Goal: Task Accomplishment & Management: Complete application form

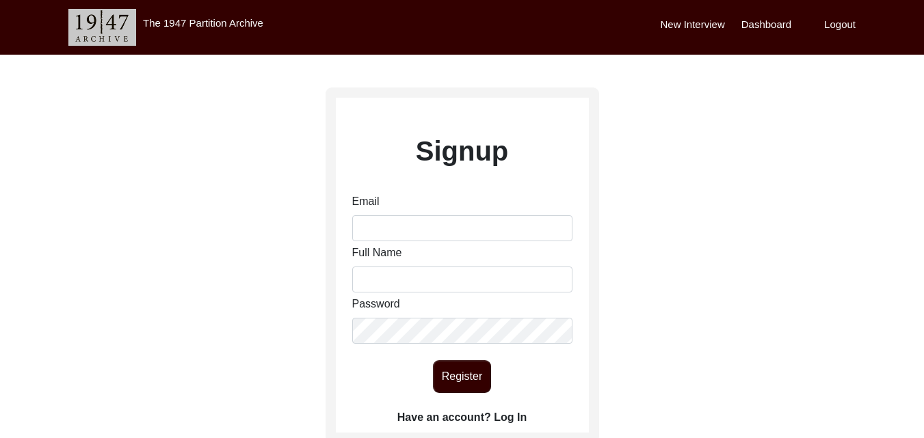
click at [708, 19] on label "New Interview" at bounding box center [693, 25] width 64 height 16
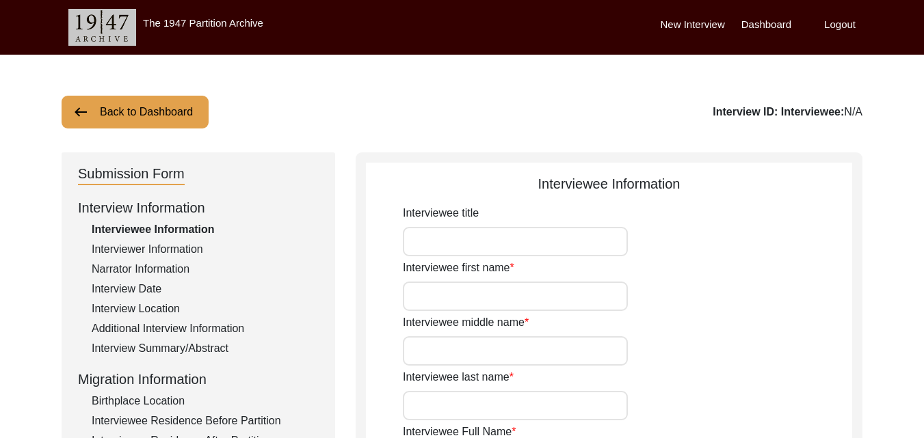
click at [530, 231] on input "Interviewee title" at bounding box center [515, 241] width 225 height 29
click at [510, 237] on input "Interviewee title" at bounding box center [515, 241] width 225 height 29
type input "NIL"
click at [513, 310] on input "Interviewee first name" at bounding box center [515, 296] width 225 height 29
type input "[PERSON_NAME]"
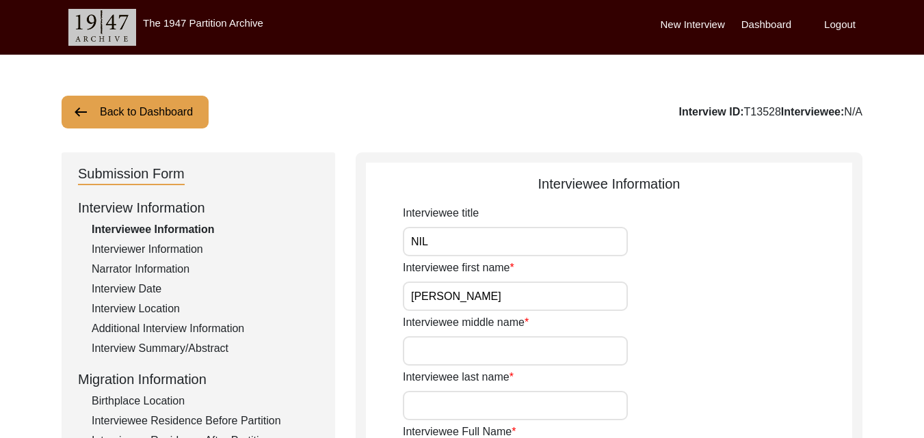
click at [506, 343] on input "Interviewee middle name" at bounding box center [515, 350] width 225 height 29
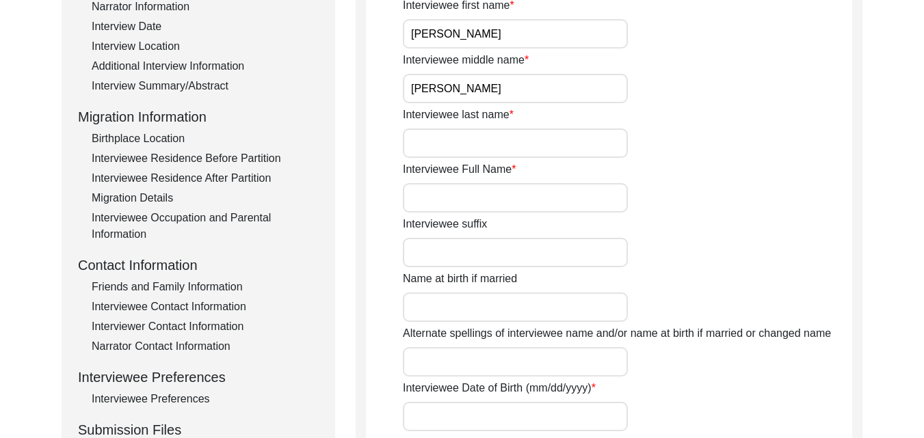
scroll to position [274, 0]
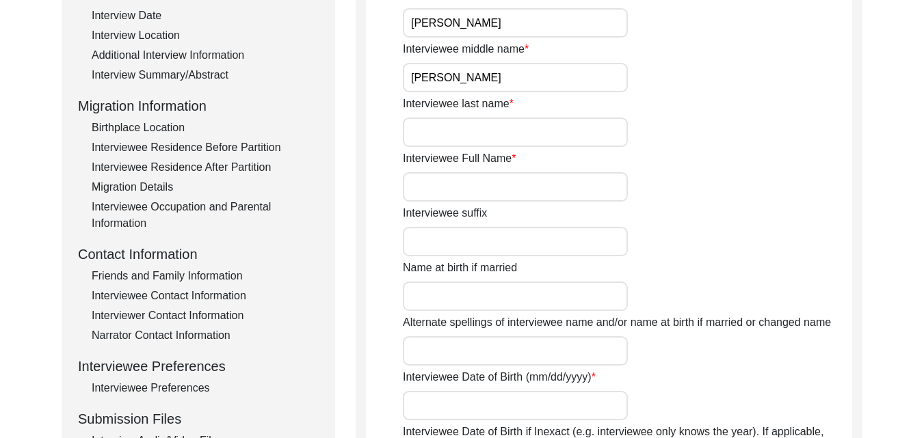
type input "[PERSON_NAME]"
click at [476, 134] on input "Interviewee last name" at bounding box center [515, 132] width 225 height 29
type input "Bachra"
click at [454, 184] on input "Interviewee Full Name" at bounding box center [515, 186] width 225 height 29
type input "[PERSON_NAME]"
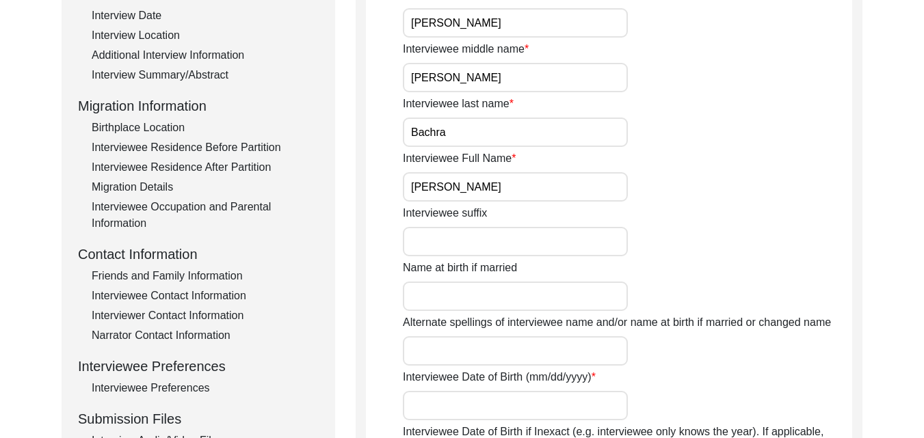
click at [515, 284] on input "Name at birth if married" at bounding box center [515, 296] width 225 height 29
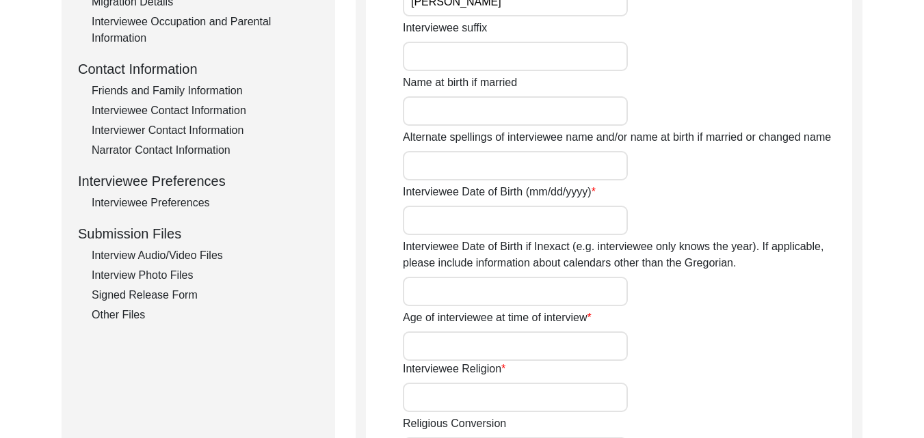
scroll to position [492, 0]
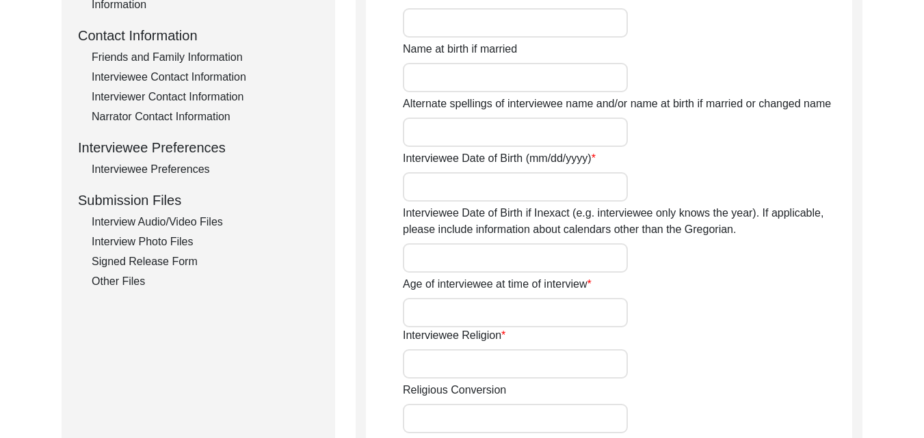
click at [565, 191] on input "Interviewee Date of Birth (mm/dd/yyyy)" at bounding box center [515, 186] width 225 height 29
type input "n"
click at [525, 307] on input "Age of interviewee at time of interview" at bounding box center [515, 312] width 225 height 29
click at [516, 364] on input "Interviewee Religion" at bounding box center [515, 363] width 225 height 29
type input "[DEMOGRAPHIC_DATA]"
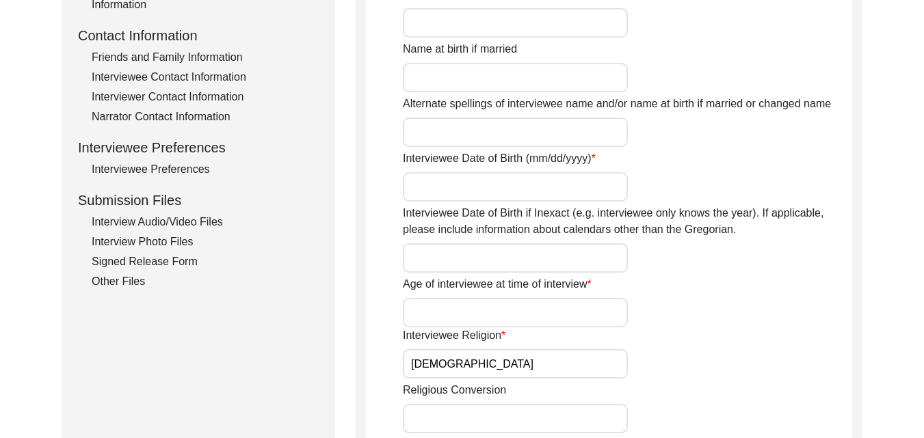
click at [462, 320] on input "Age of interviewee at time of interview" at bounding box center [515, 312] width 225 height 29
type input "93"
click at [509, 252] on input "Interviewee Date of Birth if Inexact (e.g. interviewee only knows the year). If…" at bounding box center [515, 257] width 225 height 29
type input "1932"
click at [529, 175] on input "Interviewee Date of Birth (mm/dd/yyyy)" at bounding box center [515, 186] width 225 height 29
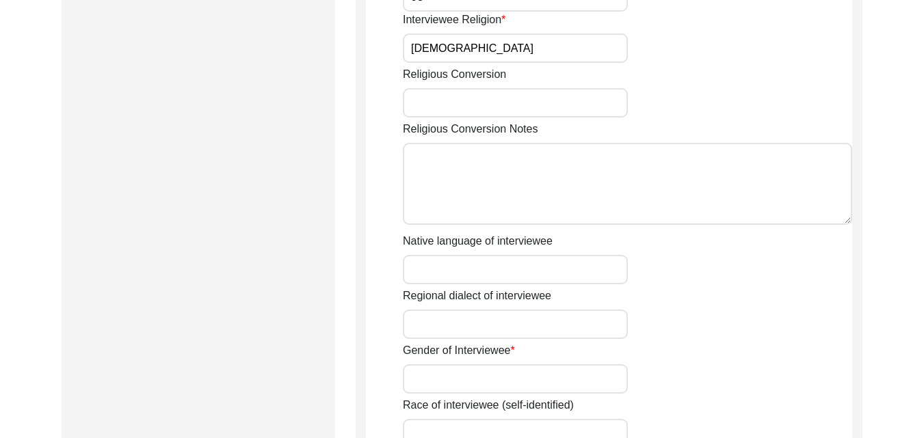
scroll to position [821, 0]
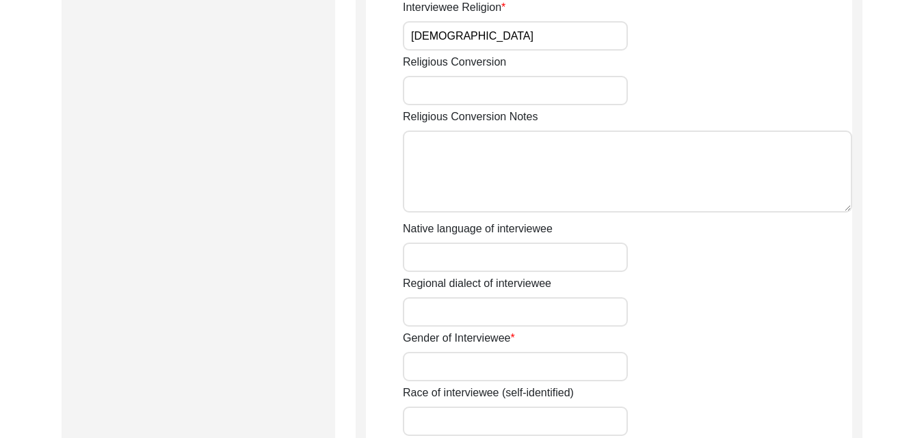
type input "1932 approx."
click at [477, 260] on input "Native language of interviewee" at bounding box center [515, 257] width 225 height 29
type input "Punjabi"
click at [485, 319] on input "Regional dialect of interviewee" at bounding box center [515, 311] width 225 height 29
type input "P"
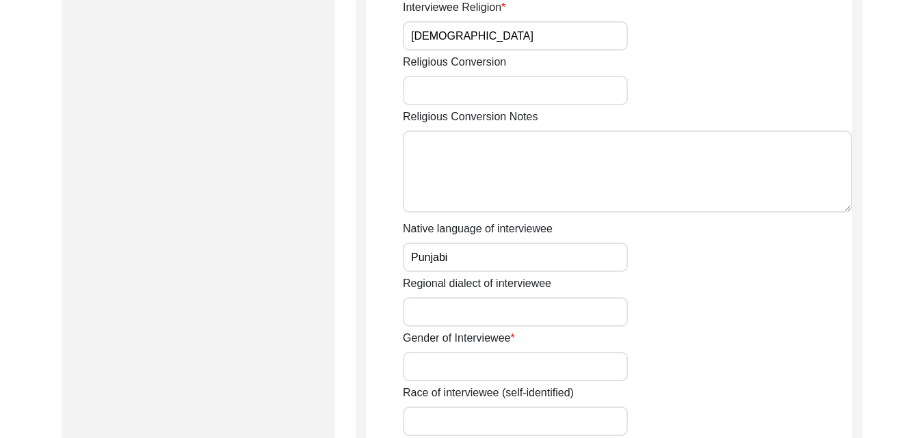
click at [468, 375] on input "Gender of Interviewee" at bounding box center [515, 366] width 225 height 29
type input "[DEMOGRAPHIC_DATA]"
click at [576, 406] on div "Race of interviewee (self-identified)" at bounding box center [627, 410] width 449 height 51
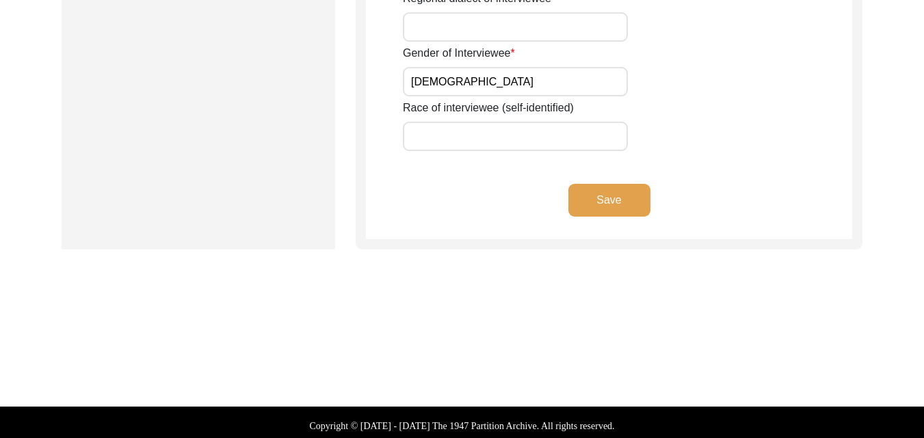
scroll to position [1112, 0]
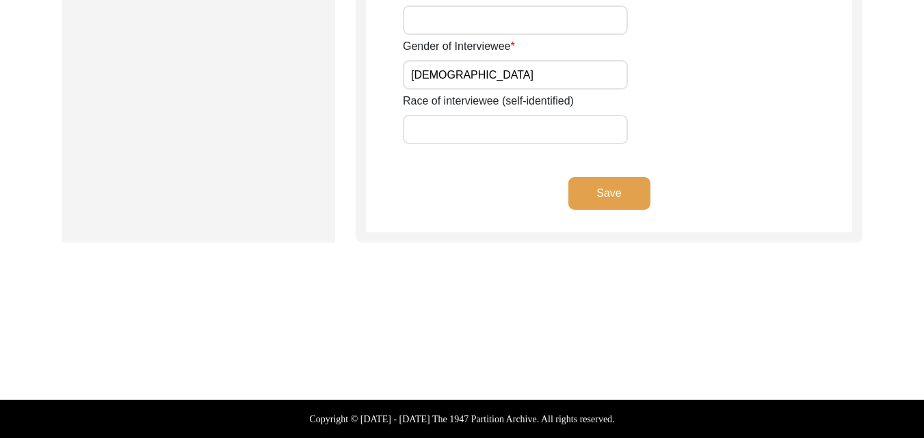
click at [605, 183] on button "Save" at bounding box center [609, 193] width 82 height 33
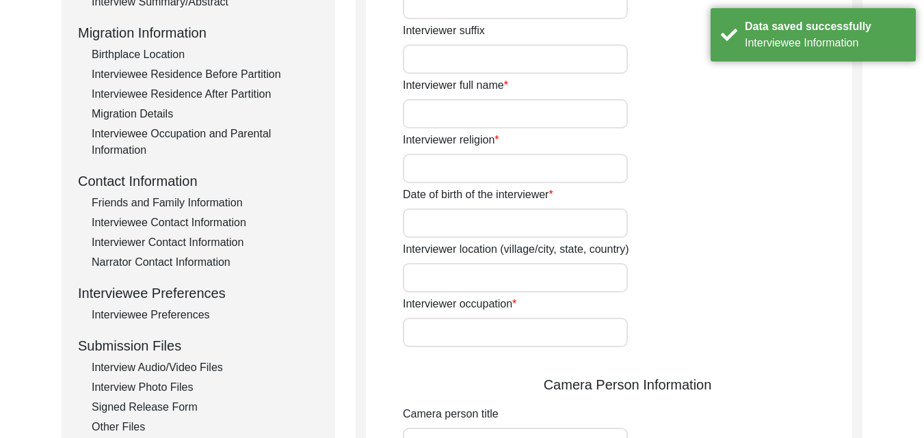
scroll to position [0, 0]
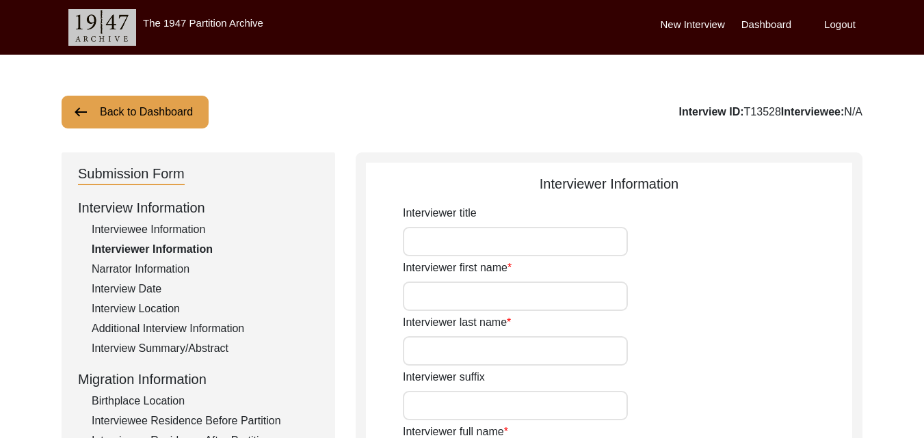
click at [529, 252] on input "Interviewer title" at bounding box center [515, 241] width 225 height 29
type input "NIL"
click at [532, 292] on input "Interviewer first name" at bounding box center [515, 296] width 225 height 29
type input "[PERSON_NAME]"
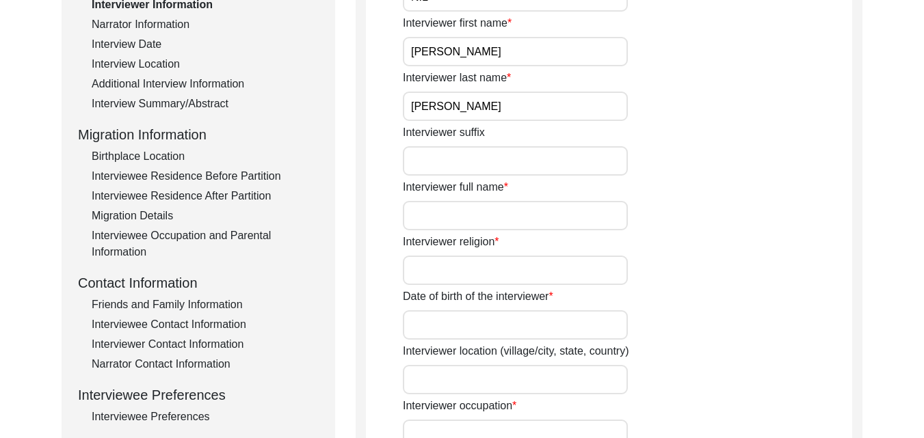
scroll to position [246, 0]
click at [509, 226] on input "Interviewer full name" at bounding box center [515, 214] width 225 height 29
type input "[PERSON_NAME]"
type input "[GEOGRAPHIC_DATA]"
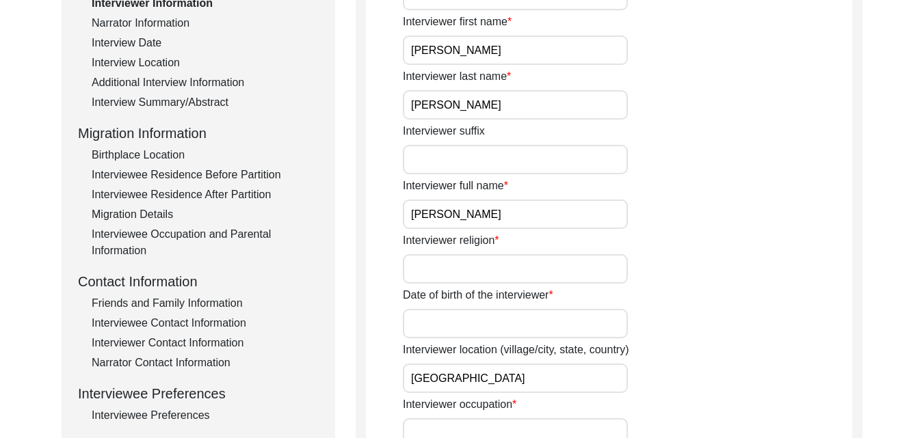
click at [508, 271] on input "Interviewer religion" at bounding box center [515, 268] width 225 height 29
type input "[DEMOGRAPHIC_DATA]"
click at [517, 328] on input "Date of birth of the interviewer" at bounding box center [515, 323] width 225 height 29
type input "[DATE]"
click at [513, 374] on input "[GEOGRAPHIC_DATA]" at bounding box center [515, 378] width 225 height 29
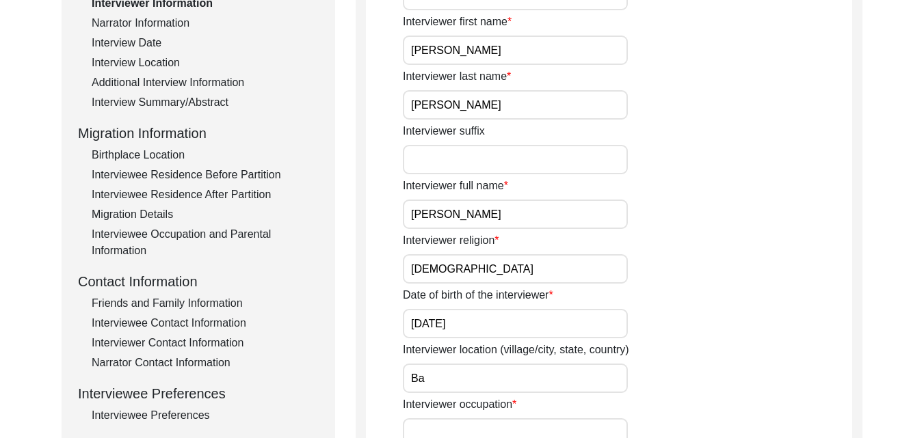
type input "B"
type input "[GEOGRAPHIC_DATA], [GEOGRAPHIC_DATA], [GEOGRAPHIC_DATA]"
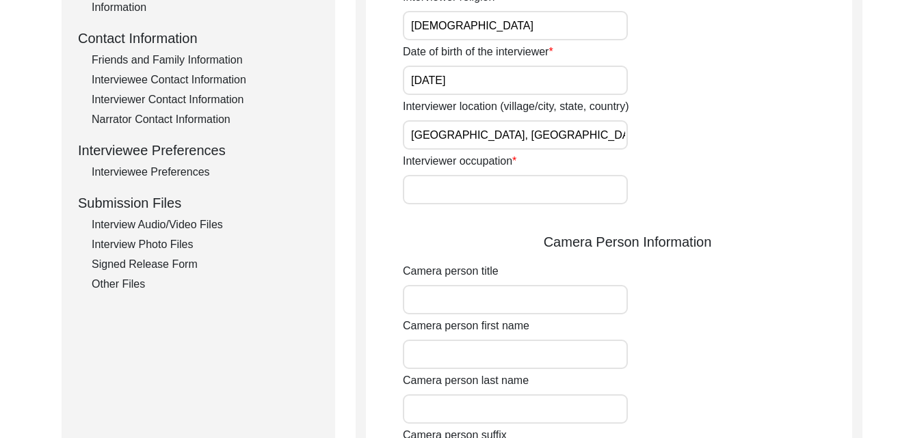
scroll to position [520, 0]
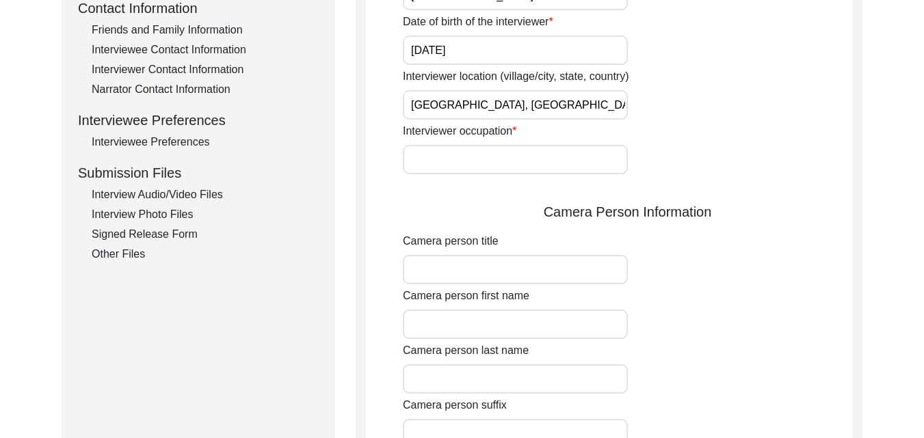
click at [609, 166] on input "Interviewer occupation" at bounding box center [515, 159] width 225 height 29
type input "Student"
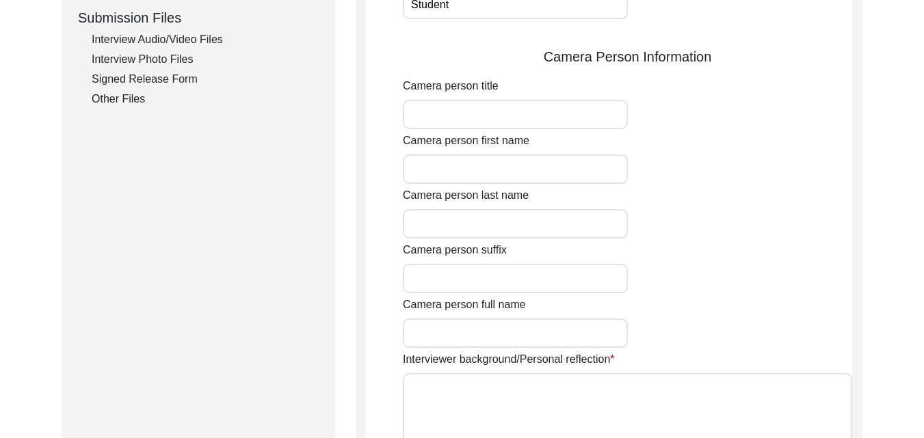
scroll to position [684, 0]
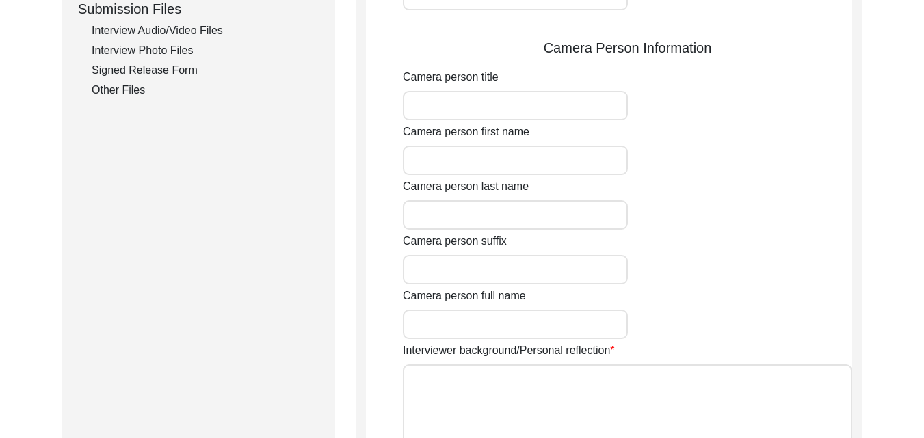
click at [568, 154] on input "Camera person first name" at bounding box center [515, 160] width 225 height 29
click at [655, 169] on div "Camera person first name" at bounding box center [627, 149] width 449 height 51
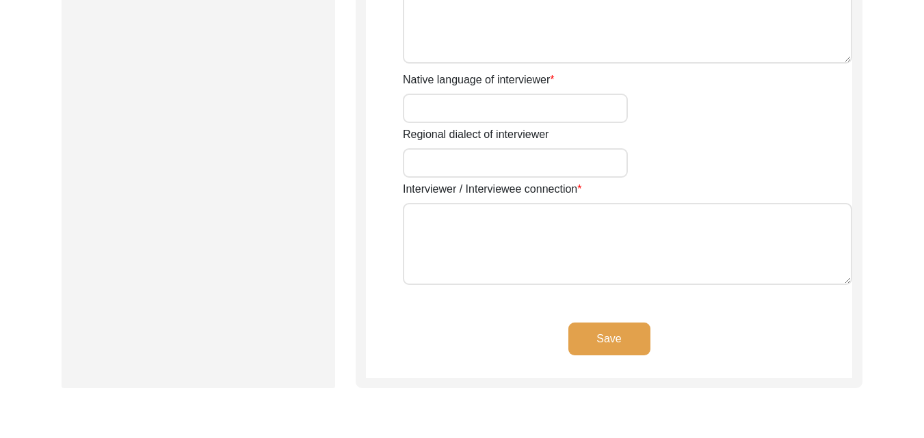
click at [548, 110] on input "Native language of interviewer" at bounding box center [515, 108] width 225 height 29
type input "Hindi"
click at [533, 163] on input "Regional dialect of interviewer" at bounding box center [515, 162] width 225 height 29
type input "h"
type input "n"
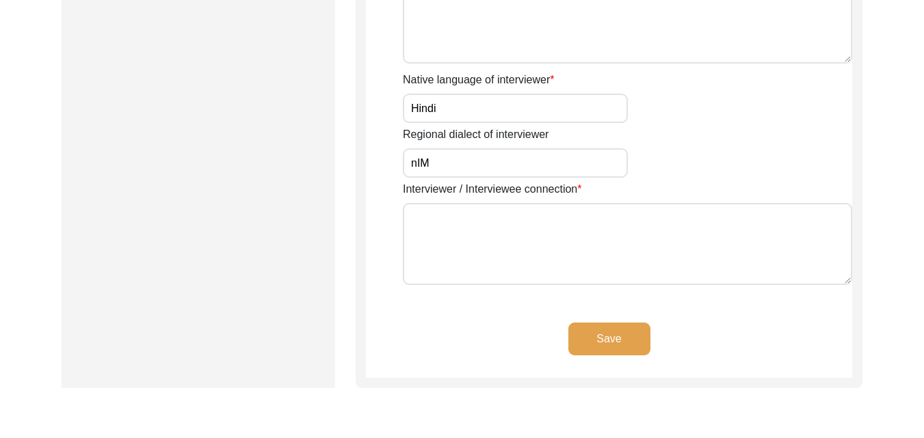
type input "Nimari"
click at [509, 248] on textarea "Interviewer / Interviewee connection" at bounding box center [627, 244] width 449 height 82
type textarea "i"
type textarea "Interviewee's granddaughter requested the archives for a remote interview"
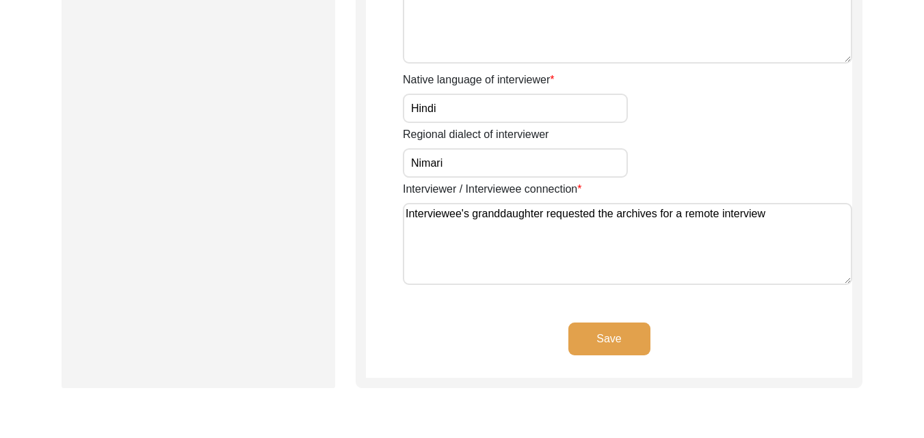
click at [588, 346] on button "Save" at bounding box center [609, 339] width 82 height 33
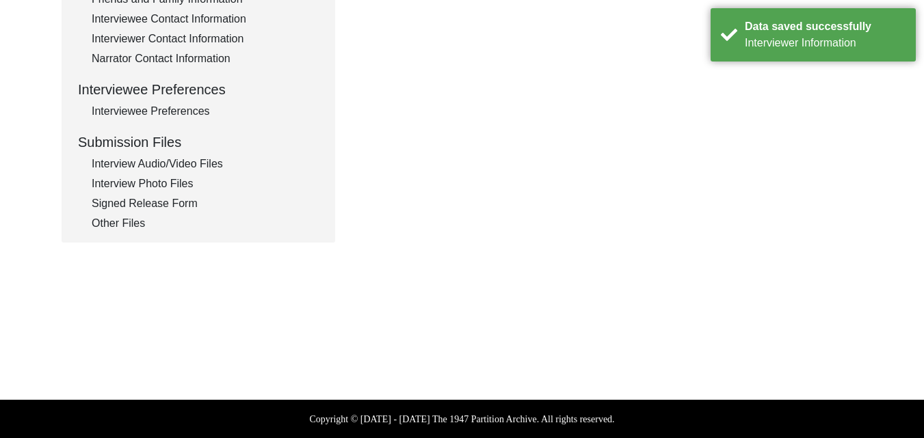
scroll to position [168, 0]
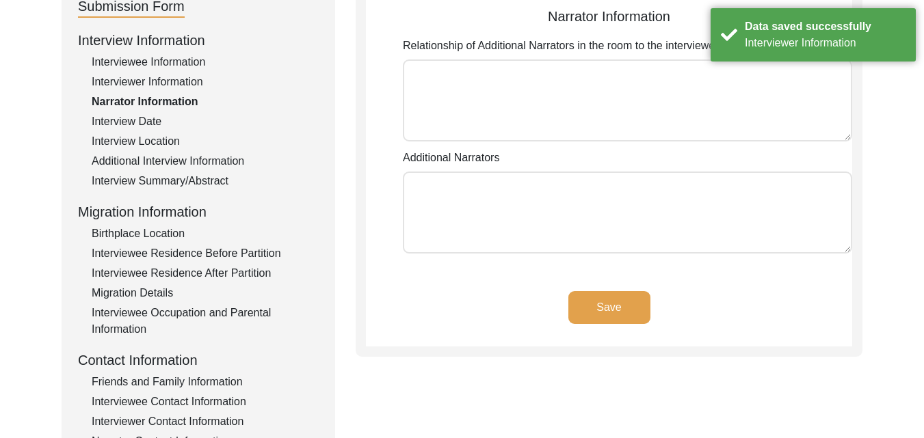
click at [748, 79] on textarea "Relationship of Additional Narrators in the room to the interviewee" at bounding box center [627, 100] width 449 height 82
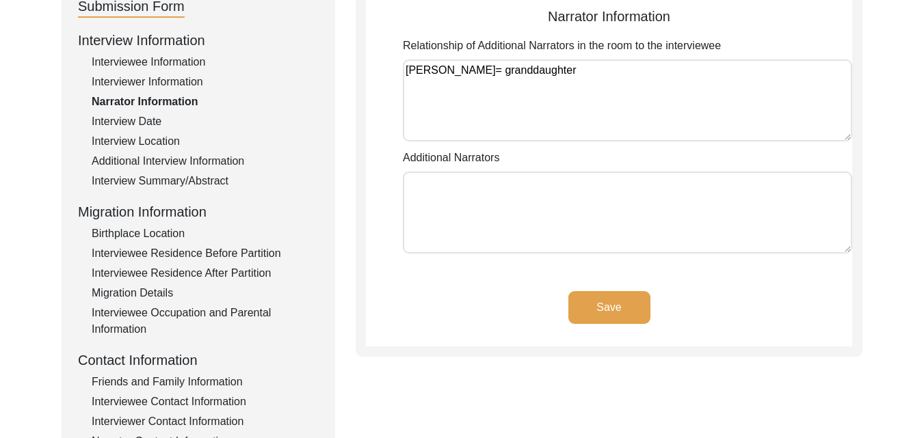
click at [485, 72] on textarea "[PERSON_NAME]= granddaughter" at bounding box center [627, 100] width 449 height 82
click at [456, 87] on textarea "[PERSON_NAME]- granddaughter" at bounding box center [627, 100] width 449 height 82
click at [605, 79] on textarea "[PERSON_NAME]- granddaughter" at bounding box center [627, 100] width 449 height 82
click at [531, 203] on textarea "Additional Narrators" at bounding box center [627, 213] width 449 height 82
click at [524, 99] on textarea "[PERSON_NAME]- granddaughter Daughter" at bounding box center [627, 100] width 449 height 82
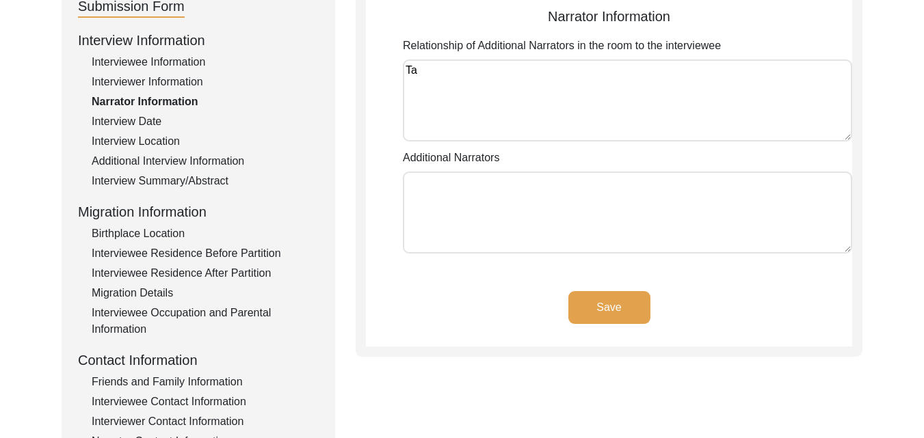
type textarea "T"
click at [618, 304] on button "Save" at bounding box center [609, 307] width 82 height 33
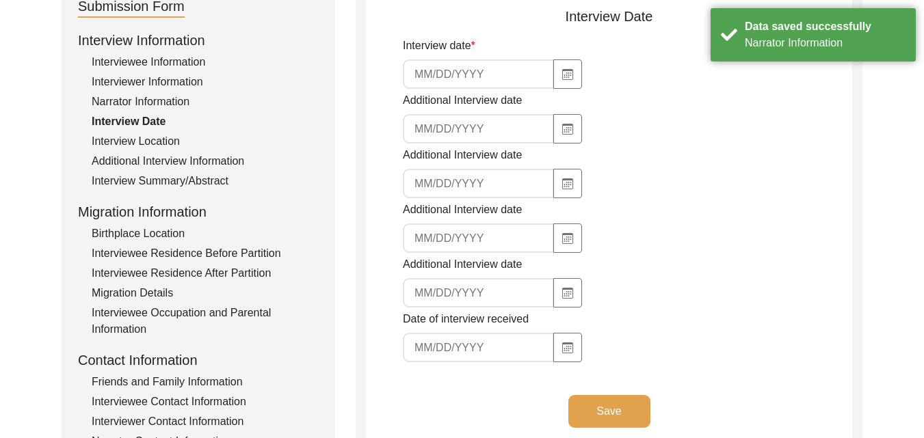
click at [438, 75] on input at bounding box center [478, 73] width 151 height 29
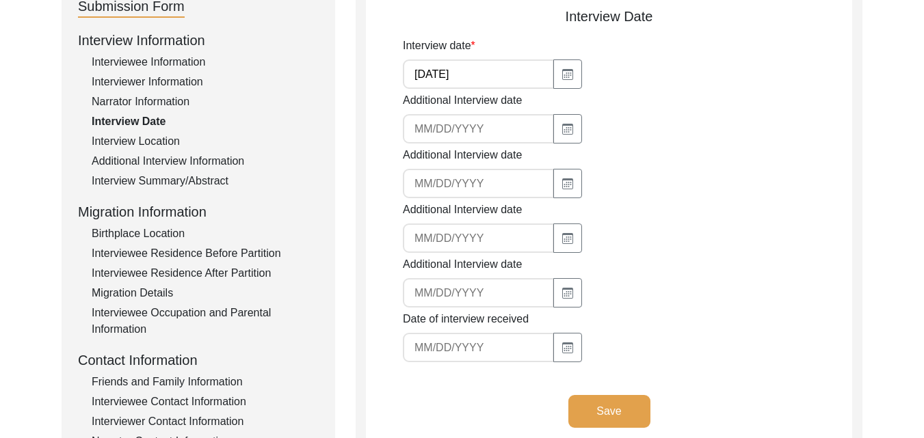
type input "[DATE]"
click at [512, 351] on input at bounding box center [478, 347] width 151 height 29
type input "[DATE]"
click at [624, 410] on button "Save" at bounding box center [609, 411] width 82 height 33
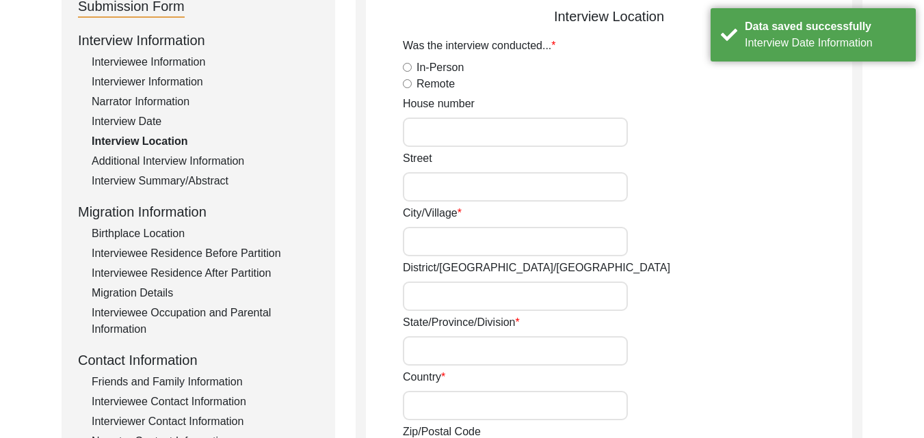
click at [429, 80] on label "Remote" at bounding box center [435, 84] width 38 height 16
click at [412, 80] on input "Remote" at bounding box center [407, 83] width 9 height 9
radio input "true"
click at [433, 125] on input "House number" at bounding box center [515, 132] width 225 height 29
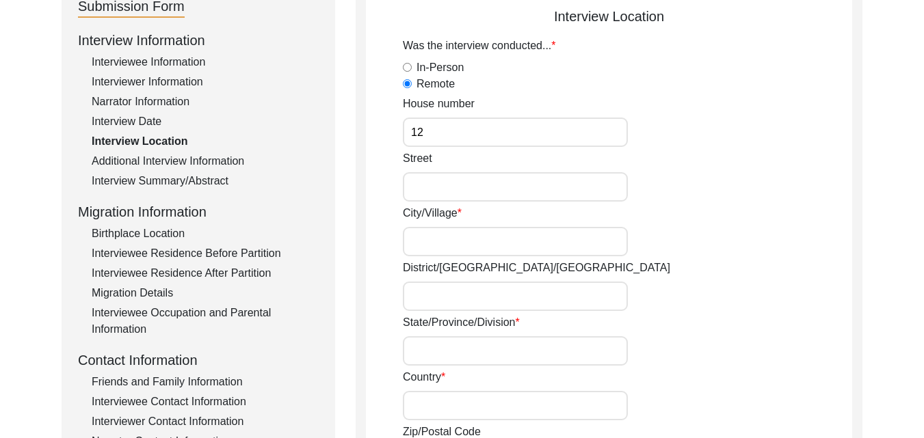
type input "12"
click at [430, 195] on input "Street" at bounding box center [515, 186] width 225 height 29
type input "[PERSON_NAME] Road,"
click at [424, 240] on input "City/Village" at bounding box center [515, 241] width 225 height 29
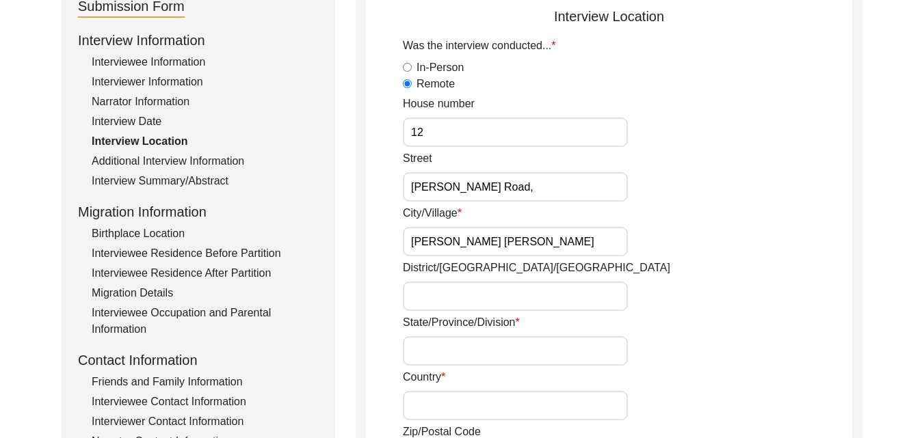
type input "[PERSON_NAME] [PERSON_NAME]"
click at [444, 295] on input "District/[GEOGRAPHIC_DATA]/[GEOGRAPHIC_DATA]" at bounding box center [515, 296] width 225 height 29
type input "CM8 3NQ"
click at [467, 349] on input "State/Province/Division" at bounding box center [515, 350] width 225 height 29
drag, startPoint x: 459, startPoint y: 295, endPoint x: 395, endPoint y: 295, distance: 64.3
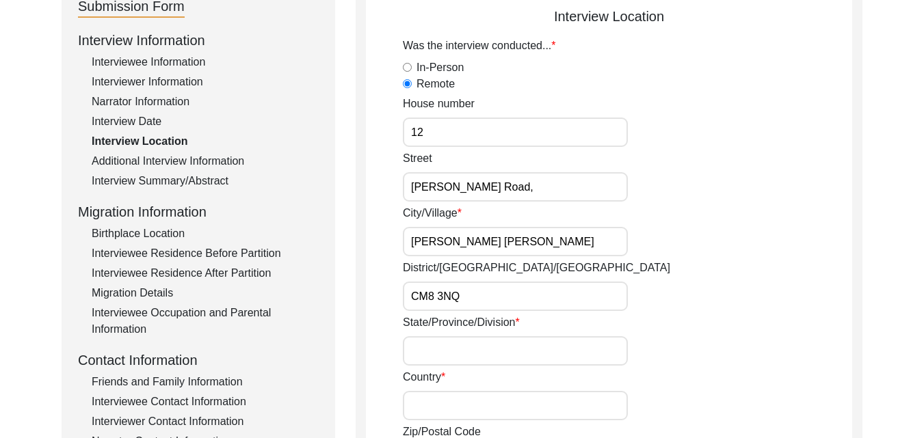
click at [466, 351] on input "State/Province/Division" at bounding box center [515, 350] width 225 height 29
paste input "CM8 3NQ"
type input "CM8 3NQ"
click at [496, 395] on input "Country" at bounding box center [515, 405] width 225 height 29
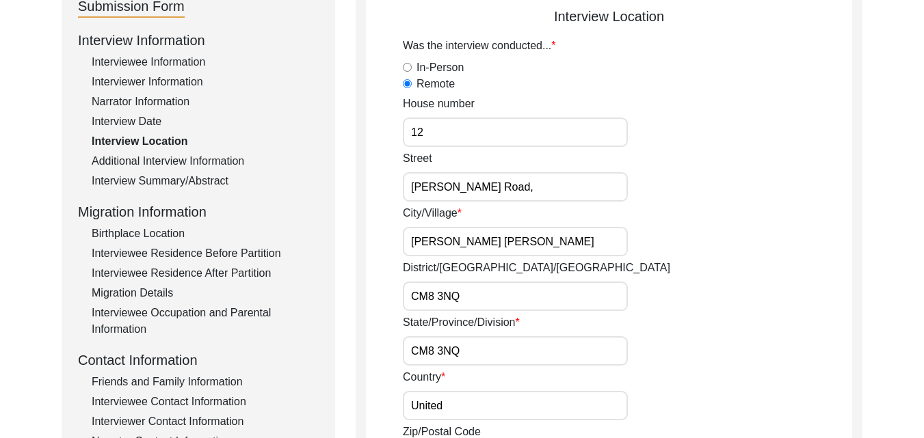
type input "[GEOGRAPHIC_DATA]"
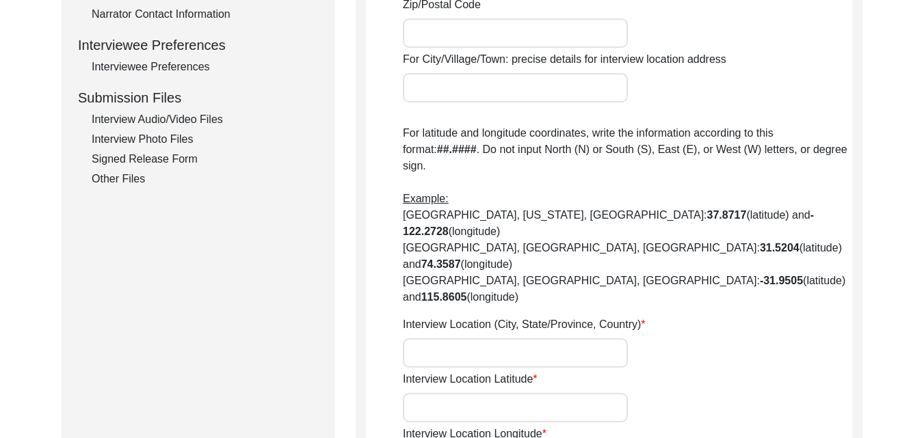
scroll to position [616, 0]
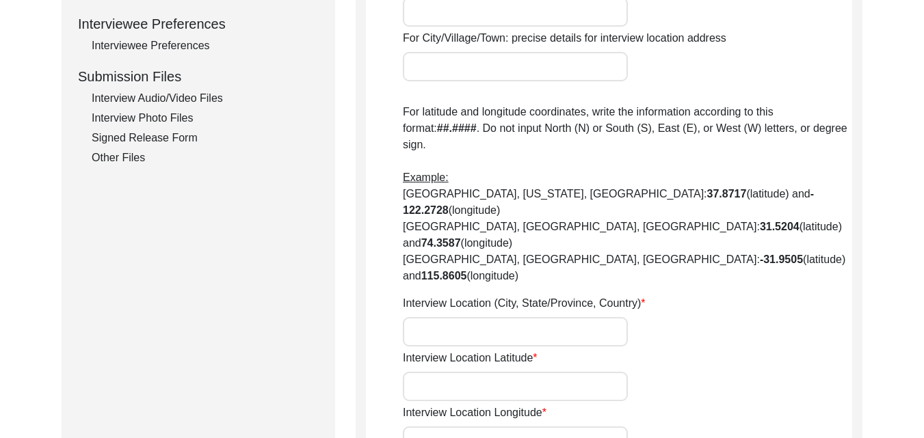
click at [503, 317] on input "Interview Location (City, State/Province, Country)" at bounding box center [515, 331] width 225 height 29
type input "[PERSON_NAME][STREET_ADDRESS][PERSON_NAME]"
click at [498, 372] on input "Interview Location Latitude" at bounding box center [515, 386] width 225 height 29
type input "N/A"
click at [495, 427] on input "Interview Location Longitude" at bounding box center [515, 441] width 225 height 29
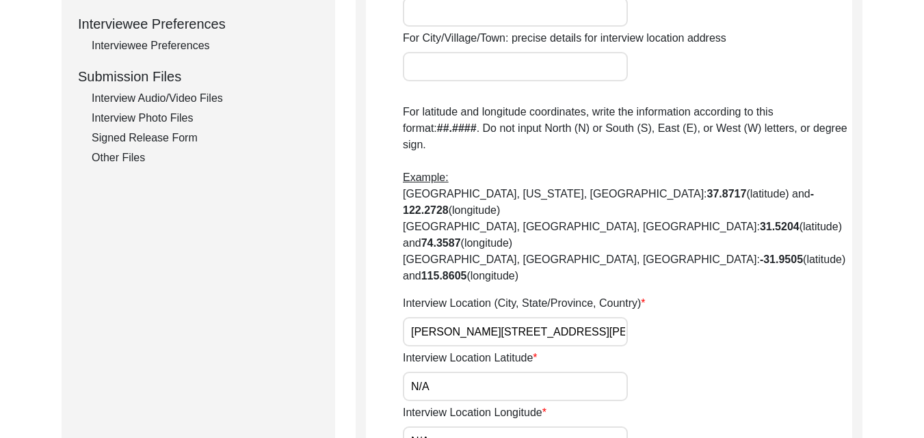
type input "N/A"
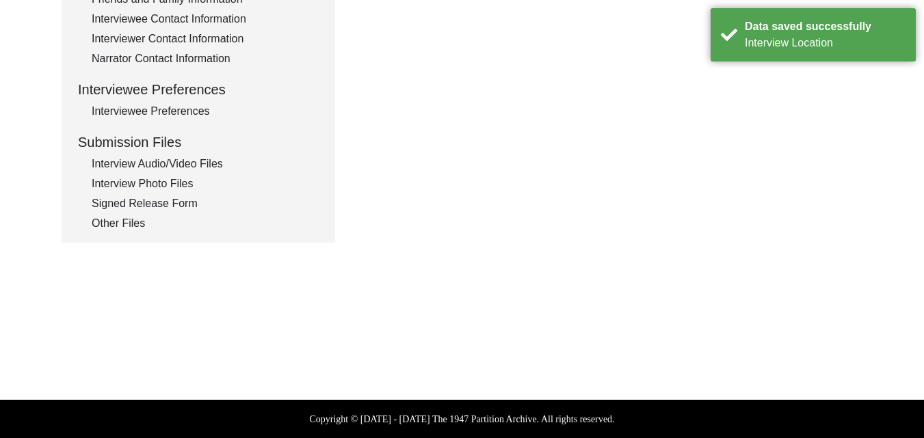
scroll to position [168, 0]
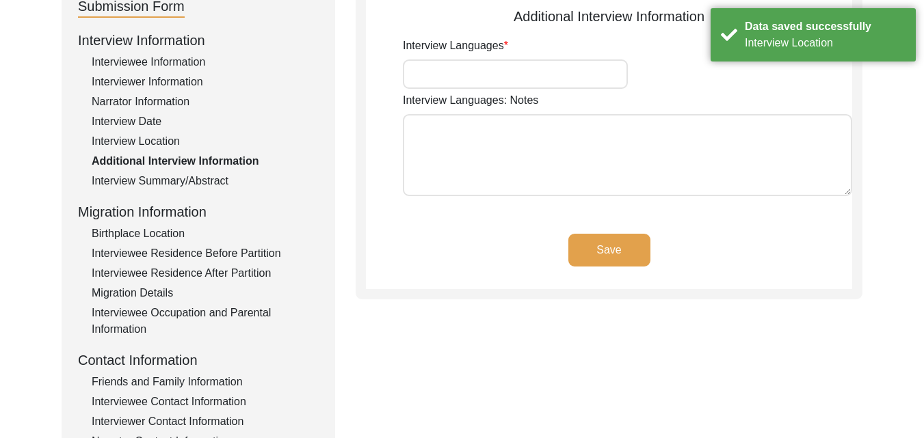
click at [568, 75] on input "Interview Languages" at bounding box center [515, 73] width 225 height 29
type input "O"
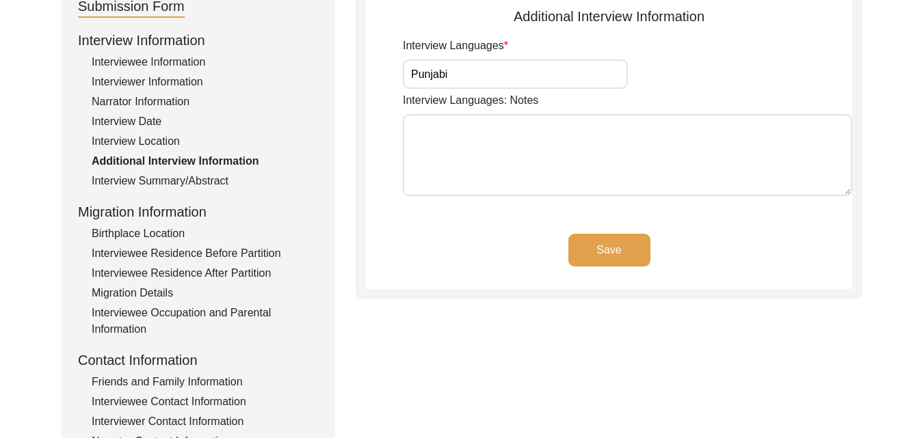
type input "Punjabi"
click at [628, 250] on button "Save" at bounding box center [609, 250] width 82 height 33
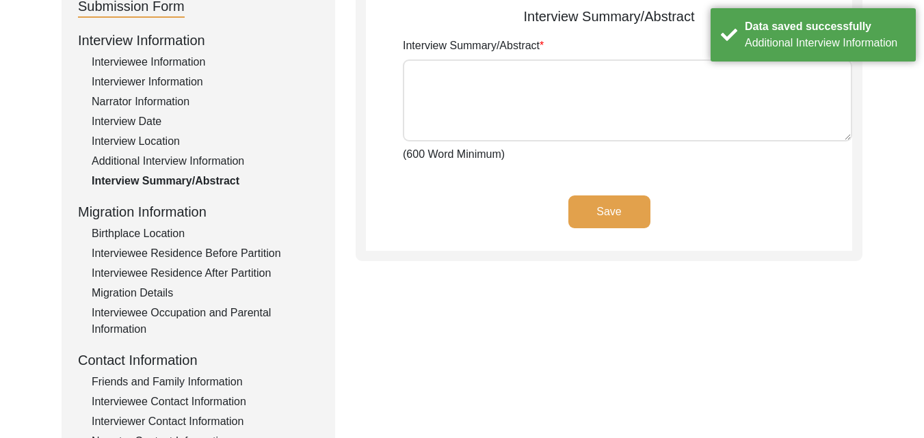
click at [528, 118] on textarea "Interview Summary/Abstract" at bounding box center [627, 100] width 449 height 82
click at [145, 232] on div "Birthplace Location" at bounding box center [205, 234] width 227 height 16
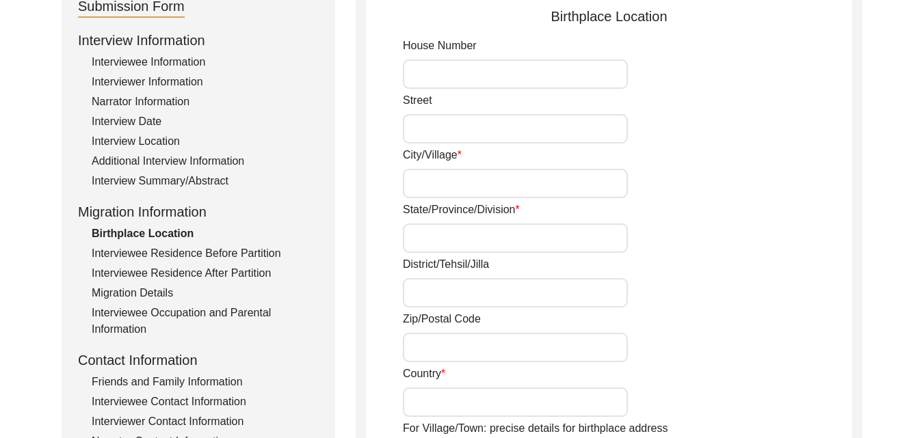
click at [434, 79] on input "House Number" at bounding box center [515, 73] width 225 height 29
type input "Not known"
click at [483, 121] on input "Street" at bounding box center [515, 128] width 225 height 29
type input "Not known"
click at [511, 179] on input "City/Village" at bounding box center [515, 183] width 225 height 29
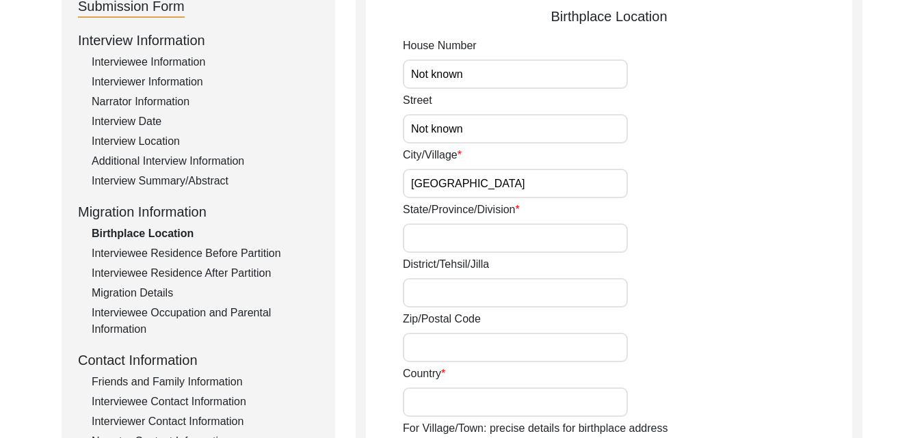
type input "[GEOGRAPHIC_DATA]"
click at [516, 232] on input "State/Province/Division" at bounding box center [515, 238] width 225 height 29
click at [572, 297] on input "District/Tehsil/Jilla" at bounding box center [515, 292] width 225 height 29
click at [444, 239] on input "Jalandar" at bounding box center [515, 238] width 225 height 29
type input "[GEOGRAPHIC_DATA]"
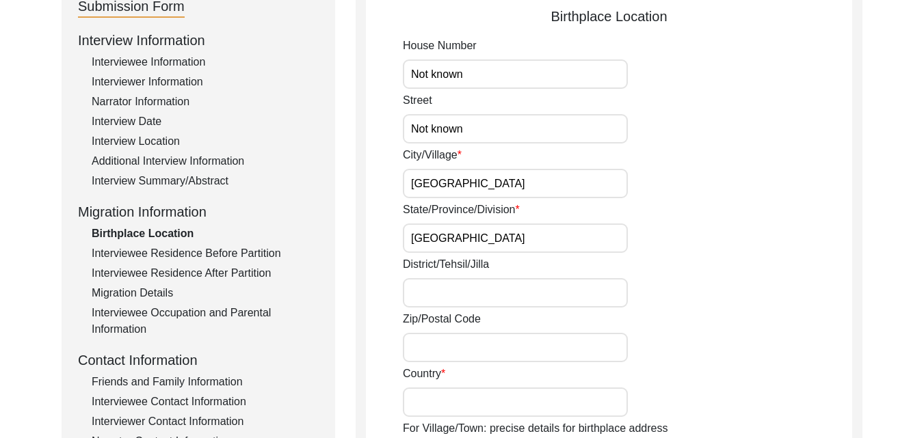
click at [462, 278] on div "District/Tehsil/Jilla" at bounding box center [627, 281] width 449 height 51
click at [462, 290] on input "District/Tehsil/Jilla" at bounding box center [515, 292] width 225 height 29
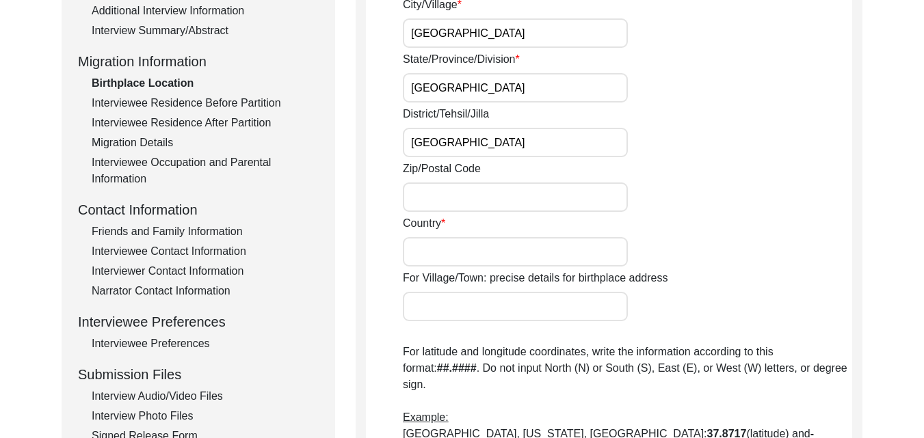
scroll to position [323, 0]
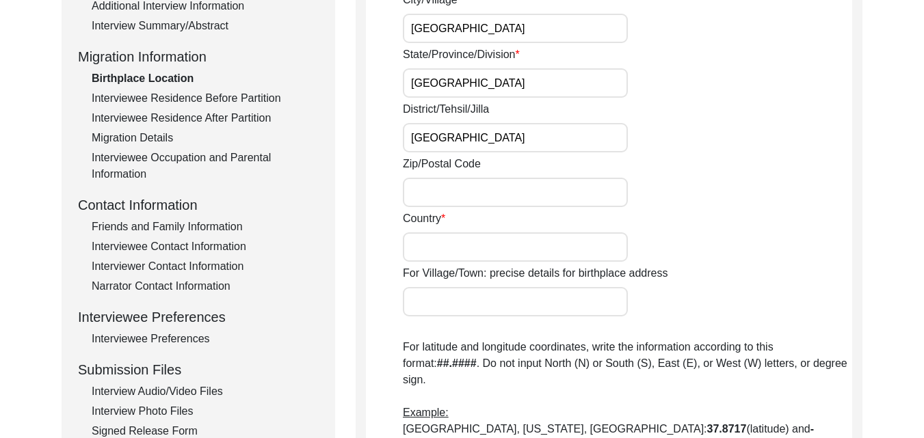
type input "[GEOGRAPHIC_DATA]"
click at [439, 243] on input "Country" at bounding box center [515, 246] width 225 height 29
type input "Undivided [GEOGRAPHIC_DATA]"
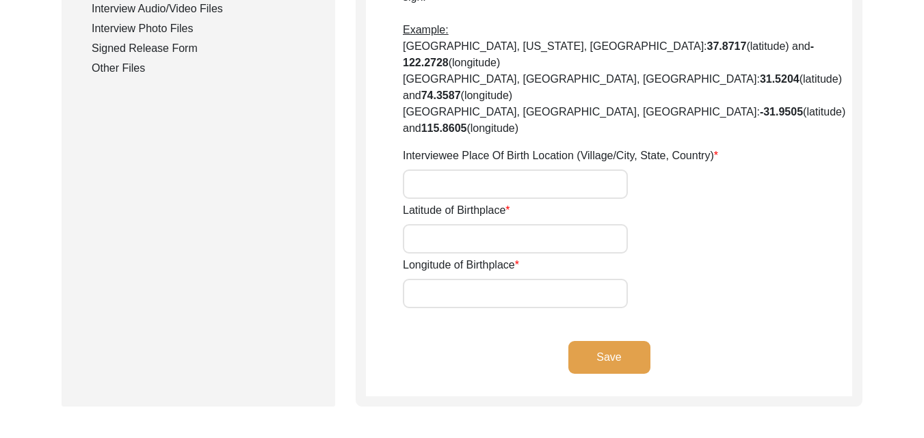
click at [612, 170] on input "Interviewee Place Of Birth Location (Village/City, State, Country)" at bounding box center [515, 184] width 225 height 29
type input "[GEOGRAPHIC_DATA],"
click at [565, 224] on input "Latitude of Birthplace" at bounding box center [515, 238] width 225 height 29
type input "N/A"
click at [518, 279] on input "Longitude of Birthplace" at bounding box center [515, 293] width 225 height 29
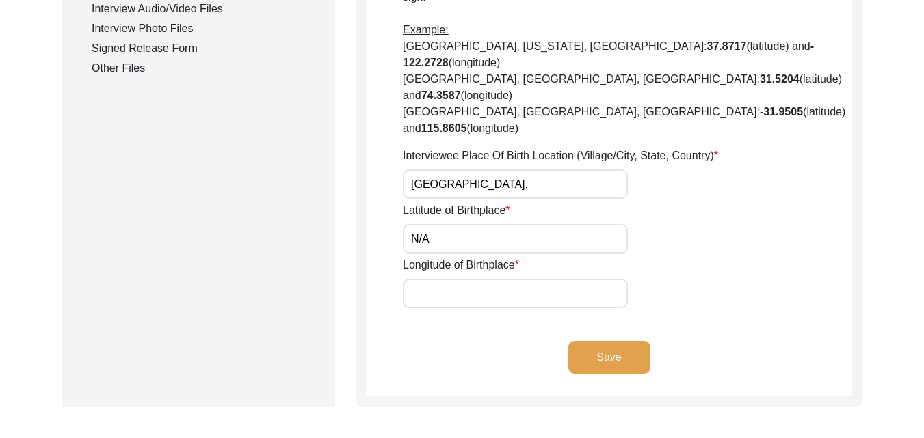
type input "N/A"
click at [617, 341] on button "Save" at bounding box center [609, 357] width 82 height 33
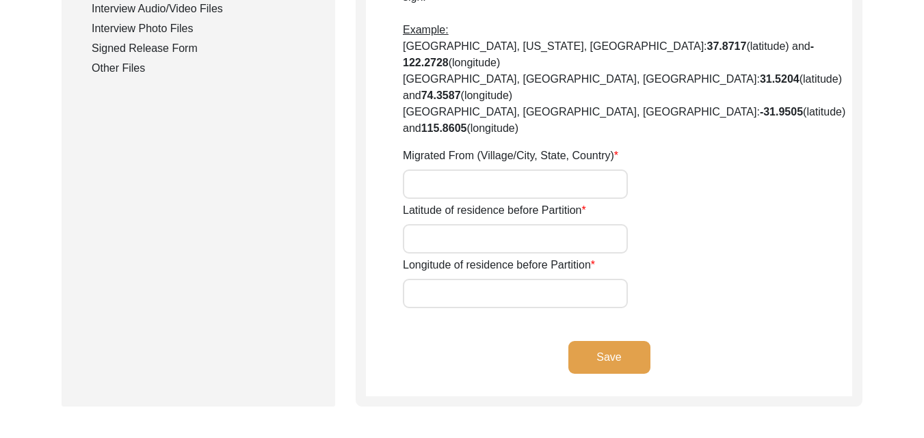
click at [545, 170] on input "Migrated From (Village/City, State, Country)" at bounding box center [515, 184] width 225 height 29
type input "N/A"
click at [501, 224] on input "Latitude of residence before Partition" at bounding box center [515, 238] width 225 height 29
type input "N/A"
click at [505, 279] on input "Longitude of residence before Partition" at bounding box center [515, 293] width 225 height 29
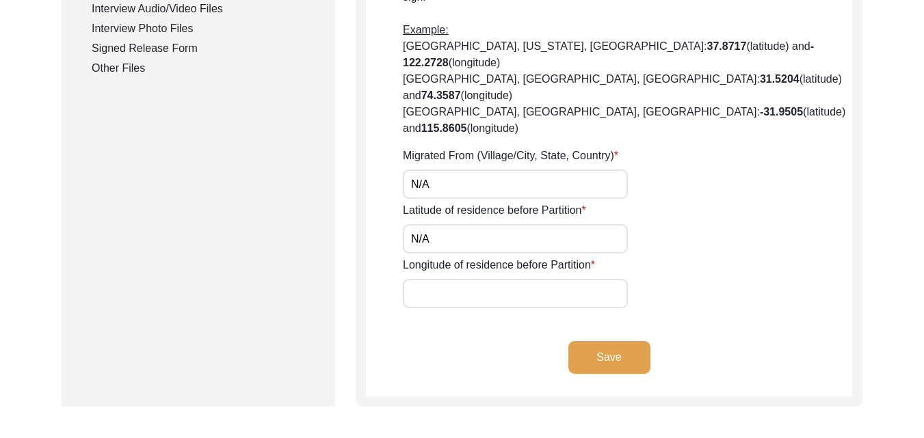
type input "N/A"
click at [617, 341] on button "Save" at bounding box center [609, 357] width 82 height 33
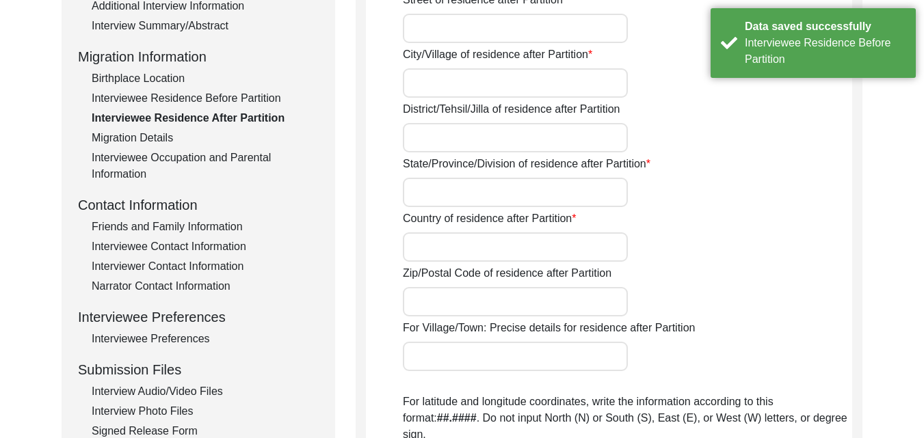
scroll to position [0, 0]
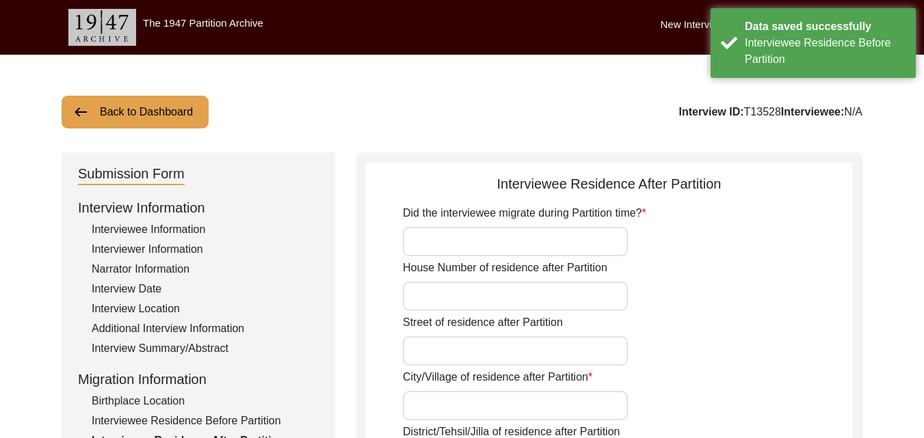
click at [552, 243] on input "Did the interviewee migrate during Partition time?" at bounding box center [515, 241] width 225 height 29
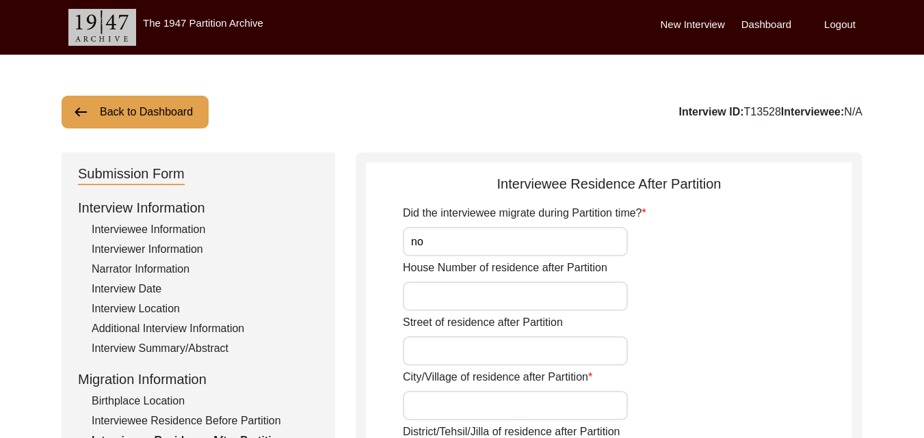
type input "No"
click at [511, 299] on input "House Number of residence after Partition" at bounding box center [515, 296] width 225 height 29
type input "N/A"
click at [503, 349] on input "Street of residence after Partition" at bounding box center [515, 350] width 225 height 29
type input "N/A"
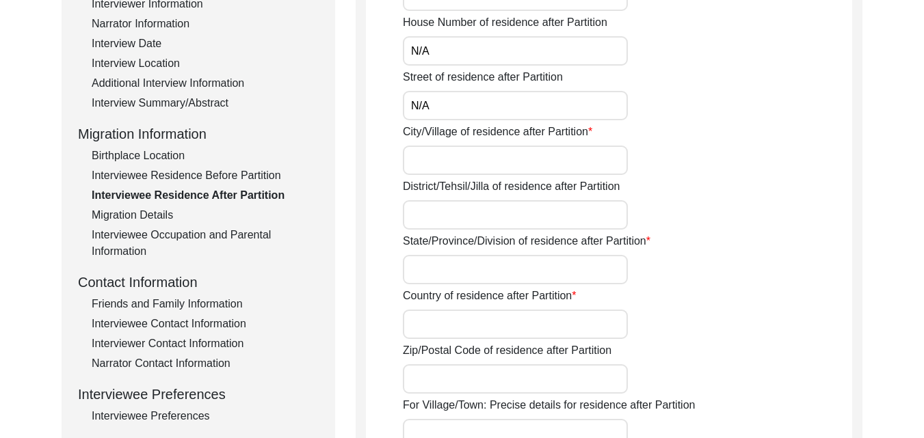
scroll to position [246, 0]
click at [526, 155] on input "City/Village of residence after Partition" at bounding box center [515, 159] width 225 height 29
type input "[GEOGRAPHIC_DATA]"
click at [539, 222] on input "District/Tehsil/Jilla of residence after Partition" at bounding box center [515, 214] width 225 height 29
type input "[GEOGRAPHIC_DATA]"
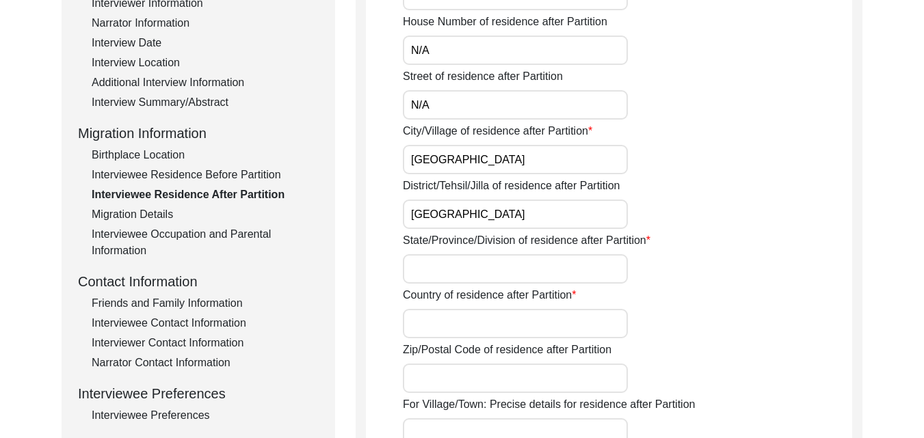
click at [599, 249] on div "State/Province/Division of residence after Partition" at bounding box center [627, 257] width 449 height 51
click at [598, 258] on input "State/Province/Division of residence after Partition" at bounding box center [515, 268] width 225 height 29
type input "[GEOGRAPHIC_DATA]"
click at [604, 334] on input "Country of residence after Partition" at bounding box center [515, 323] width 225 height 29
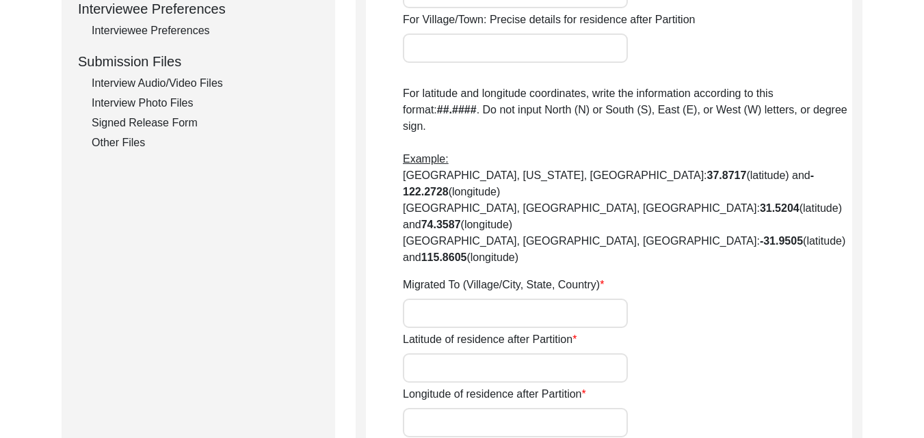
scroll to position [656, 0]
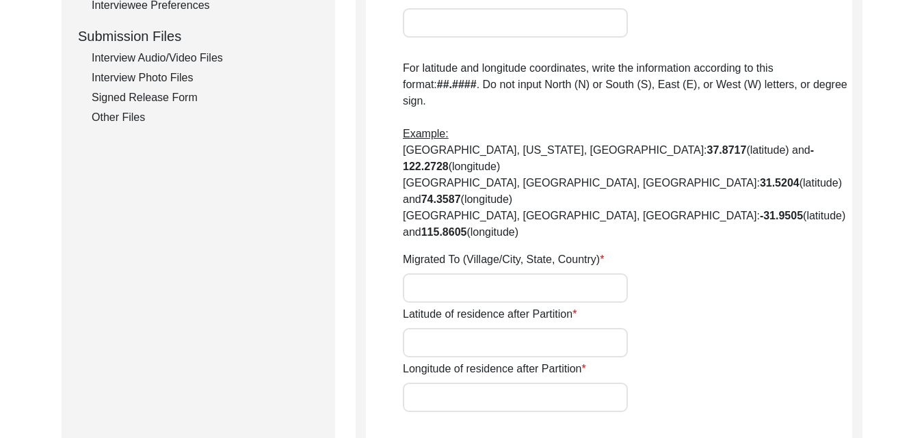
type input "Indore"
click at [558, 274] on input "Migrated To (Village/City, State, Country)" at bounding box center [515, 288] width 225 height 29
type input "N/A"
click at [513, 328] on input "Latitude of residence after Partition" at bounding box center [515, 342] width 225 height 29
type input "N/A"
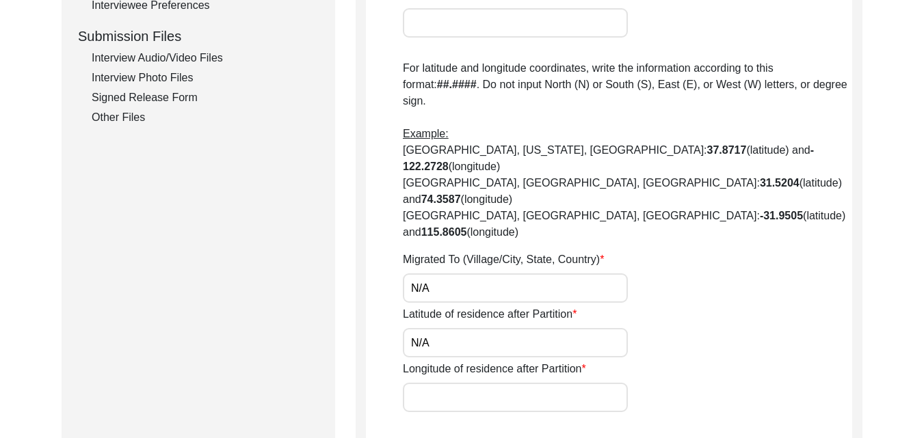
click at [505, 383] on input "Longitude of residence after Partition" at bounding box center [515, 397] width 225 height 29
type input "N/A"
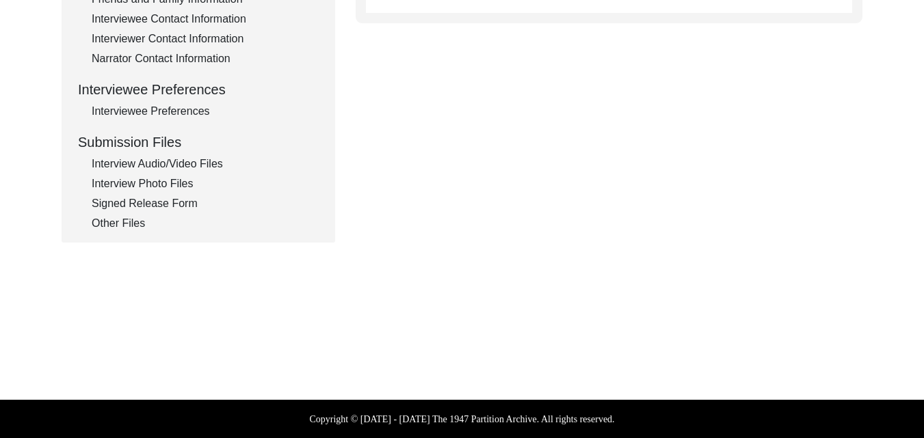
scroll to position [168, 0]
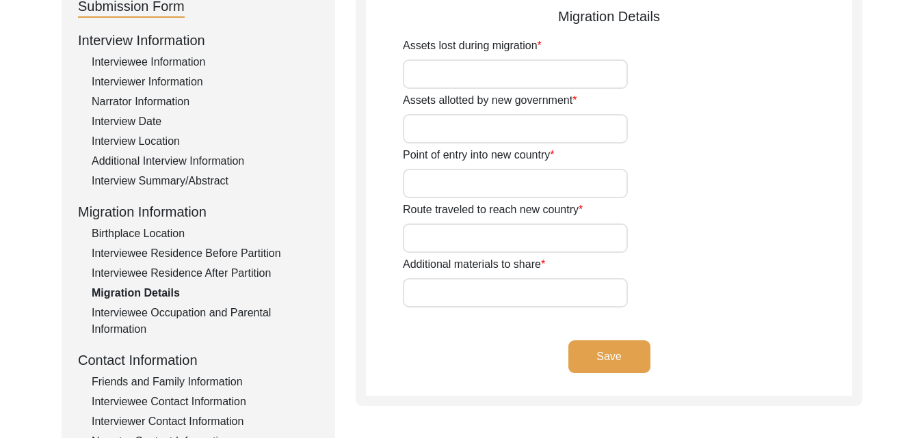
click at [499, 77] on input "Assets lost during migration" at bounding box center [515, 73] width 225 height 29
type input "NIL"
click at [490, 134] on input "Assets allotted by new government" at bounding box center [515, 128] width 225 height 29
type input "NIL"
click at [501, 181] on input "Point of entry into new country" at bounding box center [515, 183] width 225 height 29
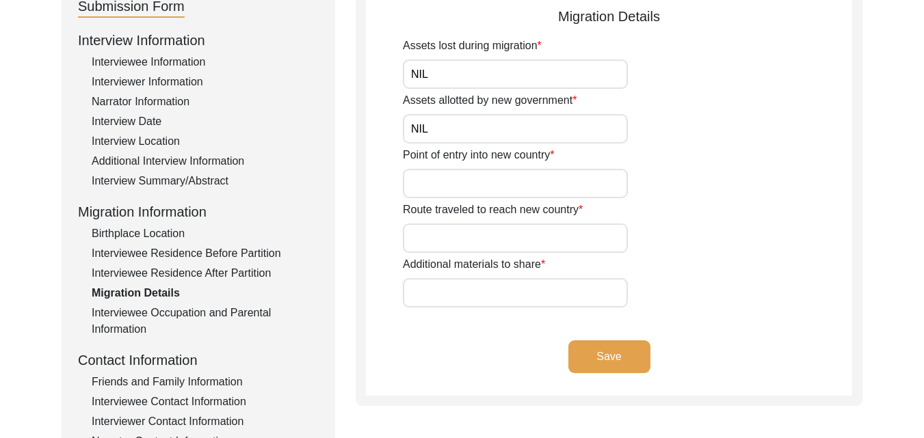
type input "NIL"
click at [489, 249] on input "Route traveled to reach new country" at bounding box center [515, 238] width 225 height 29
type input "N/A"
click at [520, 287] on input "Additional materials to share" at bounding box center [515, 292] width 225 height 29
type input "NIL"
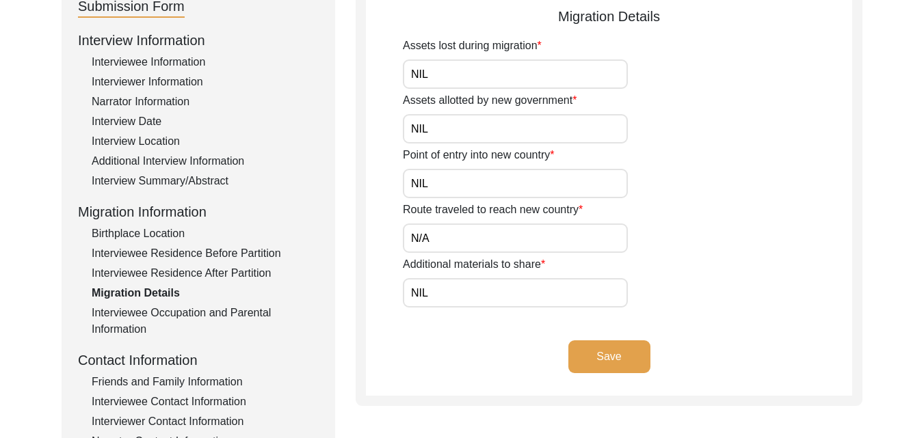
click at [464, 177] on input "NIL" at bounding box center [515, 183] width 225 height 29
type input "N/A"
click at [480, 130] on input "NIL" at bounding box center [515, 128] width 225 height 29
click at [595, 347] on button "Save" at bounding box center [609, 357] width 82 height 33
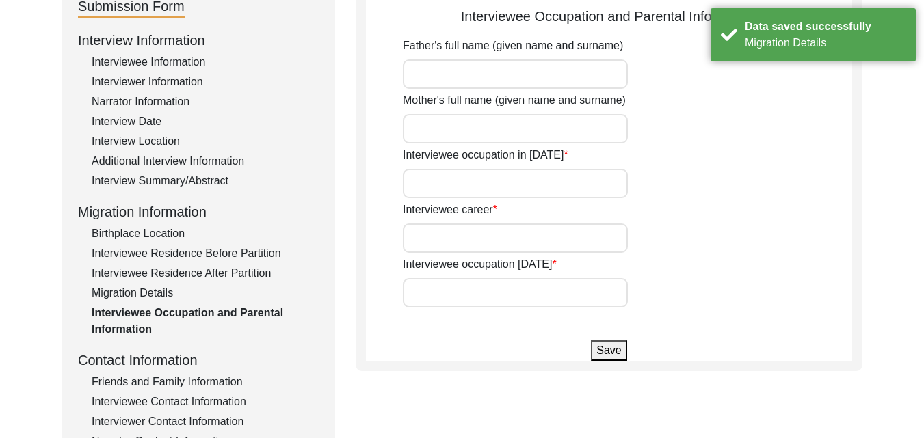
click at [526, 82] on input "Father's full name (given name and surname)" at bounding box center [515, 73] width 225 height 29
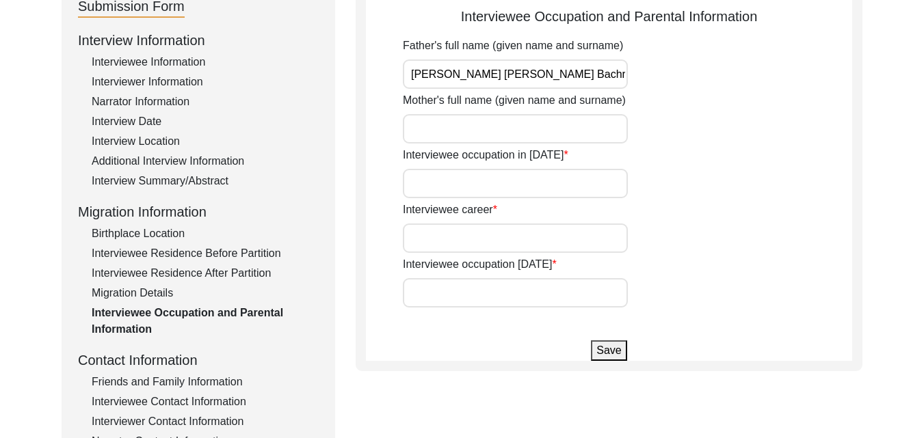
type input "[PERSON_NAME] [PERSON_NAME] Bachra"
click at [518, 118] on input "Mother's full name (given name and surname)" at bounding box center [515, 128] width 225 height 29
type input "Taar Kaur Bachra"
click at [502, 191] on input "Interviewee occupation in [DATE]" at bounding box center [515, 183] width 225 height 29
type input "child"
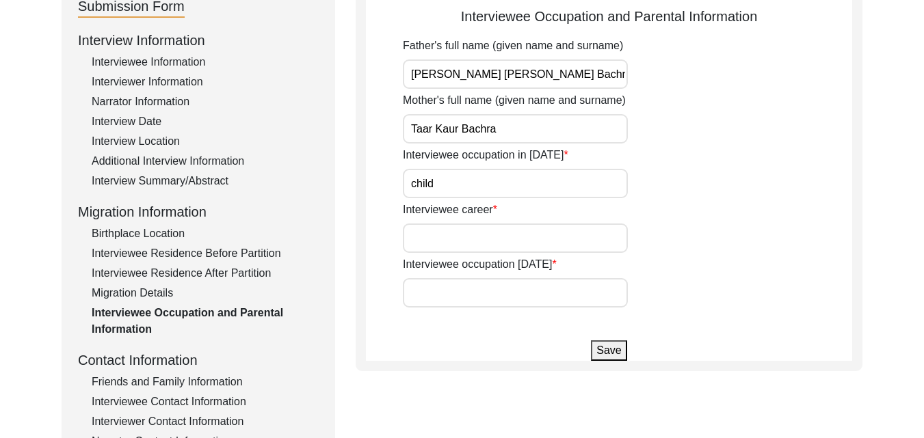
click at [506, 248] on input "Interviewee career" at bounding box center [515, 238] width 225 height 29
type input "[PERSON_NAME]"
click at [502, 302] on input "Interviewee occupation [DATE]" at bounding box center [515, 292] width 225 height 29
type input "Retired"
click at [621, 345] on button "Save" at bounding box center [609, 351] width 36 height 21
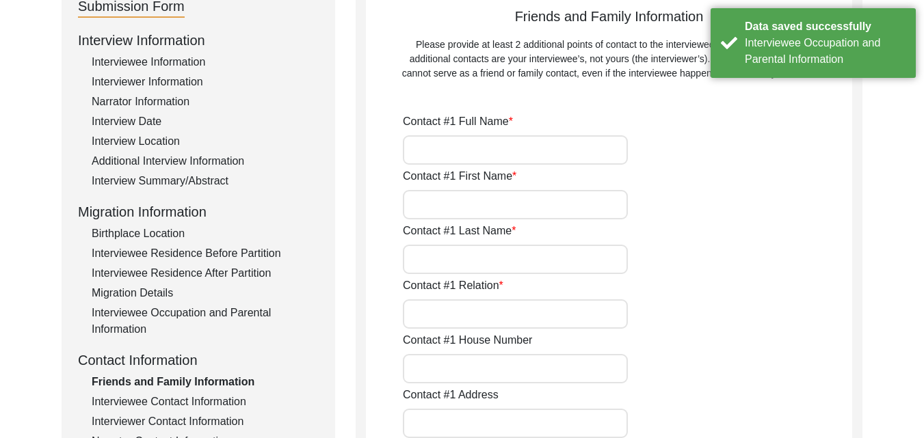
click at [486, 156] on input "Contact #1 Full Name" at bounding box center [515, 149] width 225 height 29
type input "R"
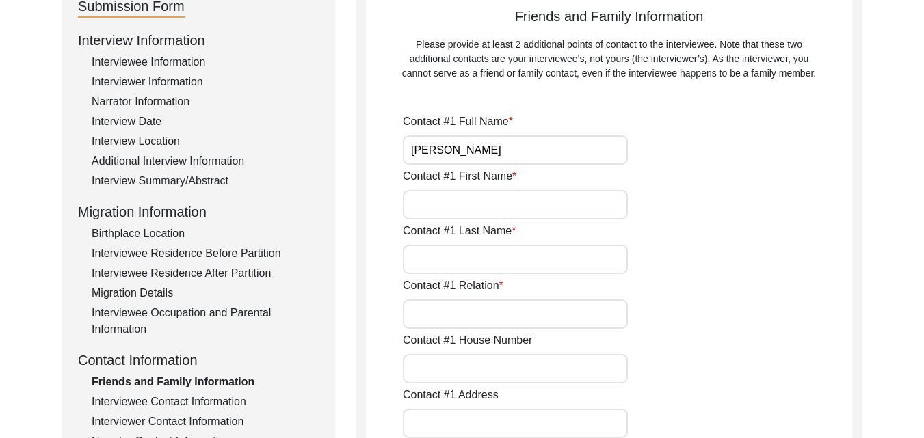
type input "[PERSON_NAME]"
click at [476, 193] on input "Contact #1 First Name" at bounding box center [515, 204] width 225 height 29
type input "[PERSON_NAME]"
click at [501, 254] on input "Contact #1 Last Name" at bounding box center [515, 259] width 225 height 29
type input "[PERSON_NAME]"
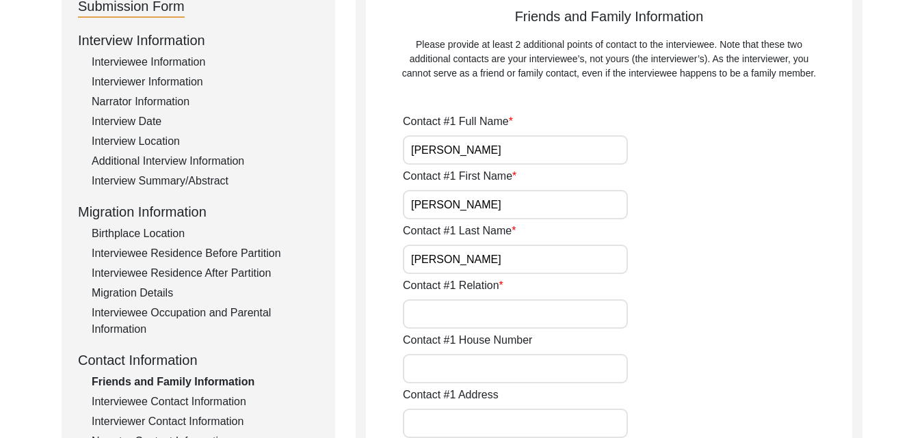
click at [491, 304] on input "Contact #1 Relation" at bounding box center [515, 313] width 225 height 29
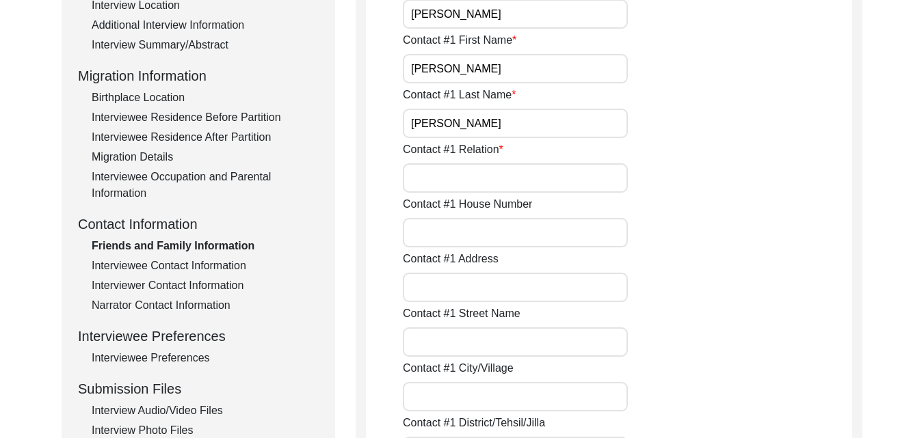
scroll to position [304, 0]
click at [586, 178] on input "Contact #1 Relation" at bounding box center [515, 177] width 225 height 29
type input "Granddaughter"
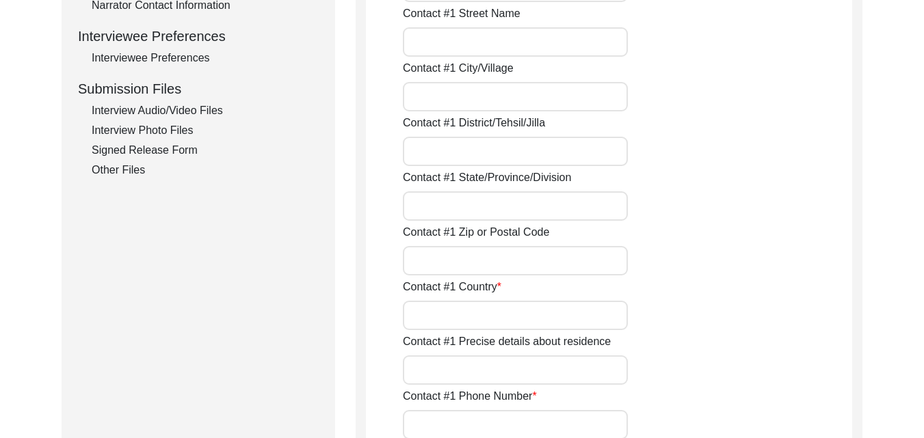
scroll to position [605, 0]
click at [590, 328] on input "Contact #1 Country" at bounding box center [515, 313] width 225 height 29
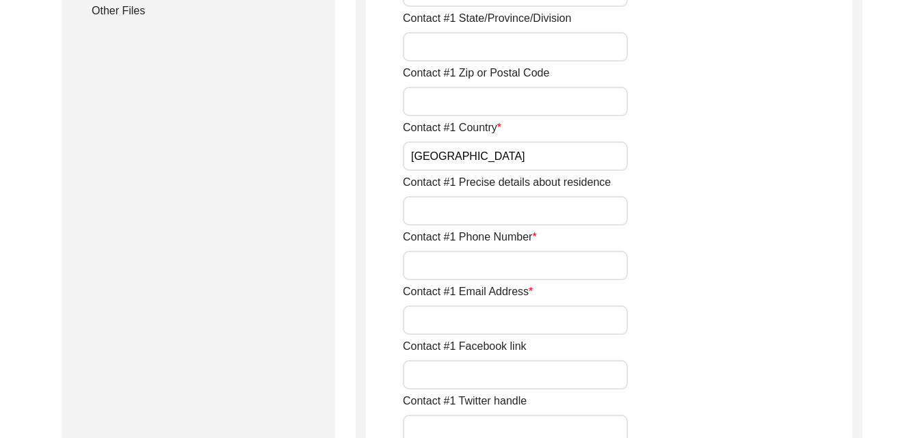
scroll to position [769, 0]
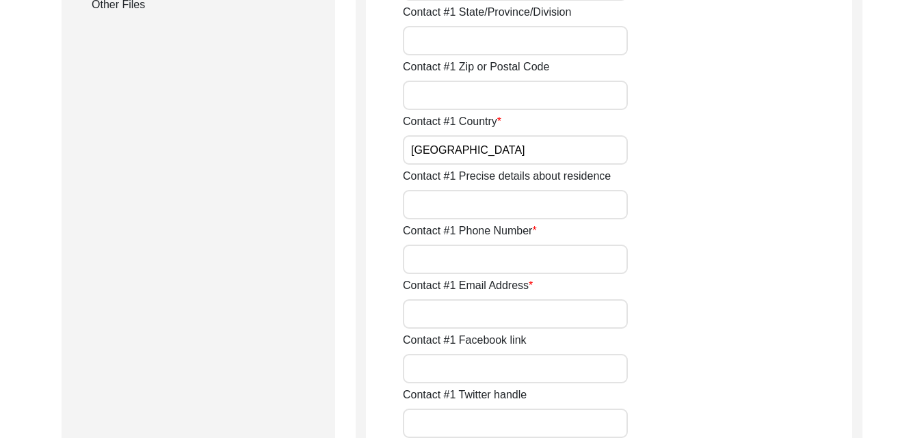
type input "[GEOGRAPHIC_DATA]"
click at [589, 253] on input "Contact #1 Phone Number" at bounding box center [515, 259] width 225 height 29
paste input "+"
type input "+ 4407557349188"
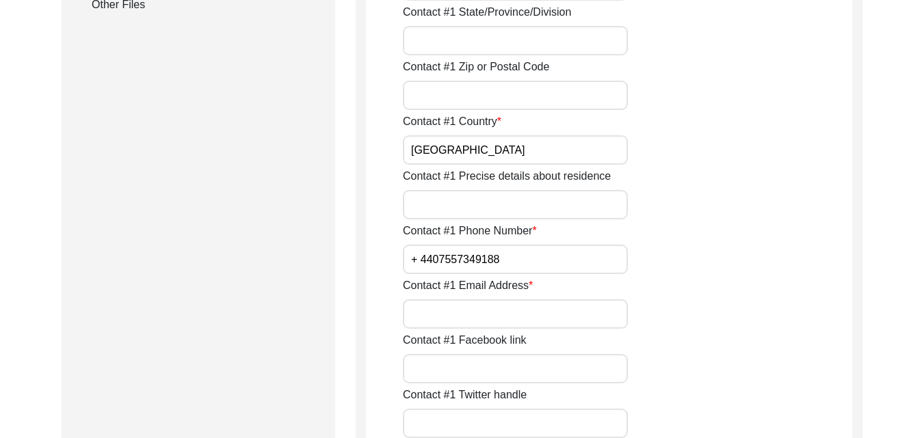
click at [486, 315] on input "Contact #1 Email Address" at bounding box center [515, 313] width 225 height 29
type input "[PERSON_NAME][EMAIL_ADDRESS][PERSON_NAME][DOMAIN_NAME]"
type input "120, Augustine Girls Home, [GEOGRAPHIC_DATA], 4th cross Cauvery layout Opp nexu…"
type input "[GEOGRAPHIC_DATA]"
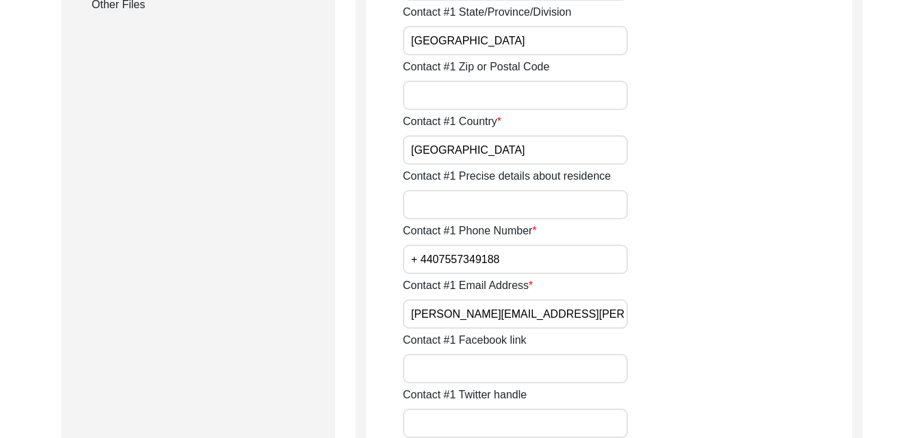
type input "560029"
click at [504, 314] on input "[PERSON_NAME][EMAIL_ADDRESS][PERSON_NAME][DOMAIN_NAME]" at bounding box center [515, 313] width 225 height 29
click at [525, 316] on input "[PERSON_NAME][EMAIL_ADDRESS][PERSON_NAME][DOMAIN_NAME]" at bounding box center [515, 313] width 225 height 29
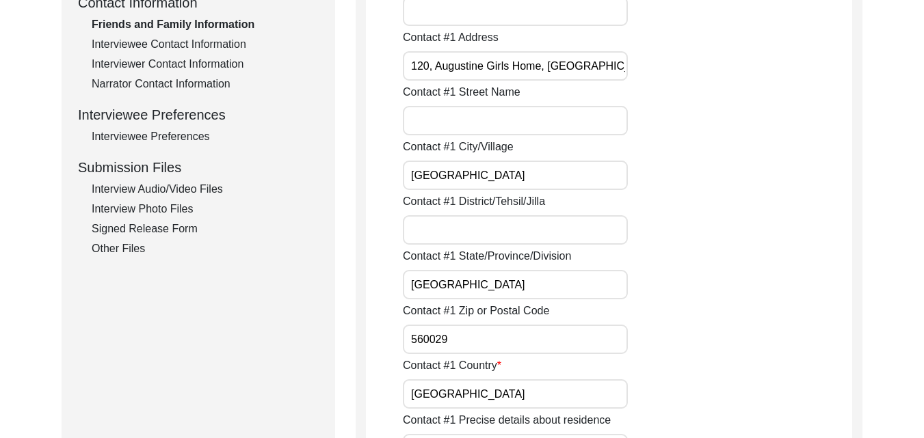
scroll to position [523, 0]
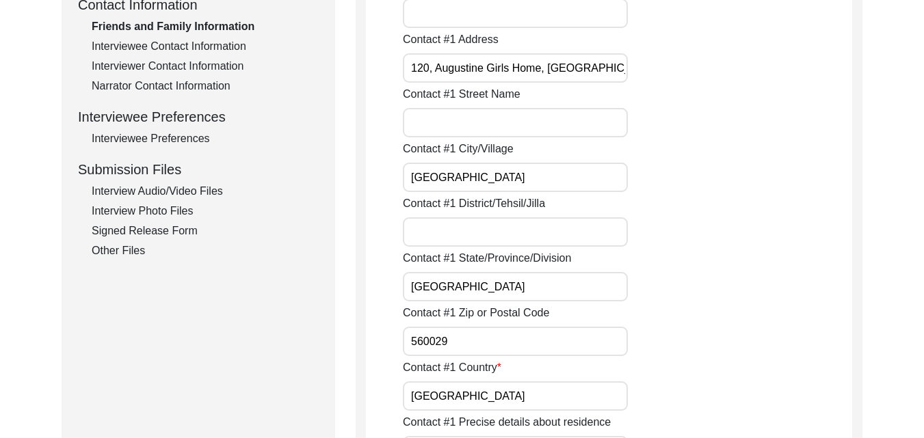
type input "[EMAIL_ADDRESS][DOMAIN_NAME]"
drag, startPoint x: 408, startPoint y: 64, endPoint x: 860, endPoint y: 103, distance: 453.7
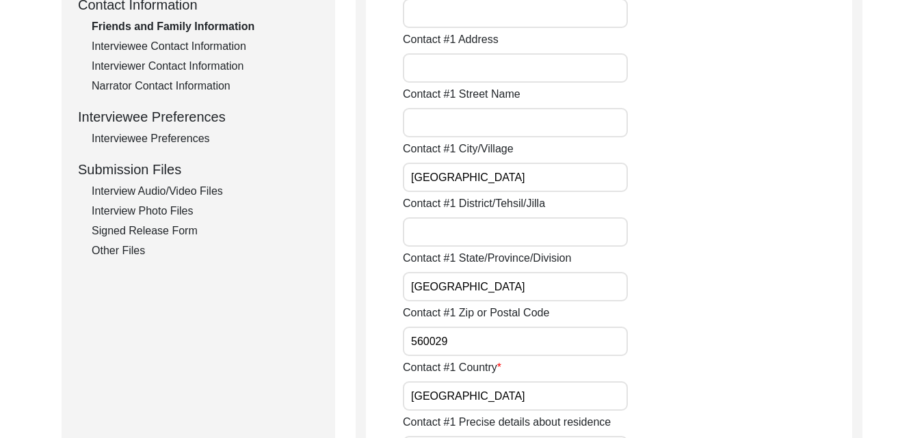
click at [572, 181] on input "[GEOGRAPHIC_DATA]" at bounding box center [515, 177] width 225 height 29
type input "B"
click at [482, 276] on input "[GEOGRAPHIC_DATA]" at bounding box center [515, 286] width 225 height 29
type input "K"
click at [470, 347] on input "560029" at bounding box center [515, 341] width 225 height 29
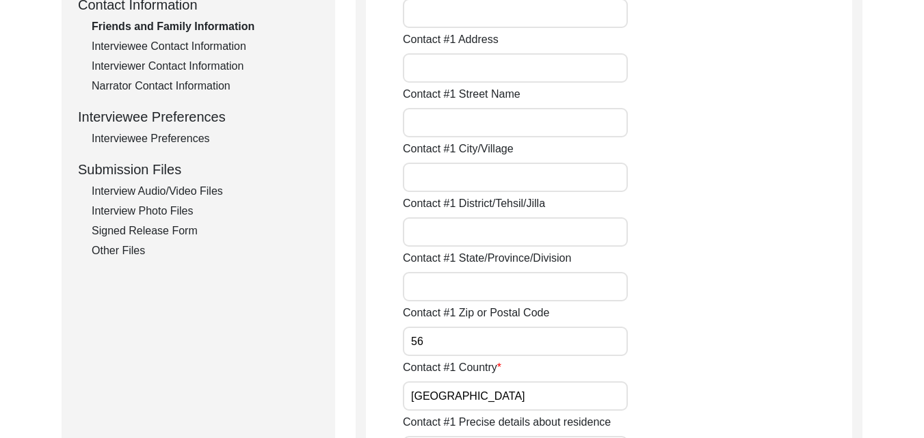
type input "5"
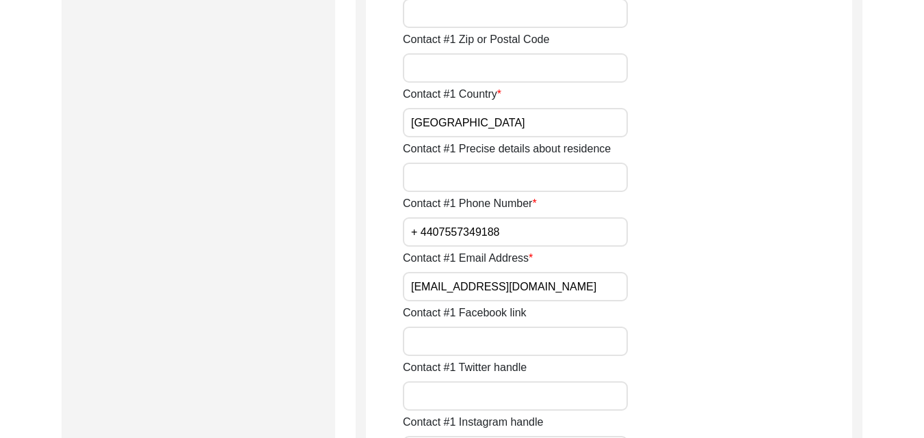
scroll to position [1179, 0]
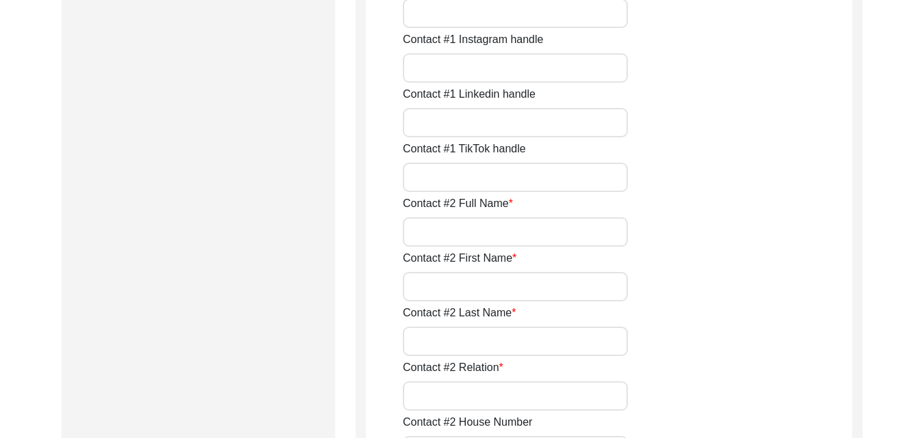
click at [514, 243] on input "Contact #2 Full Name" at bounding box center [515, 231] width 225 height 29
type input "N/A"
click at [505, 286] on input "Contact #2 First Name" at bounding box center [515, 286] width 225 height 29
type input "N/A"
click at [494, 333] on input "Contact #2 Last Name" at bounding box center [515, 341] width 225 height 29
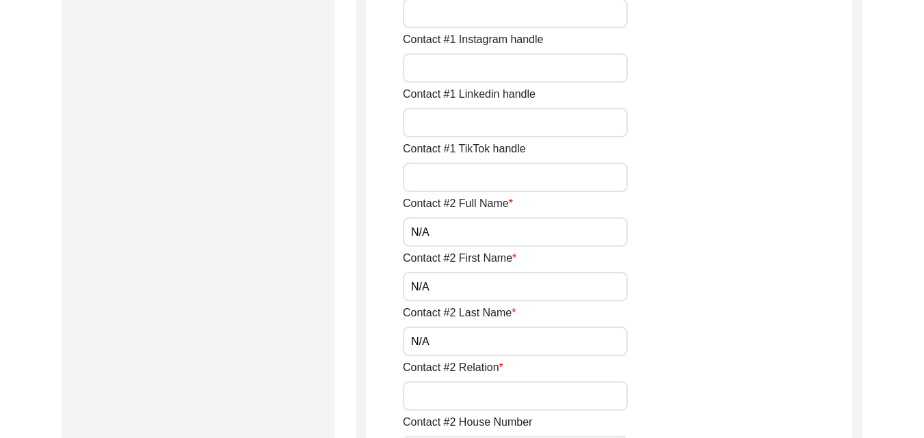
type input "N/A"
click at [533, 394] on input "Contact #2 Relation" at bounding box center [515, 396] width 225 height 29
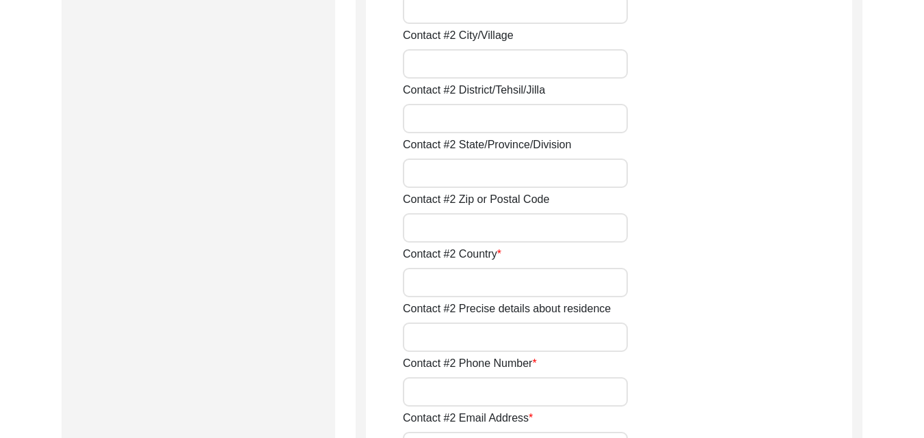
scroll to position [1754, 0]
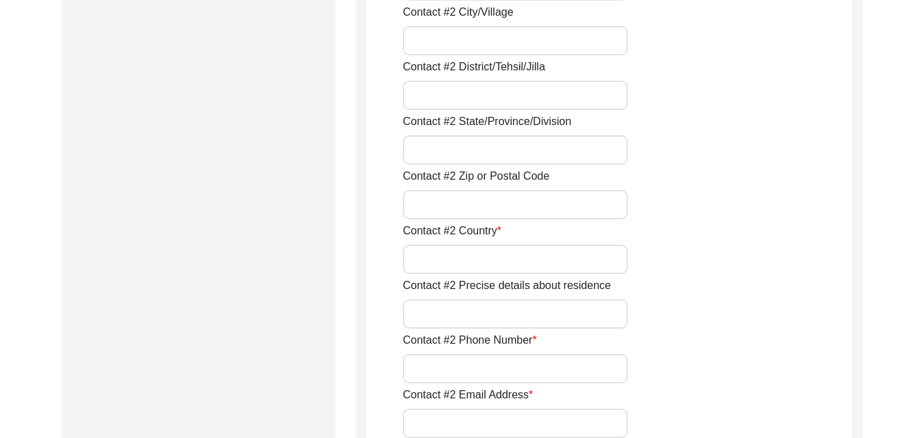
type input "N/A"
click at [535, 362] on input "Contact #2 Phone Number" at bounding box center [515, 368] width 225 height 29
type input "N/A"
click at [532, 266] on input "Contact #2 Country" at bounding box center [515, 259] width 225 height 29
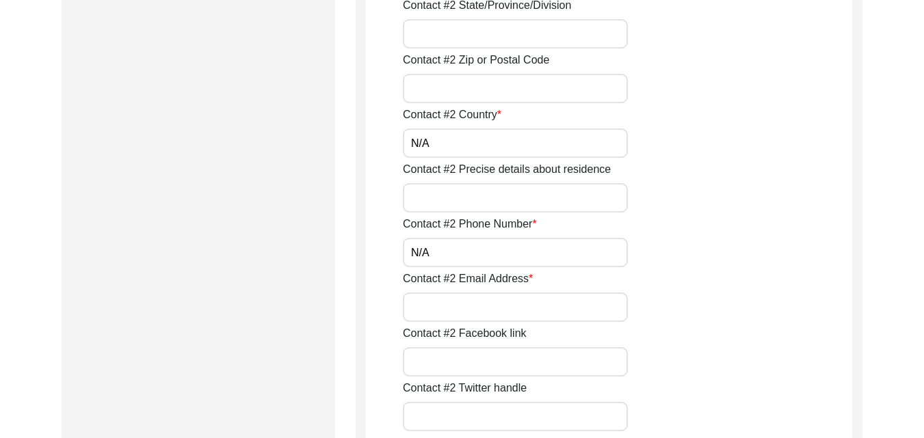
scroll to position [1891, 0]
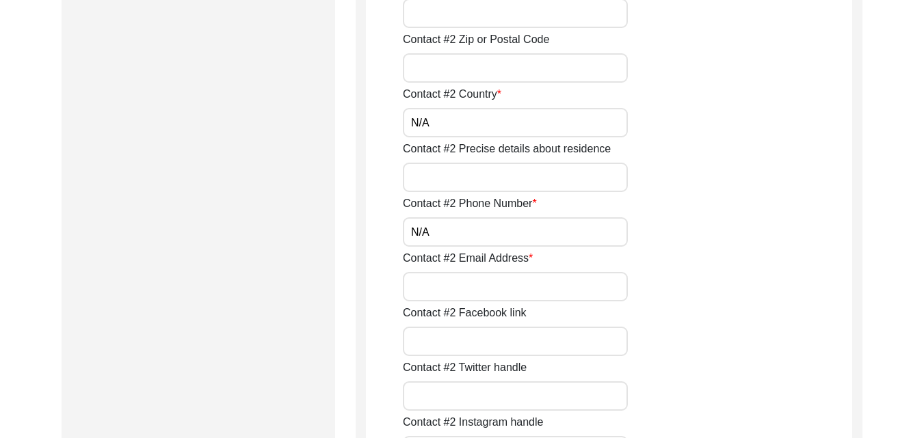
type input "N/A"
click at [477, 291] on input "Contact #2 Email Address" at bounding box center [515, 286] width 225 height 29
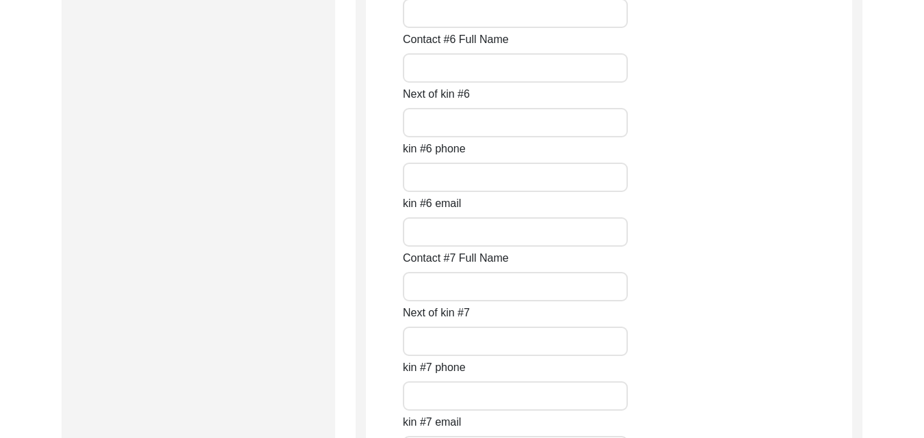
scroll to position [6103, 0]
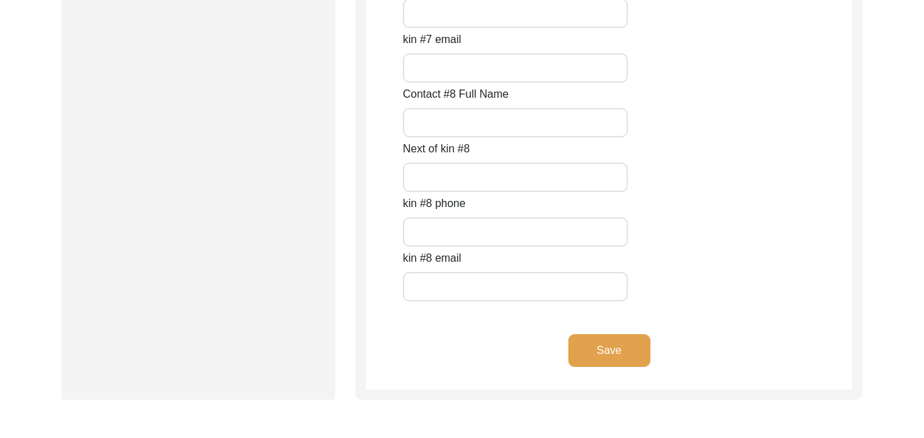
type input "N/A"
click at [617, 341] on button "Save" at bounding box center [609, 350] width 82 height 33
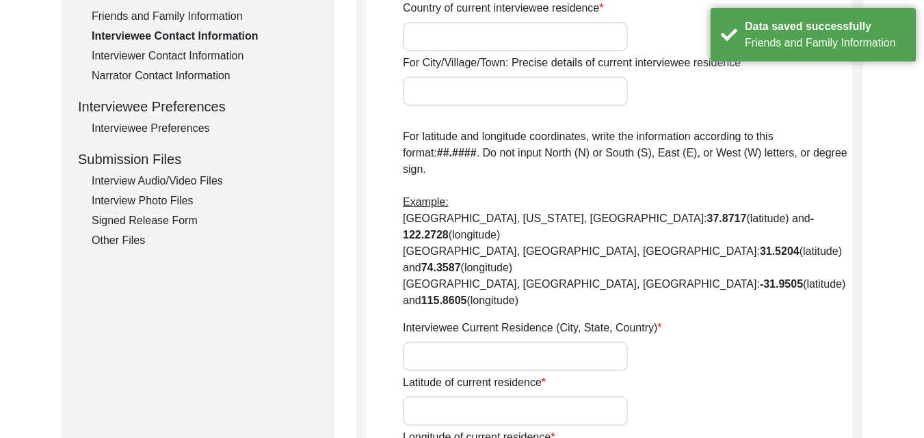
scroll to position [150, 0]
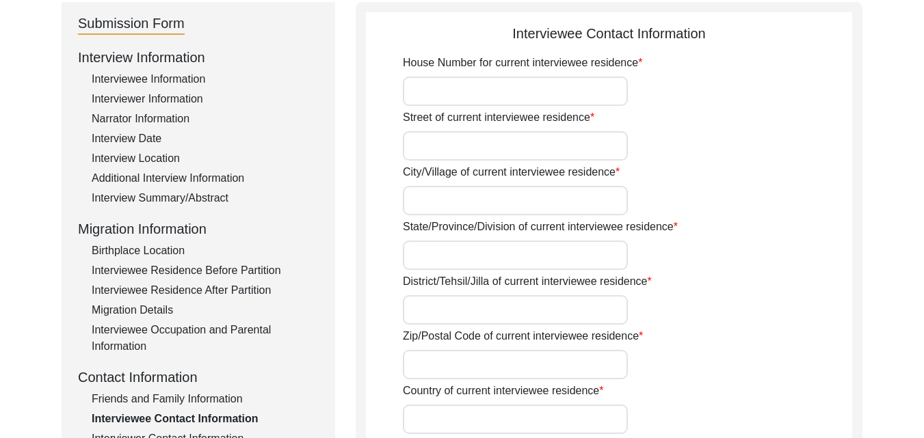
click at [556, 98] on input "House Number for current interviewee residence" at bounding box center [515, 91] width 225 height 29
click at [193, 292] on div "Interviewee Residence After Partition" at bounding box center [205, 290] width 227 height 16
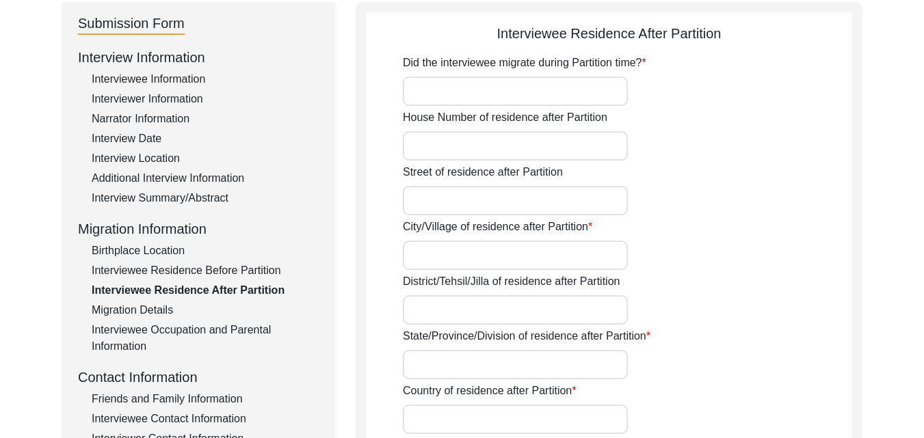
type input "No"
type input "N/A"
type input "[GEOGRAPHIC_DATA]"
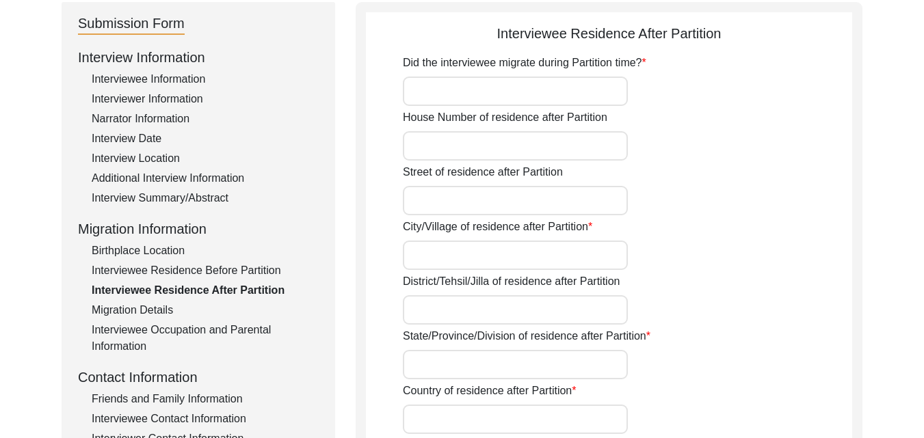
type input "[GEOGRAPHIC_DATA]"
type input "Indore"
type input "N/A"
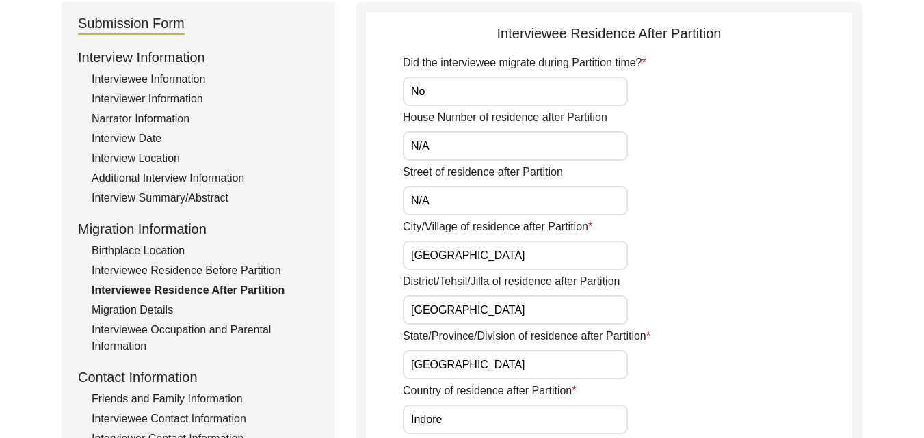
click at [161, 312] on div "Migration Details" at bounding box center [205, 310] width 227 height 16
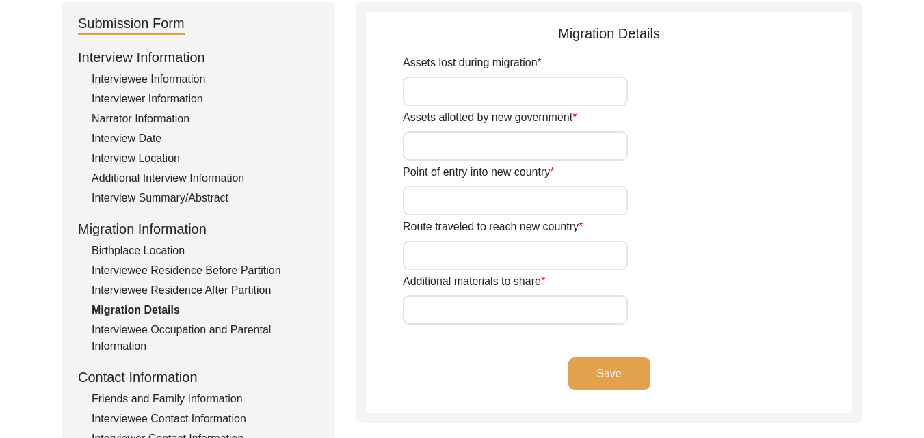
type input "NIL"
type input "N/A"
type input "NIL"
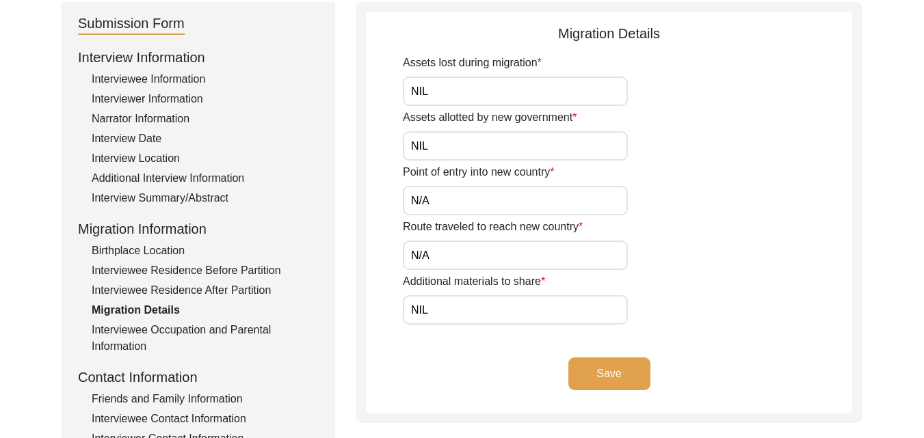
click at [161, 83] on div "Interviewee Information" at bounding box center [205, 79] width 227 height 16
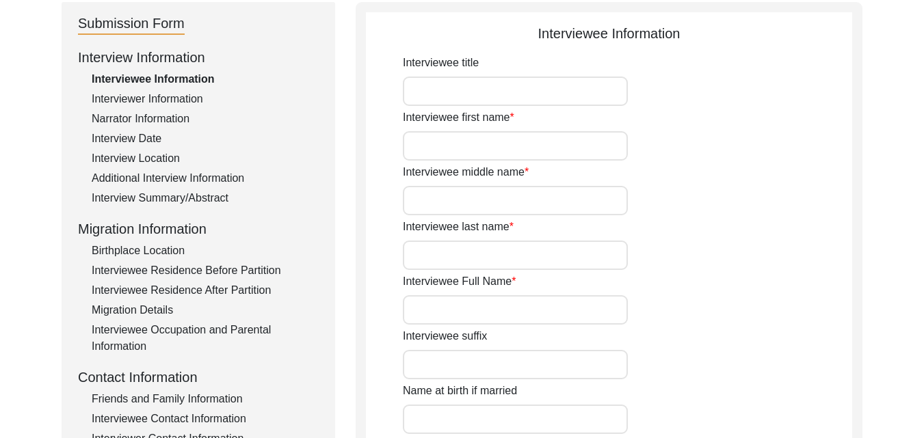
type input "NIL"
type input "[PERSON_NAME]"
type input "Bachra"
type input "[PERSON_NAME]"
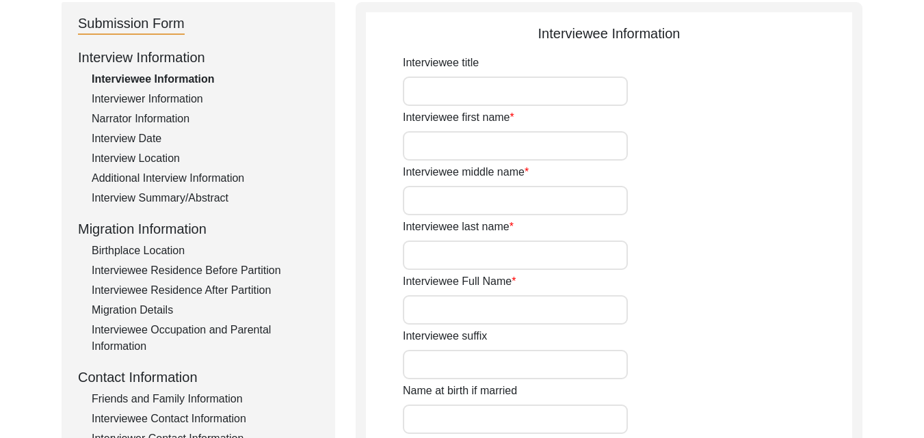
type input "1932 approx."
type input "1932"
type input "93"
type input "[DEMOGRAPHIC_DATA]"
type input "Punjabi"
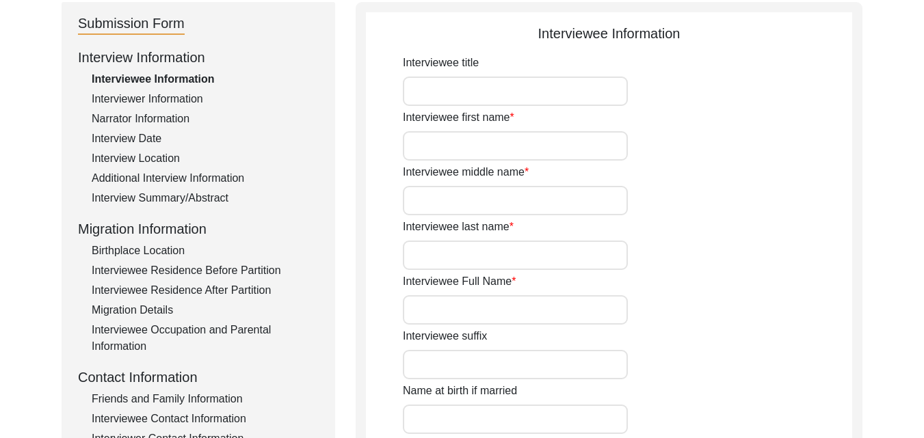
type input "[DEMOGRAPHIC_DATA]"
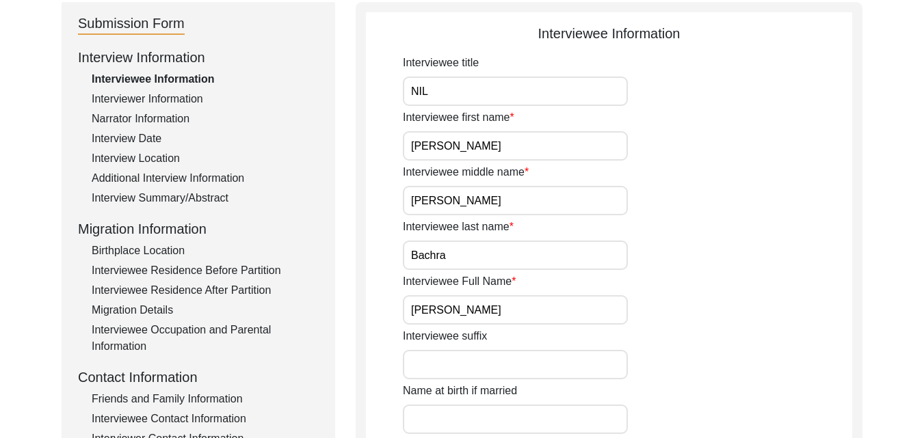
click at [152, 157] on div "Interview Location" at bounding box center [205, 158] width 227 height 16
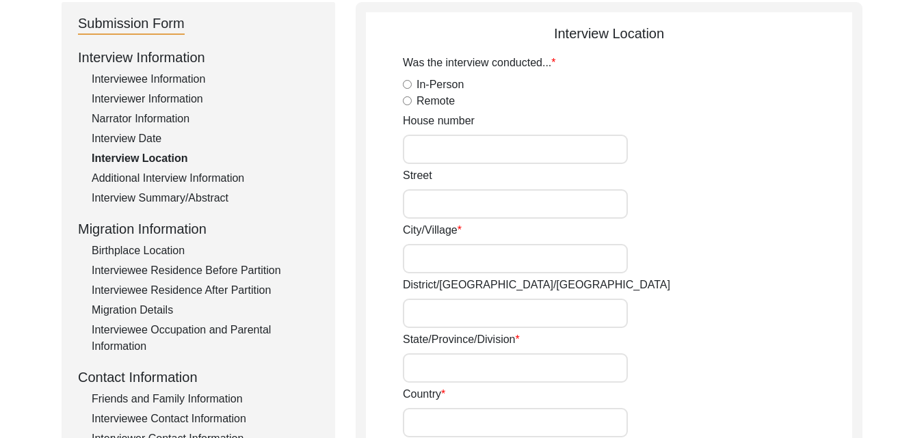
radio input "true"
type input "12"
type input "[PERSON_NAME] Road,"
type input "[PERSON_NAME] [PERSON_NAME]"
type input "CM8 3NQ"
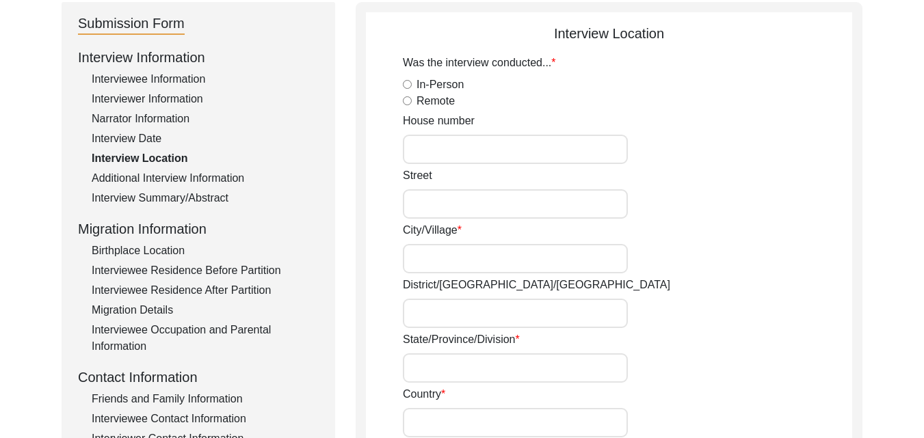
type input "CM8 3NQ"
type input "[GEOGRAPHIC_DATA]"
type input "[PERSON_NAME][STREET_ADDRESS][PERSON_NAME]"
type input "N/A"
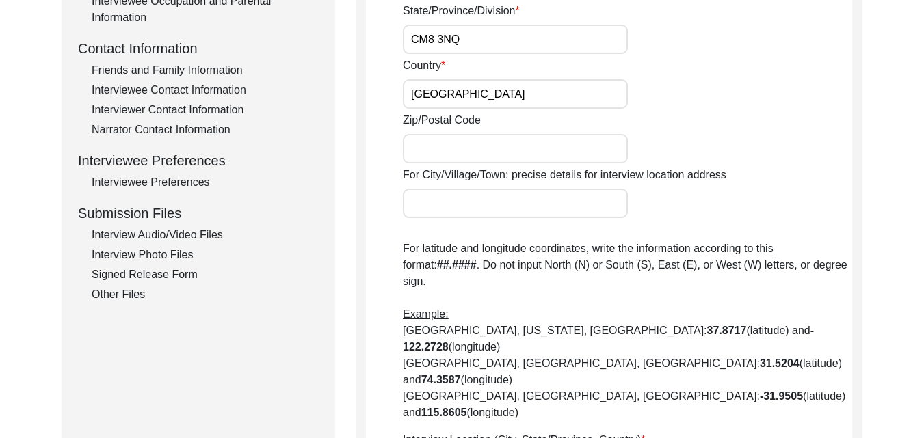
scroll to position [96, 0]
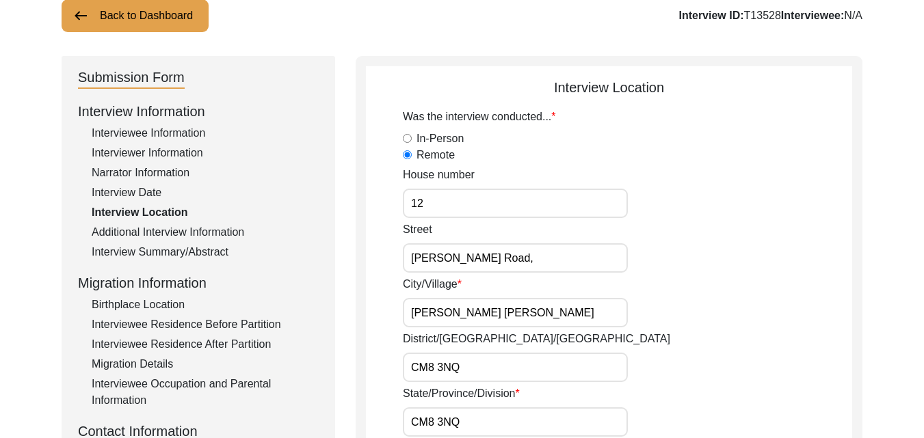
click at [177, 387] on div "Interviewee Occupation and Parental Information" at bounding box center [205, 392] width 227 height 33
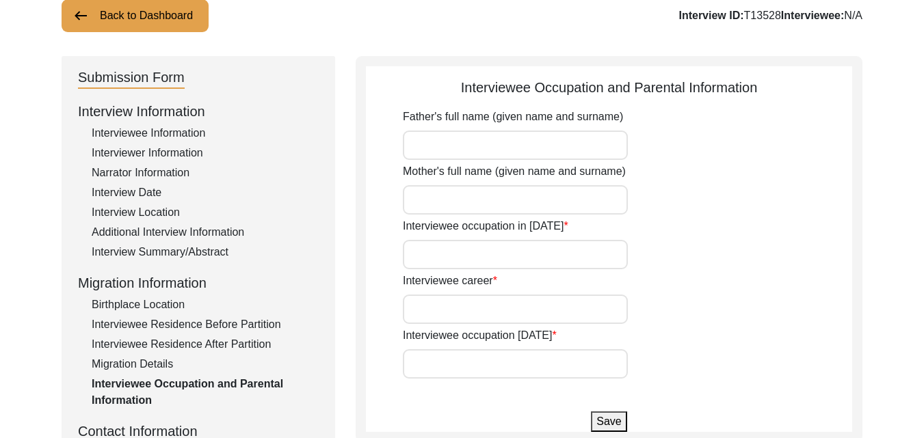
type input "[PERSON_NAME] [PERSON_NAME] Bachra"
type input "Taar Kaur Bachra"
type input "child"
type input "[PERSON_NAME]"
type input "Retired"
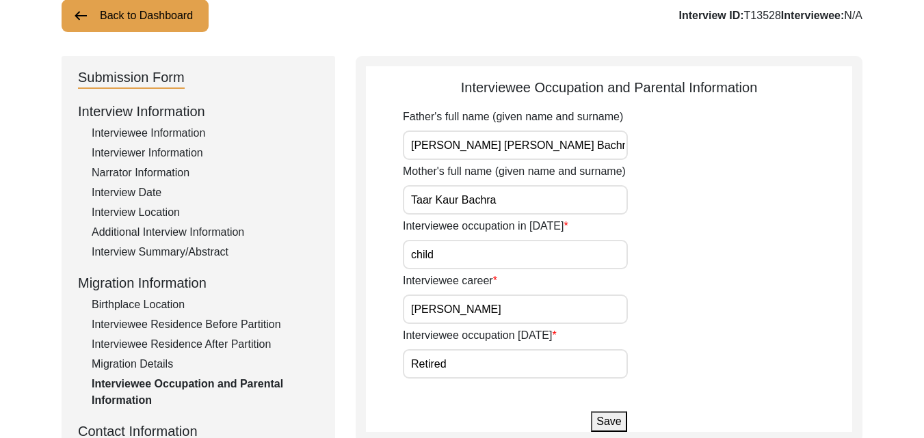
scroll to position [479, 0]
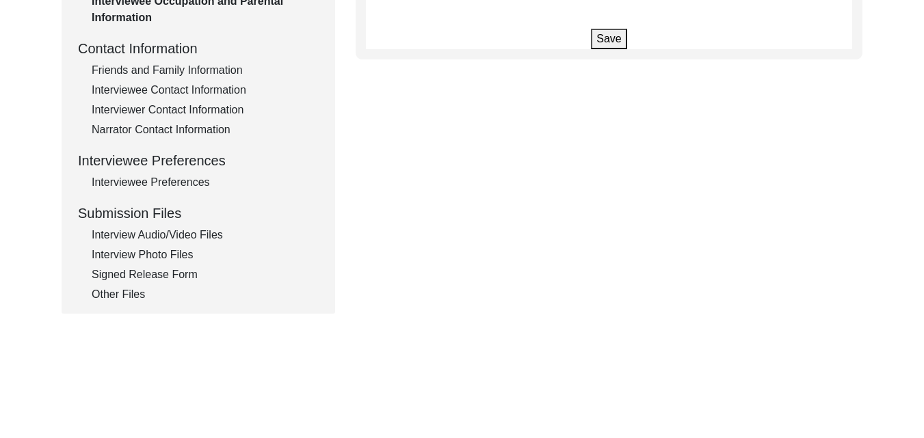
click at [221, 70] on div "Friends and Family Information" at bounding box center [205, 70] width 227 height 16
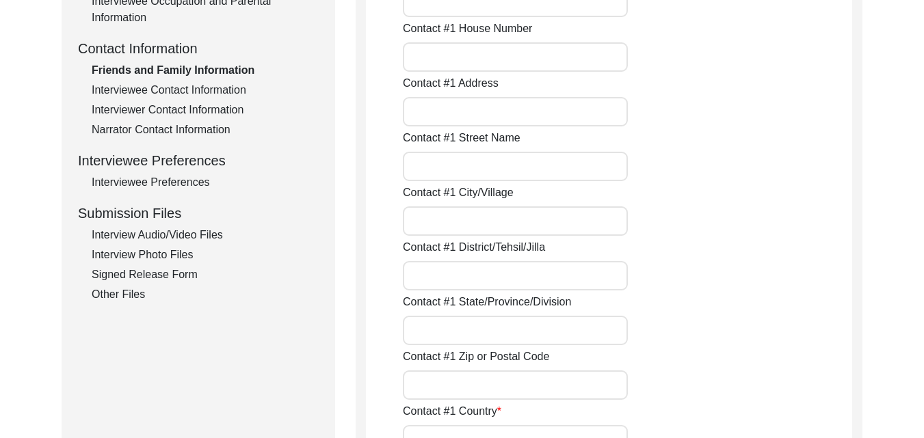
type input "[PERSON_NAME]"
type input "Granddaughter"
type input "[GEOGRAPHIC_DATA]"
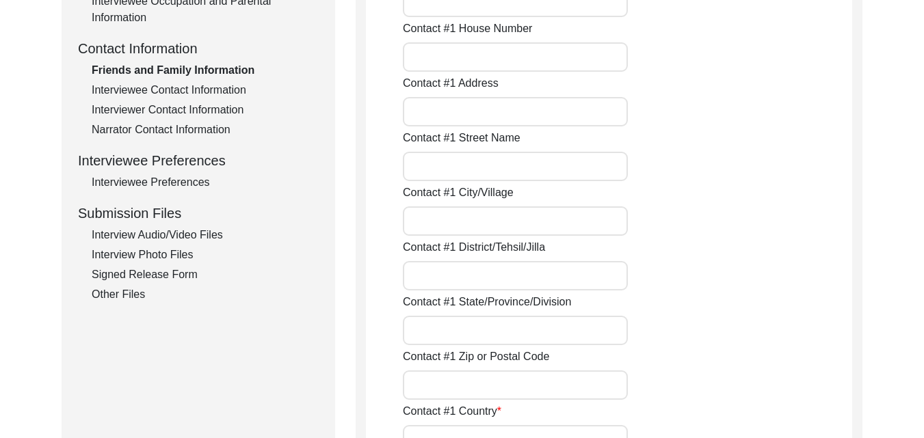
type input "+ 4407557349188"
type input "[EMAIL_ADDRESS][DOMAIN_NAME]"
type input "N/A"
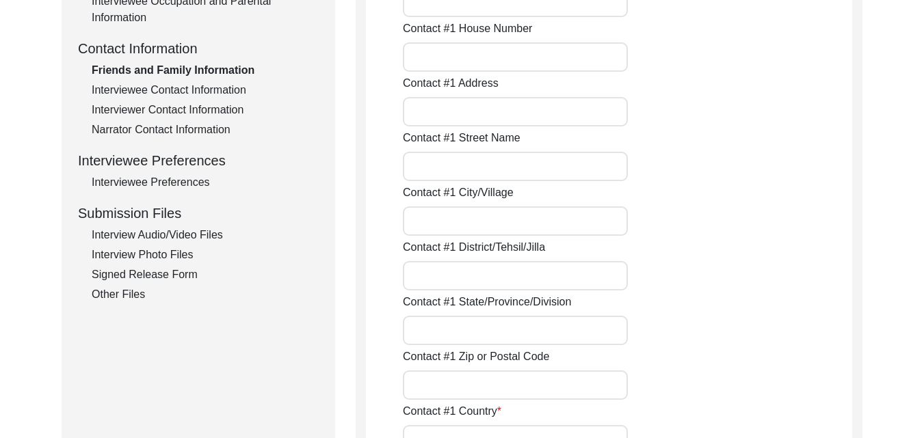
type input "N/A"
click at [161, 88] on div "Interviewee Contact Information" at bounding box center [205, 90] width 227 height 16
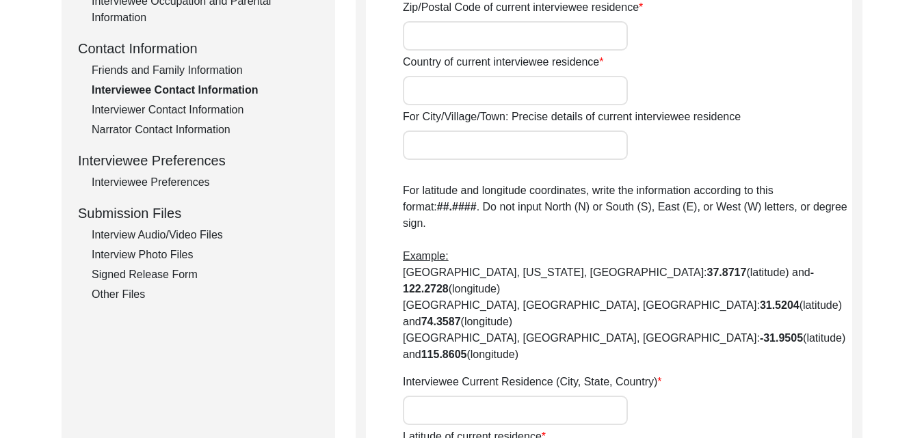
scroll to position [96, 0]
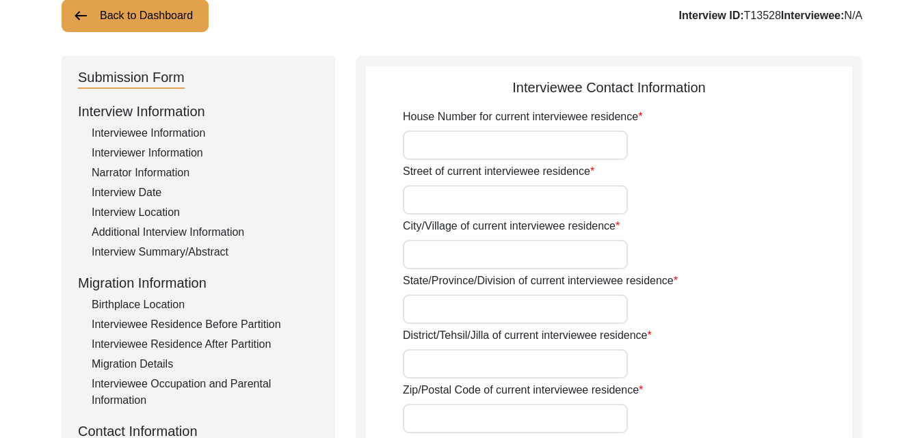
click at [465, 140] on input "House Number for current interviewee residence" at bounding box center [515, 145] width 225 height 29
type input "12"
click at [460, 194] on input "Street of current interviewee residence" at bounding box center [515, 199] width 225 height 29
type input "[PERSON_NAME] Road"
click at [457, 245] on input "City/Village of current interviewee residence" at bounding box center [515, 254] width 225 height 29
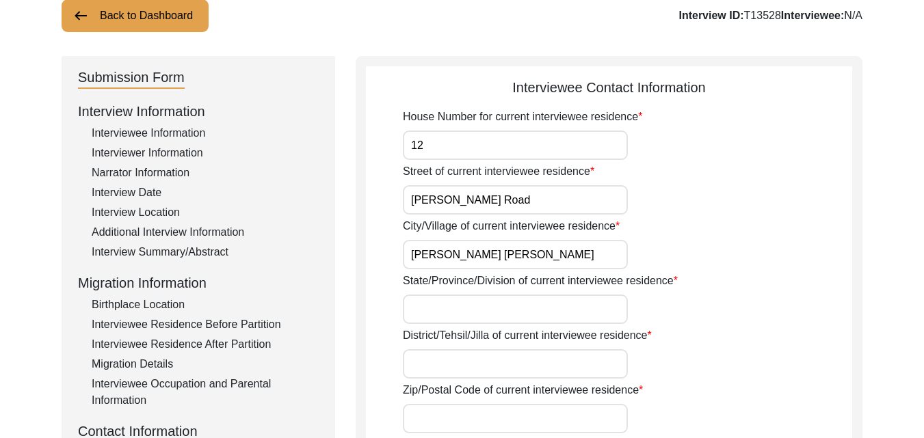
type input "[PERSON_NAME] [PERSON_NAME]"
click at [458, 300] on input "State/Province/Division of current interviewee residence" at bounding box center [515, 309] width 225 height 29
type input "DM8, 3NQ"
click at [505, 369] on input "District/Tehsil/Jilla of current interviewee residence" at bounding box center [515, 363] width 225 height 29
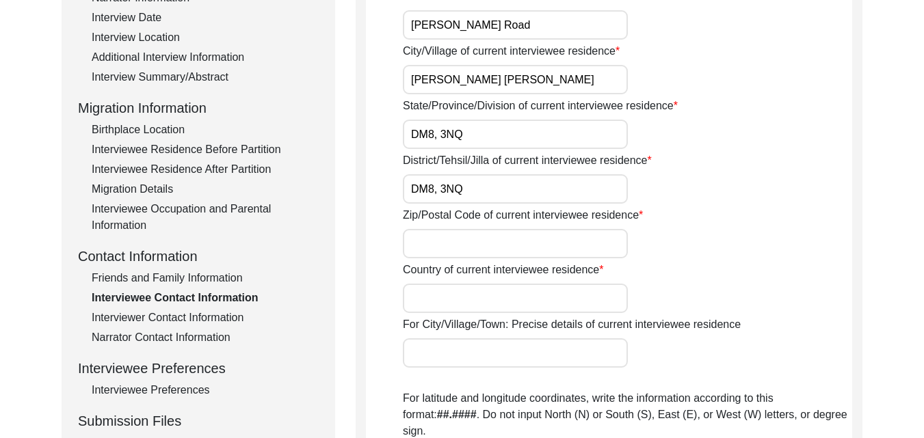
scroll to position [288, 0]
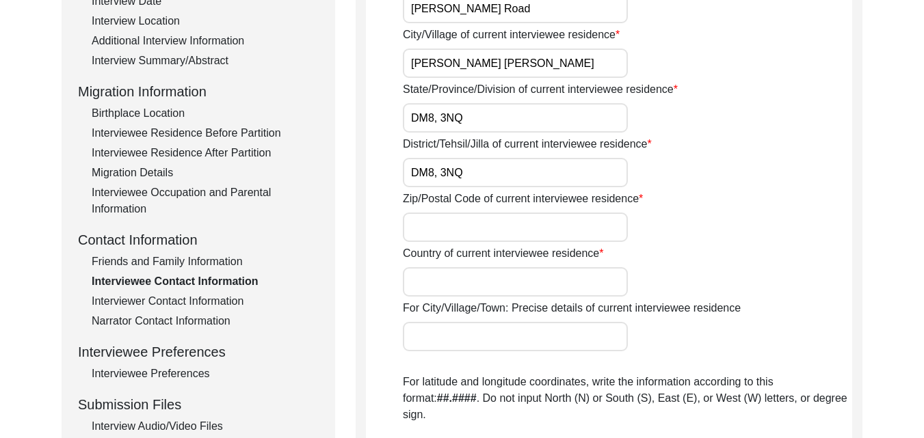
type input "DM8, 3NQ"
click at [533, 221] on input "Zip/Postal Code of current interviewee residence" at bounding box center [515, 227] width 225 height 29
type input "Not known"
click at [529, 271] on input "Country of current interviewee residence" at bounding box center [515, 281] width 225 height 29
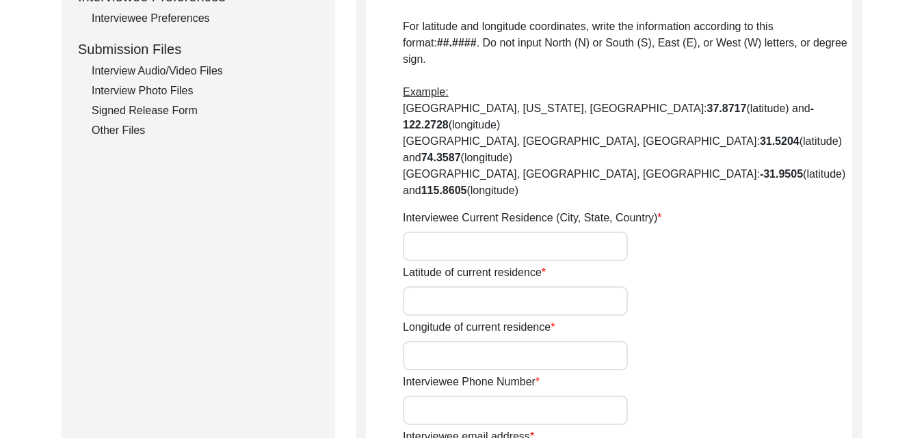
scroll to position [671, 0]
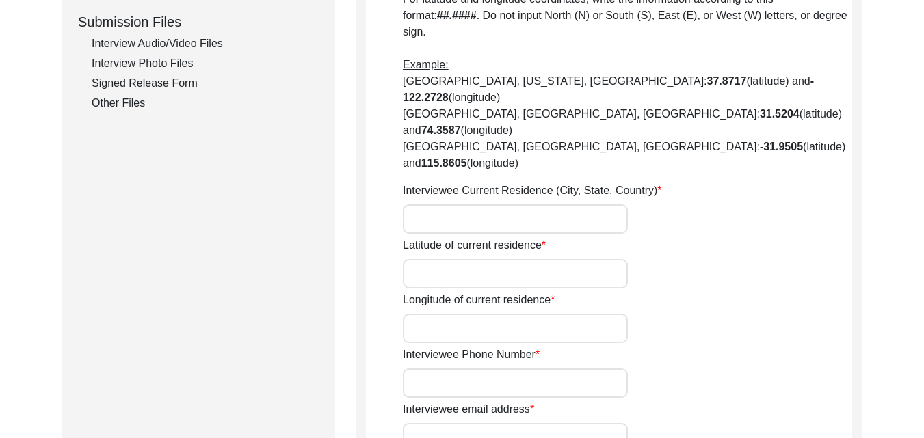
type input "[GEOGRAPHIC_DATA]"
click at [501, 204] on input "Interviewee Current Residence (City, State, Country)" at bounding box center [515, 218] width 225 height 29
type input "[PERSON_NAME][STREET_ADDRESS][PERSON_NAME]"
click at [487, 259] on input "Latitude of current residence" at bounding box center [515, 273] width 225 height 29
type input "N/A"
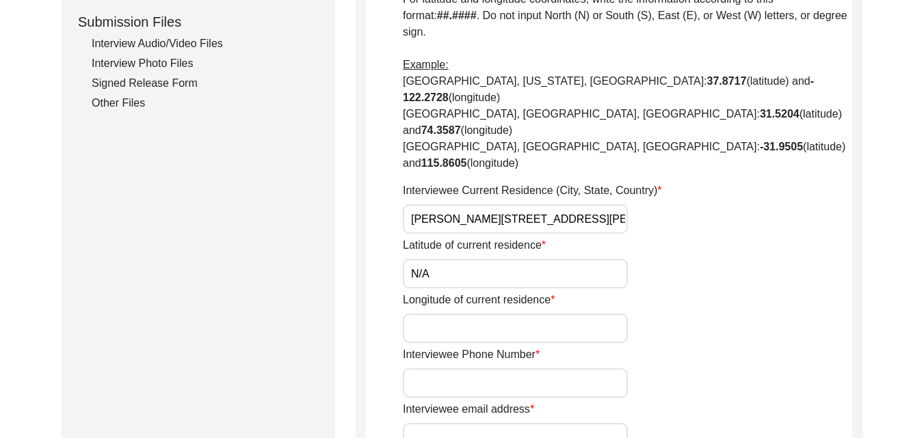
click at [486, 314] on input "Longitude of current residence" at bounding box center [515, 328] width 225 height 29
type input "M"
type input "N/A"
click at [484, 369] on input "Interviewee Phone Number" at bounding box center [515, 383] width 225 height 29
type input "07557349188"
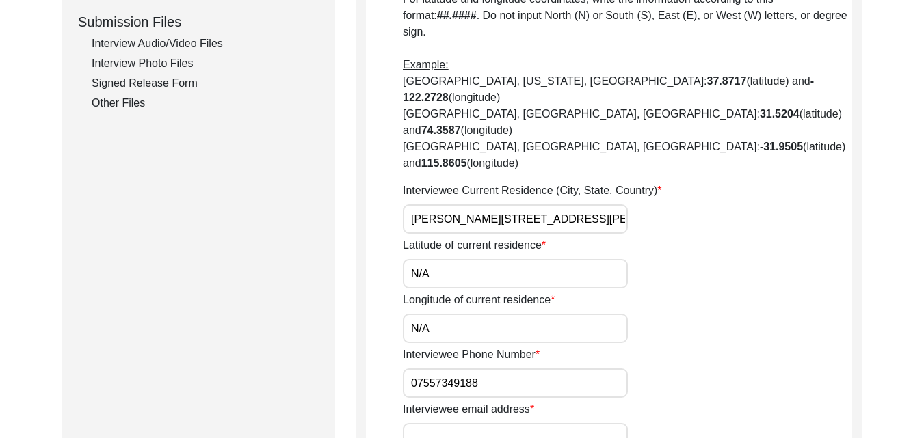
click at [483, 423] on input "Interviewee email address" at bounding box center [515, 437] width 225 height 29
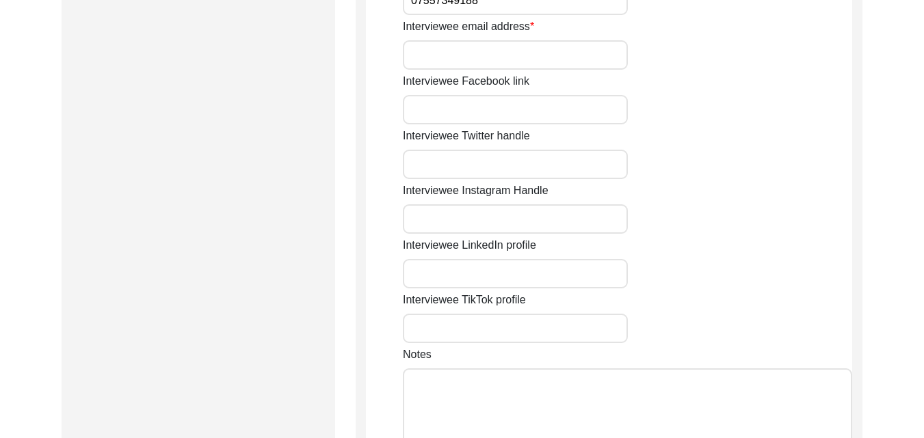
scroll to position [1299, 0]
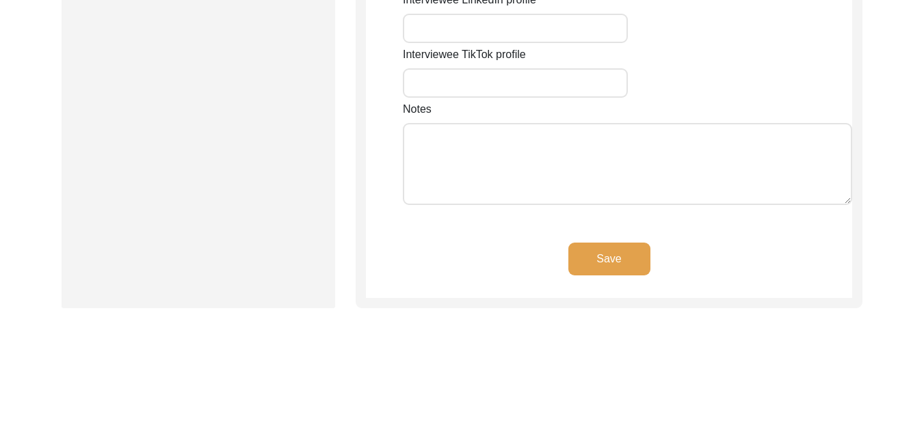
click at [593, 243] on button "Save" at bounding box center [609, 259] width 82 height 33
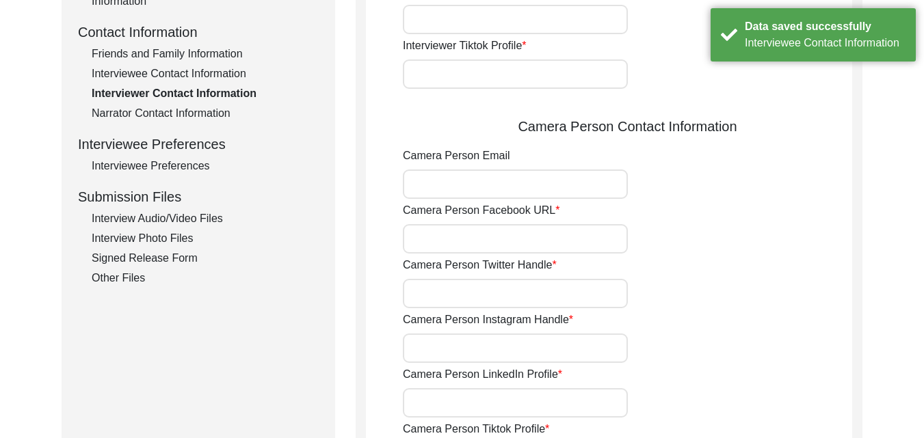
scroll to position [113, 0]
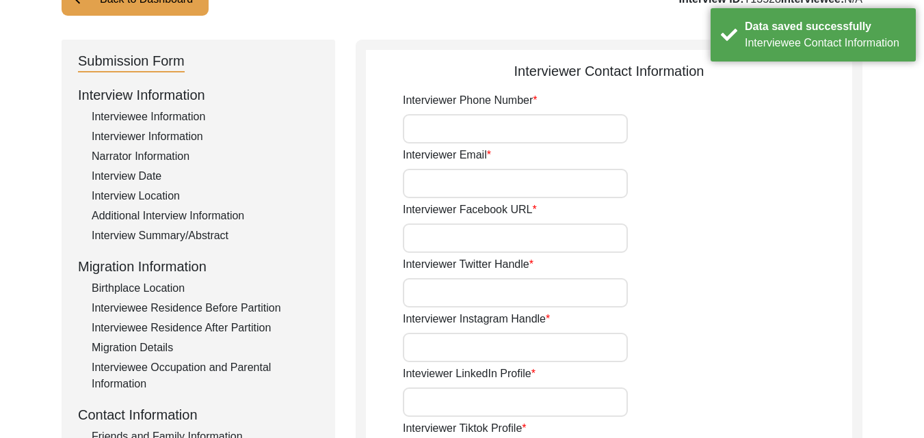
click at [168, 122] on div "Interviewee Information" at bounding box center [205, 117] width 227 height 16
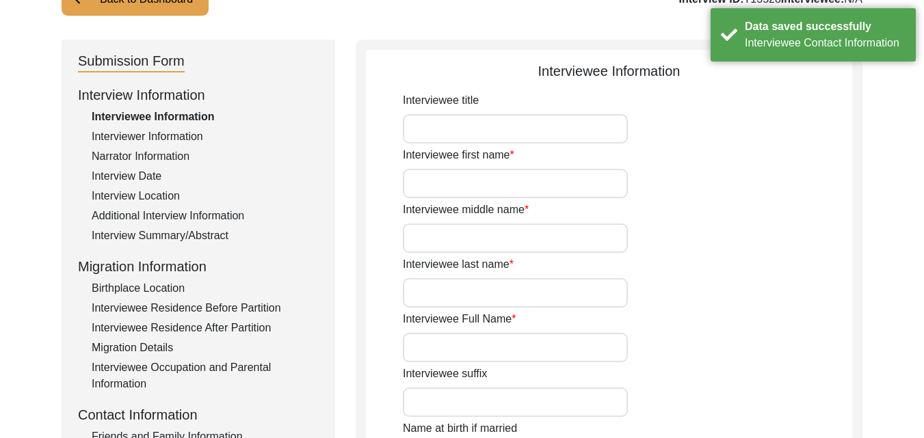
type input "NIL"
type input "[PERSON_NAME]"
type input "Bachra"
type input "[PERSON_NAME]"
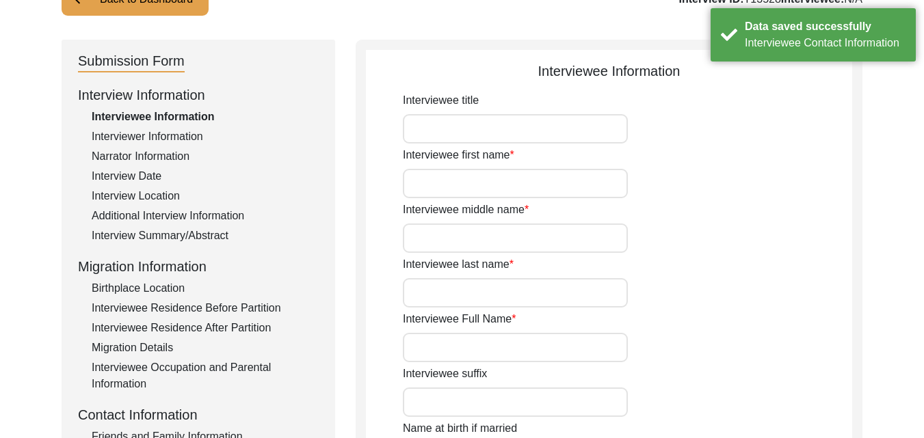
type input "1932 approx."
type input "1932"
type input "93"
type input "[DEMOGRAPHIC_DATA]"
type input "Punjabi"
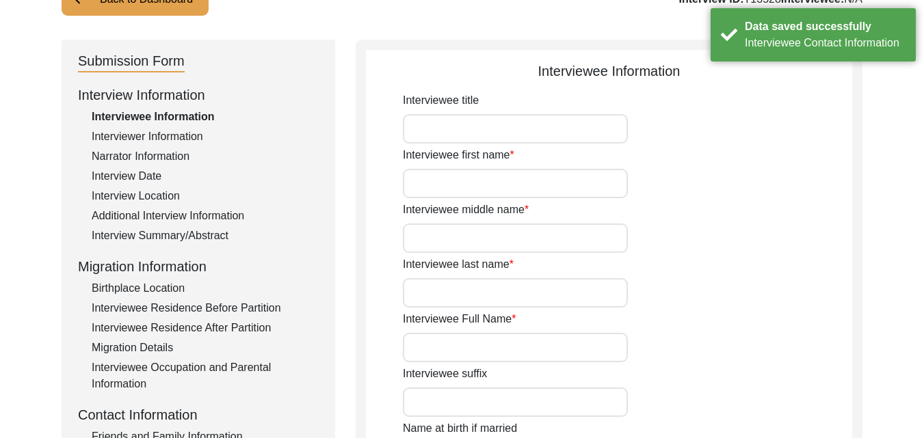
type input "[DEMOGRAPHIC_DATA]"
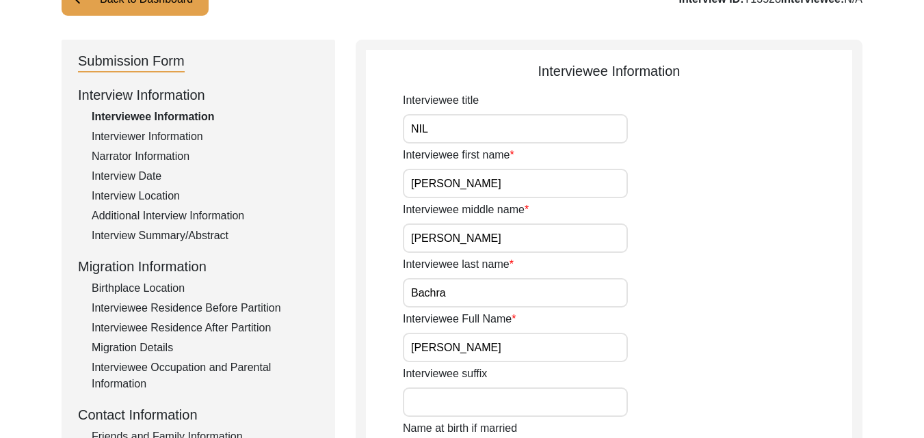
click at [148, 221] on div "Additional Interview Information" at bounding box center [205, 216] width 227 height 16
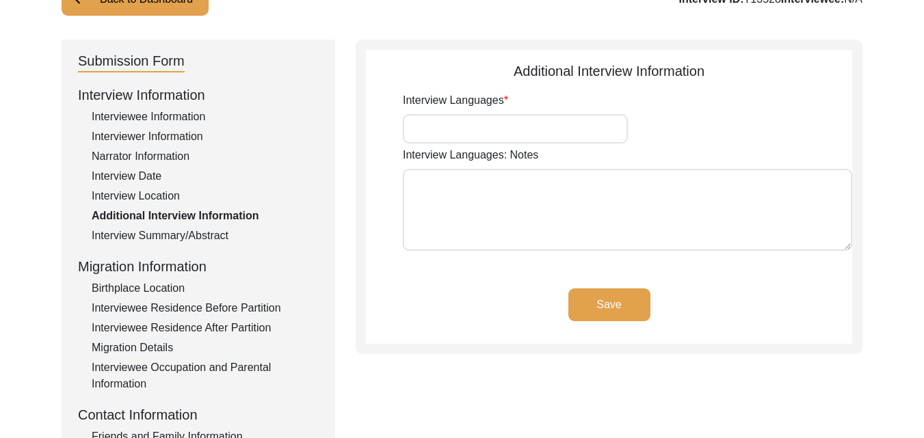
type input "Punjabi"
click at [144, 364] on div "Interviewee Occupation and Parental Information" at bounding box center [205, 376] width 227 height 33
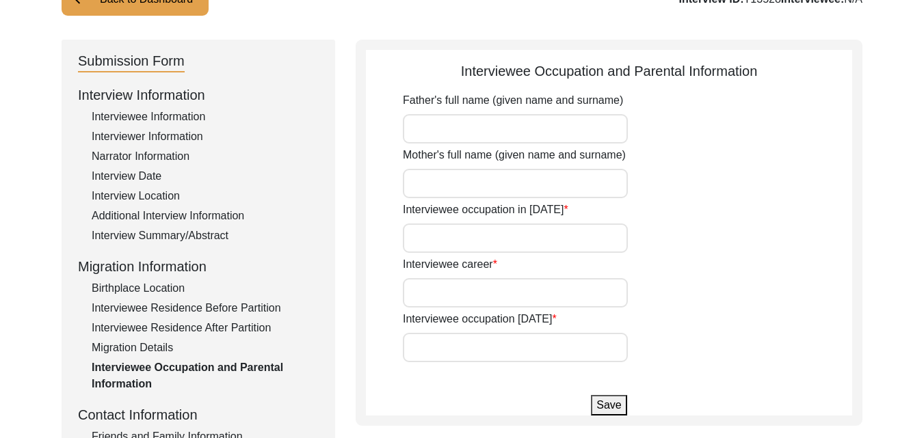
type input "[PERSON_NAME] [PERSON_NAME] Bachra"
type input "Taar Kaur Bachra"
type input "child"
type input "[PERSON_NAME]"
type input "Retired"
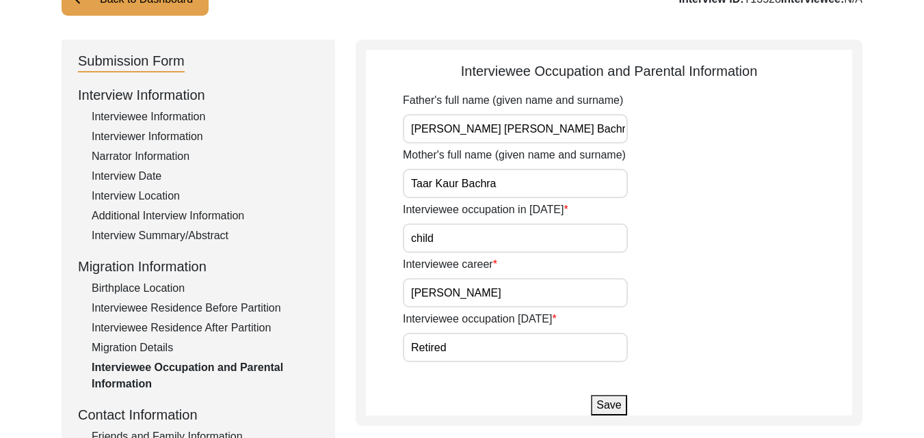
click at [160, 333] on div "Interviewee Residence After Partition" at bounding box center [205, 328] width 227 height 16
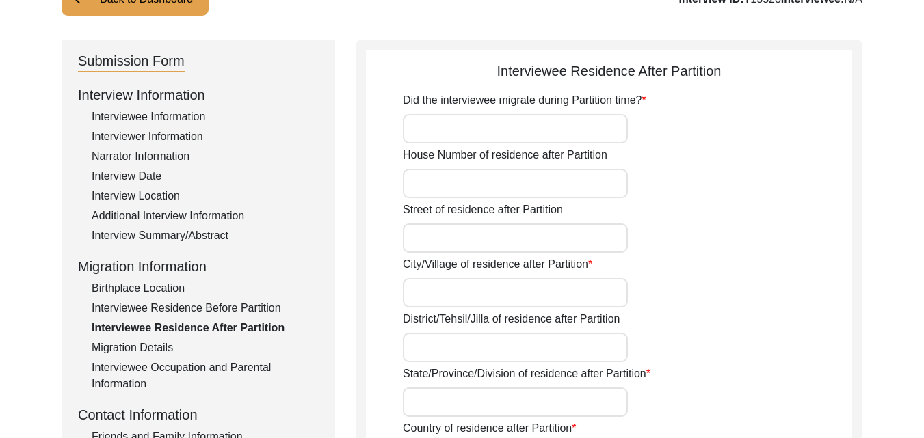
type input "No"
type input "N/A"
type input "[GEOGRAPHIC_DATA]"
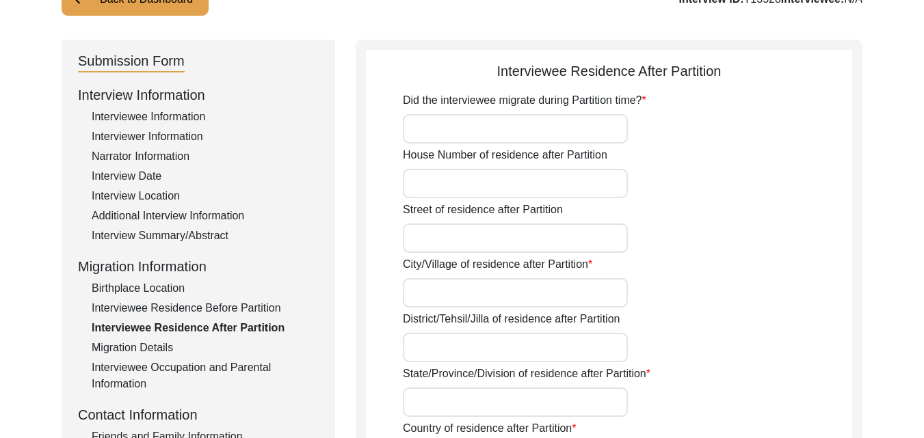
type input "[GEOGRAPHIC_DATA]"
type input "Indore"
type input "N/A"
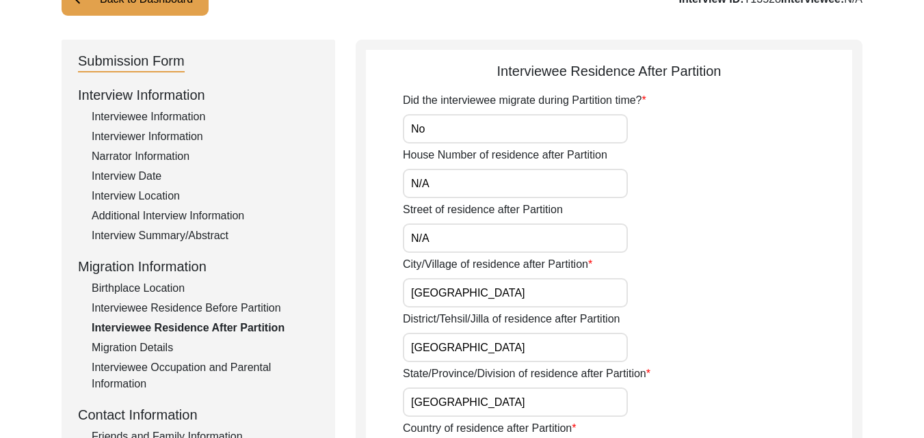
click at [160, 315] on div "Interviewee Residence Before Partition" at bounding box center [205, 308] width 227 height 16
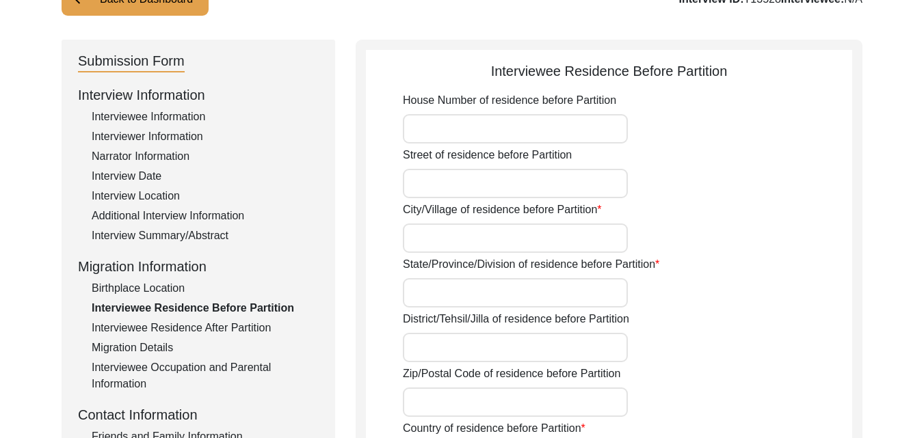
click at [504, 243] on input "City/Village of residence before Partition" at bounding box center [515, 238] width 225 height 29
click at [541, 292] on input "State/Province/Division of residence before Partition" at bounding box center [515, 292] width 225 height 29
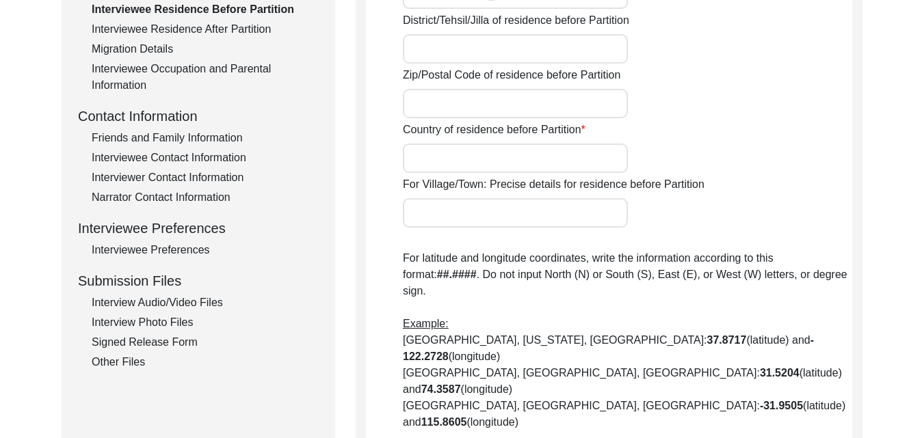
scroll to position [414, 0]
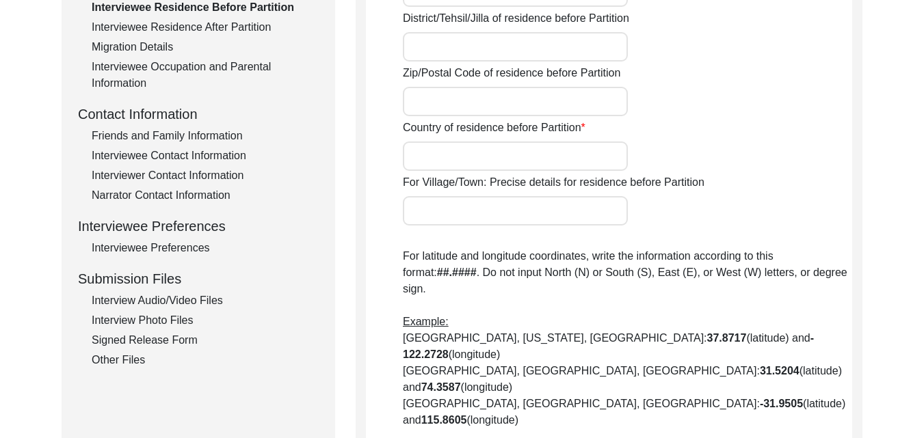
click at [576, 53] on input "District/Tehsil/Jilla of residence before Partition" at bounding box center [515, 46] width 225 height 29
click at [562, 165] on input "Country of residence before Partition" at bounding box center [515, 156] width 225 height 29
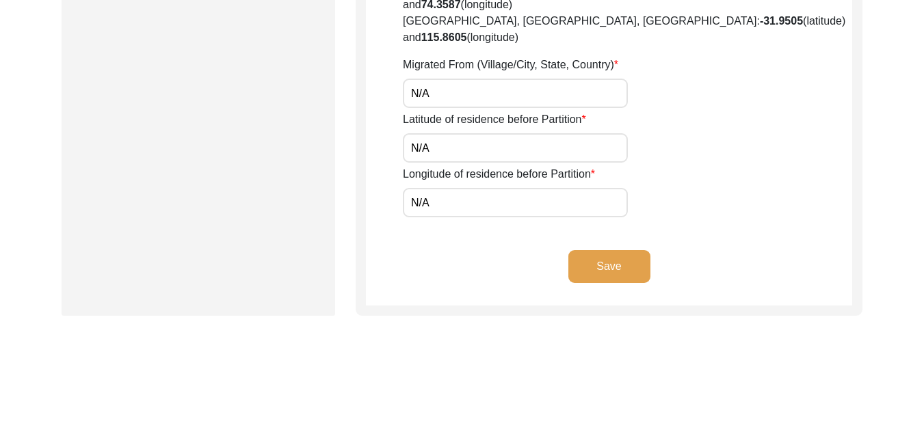
click at [635, 250] on button "Save" at bounding box center [609, 266] width 82 height 33
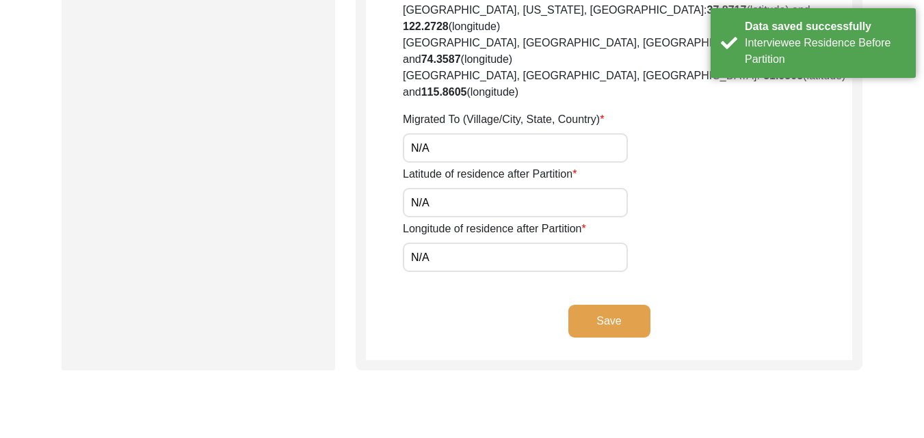
scroll to position [414, 0]
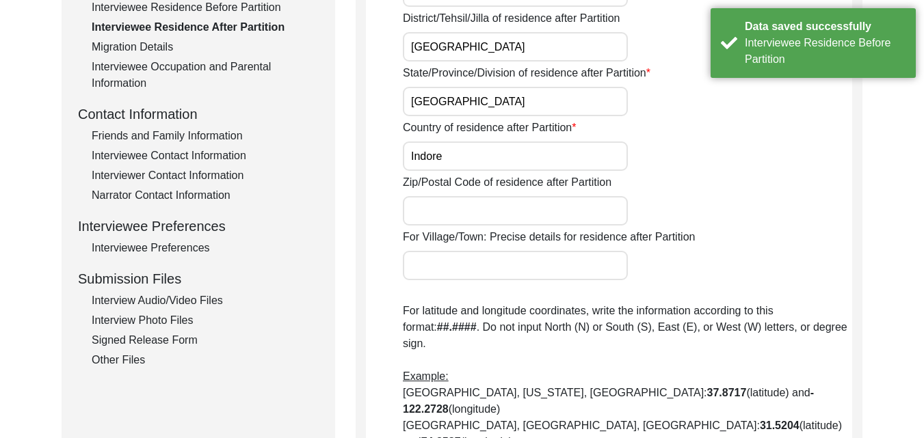
click at [152, 196] on div "Narrator Contact Information" at bounding box center [205, 195] width 227 height 16
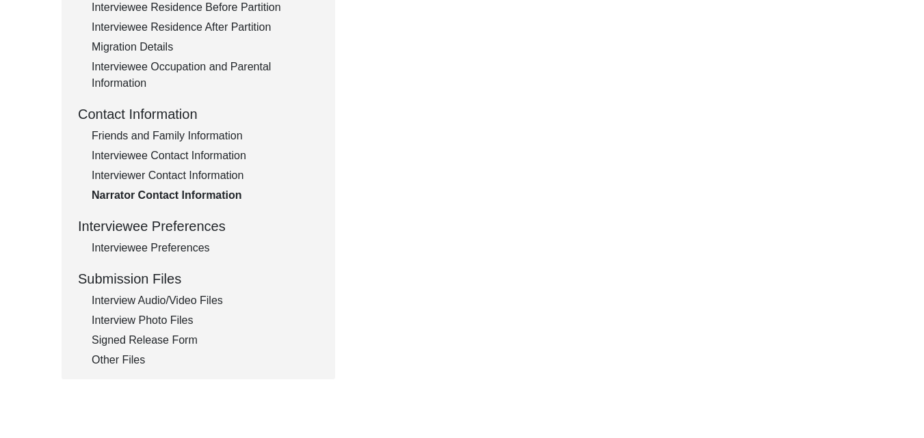
click at [172, 171] on div "Interviewer Contact Information" at bounding box center [205, 176] width 227 height 16
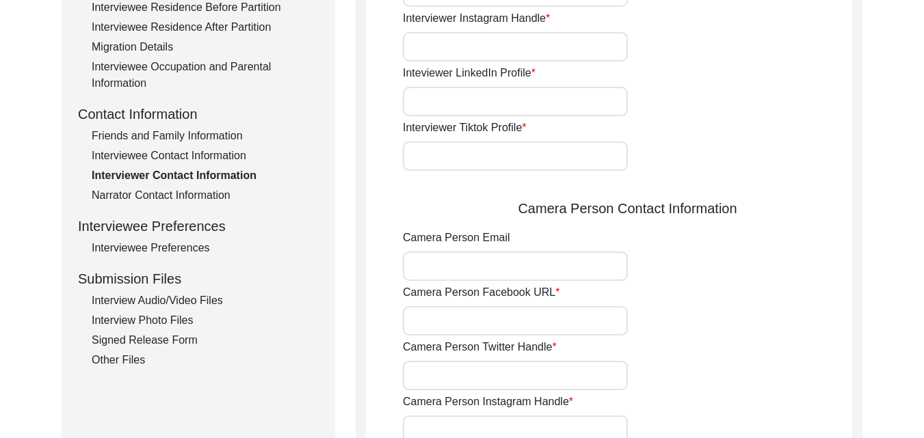
click at [152, 158] on div "Interviewee Contact Information" at bounding box center [205, 156] width 227 height 16
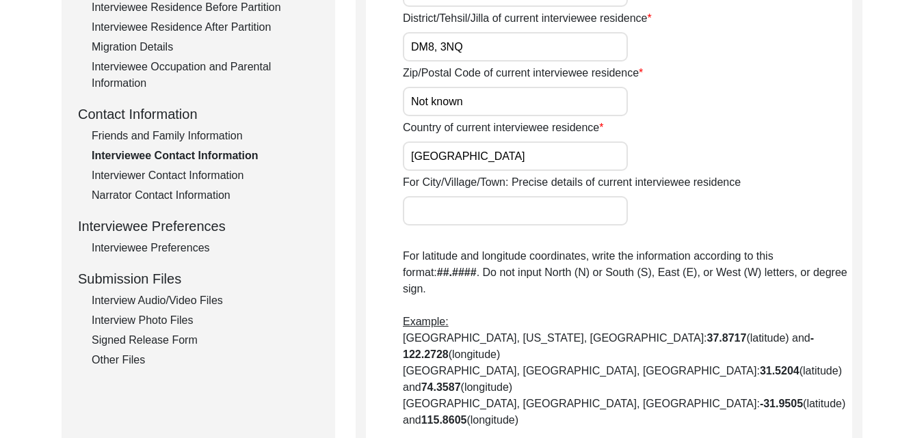
scroll to position [797, 0]
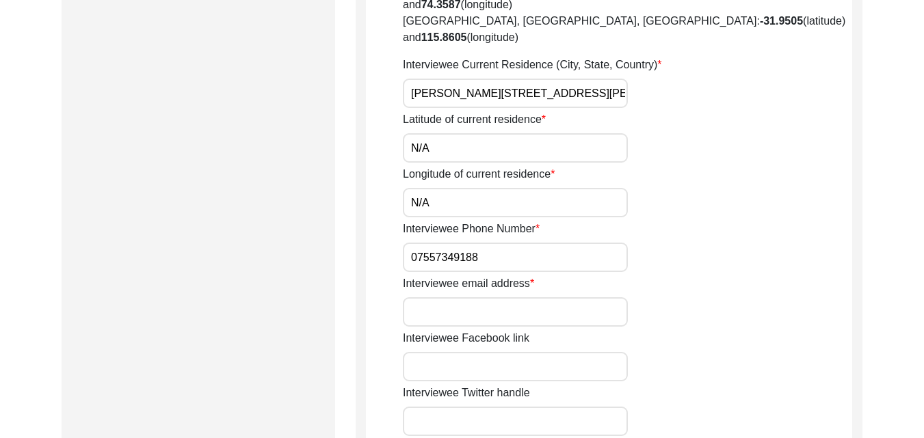
click at [492, 297] on input "Interviewee email address" at bounding box center [515, 311] width 225 height 29
paste input ""@""
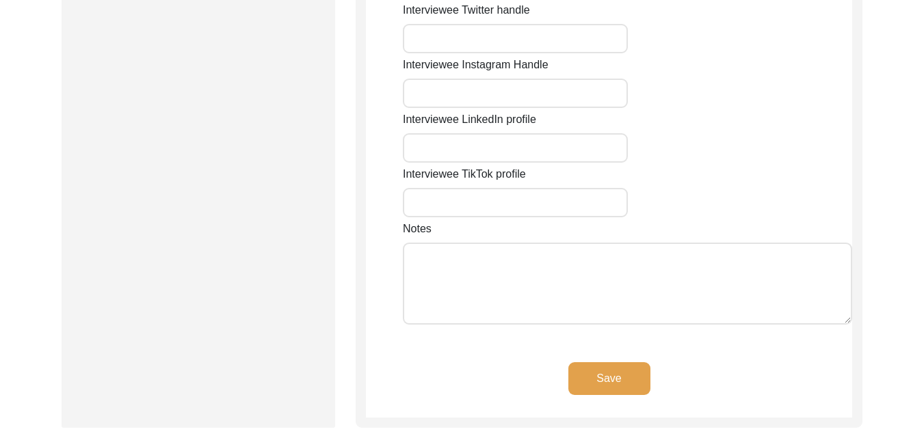
click at [600, 362] on button "Save" at bounding box center [609, 378] width 82 height 33
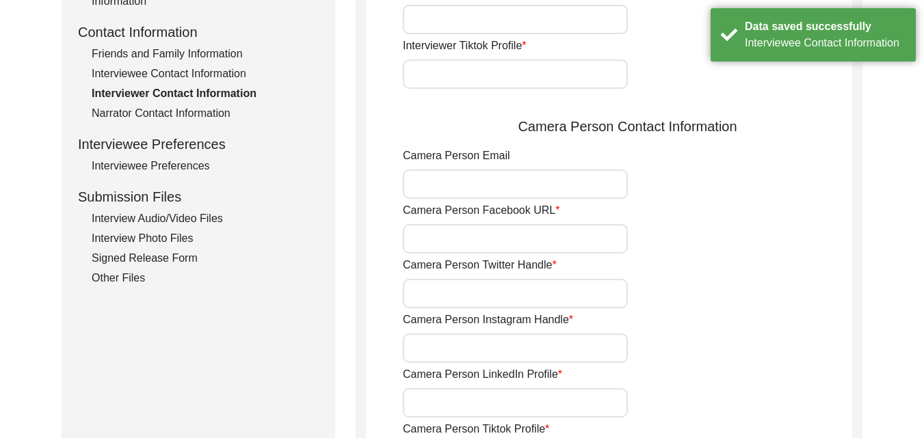
scroll to position [113, 0]
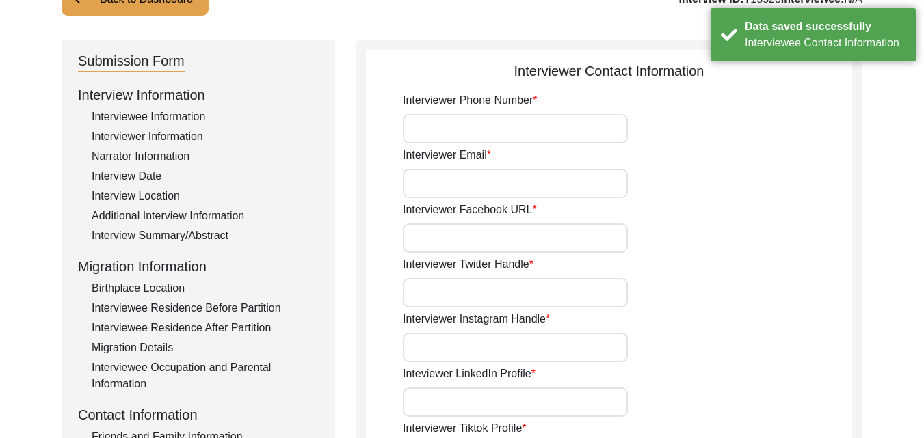
click at [552, 128] on input "Interviewer Phone Number" at bounding box center [515, 128] width 225 height 29
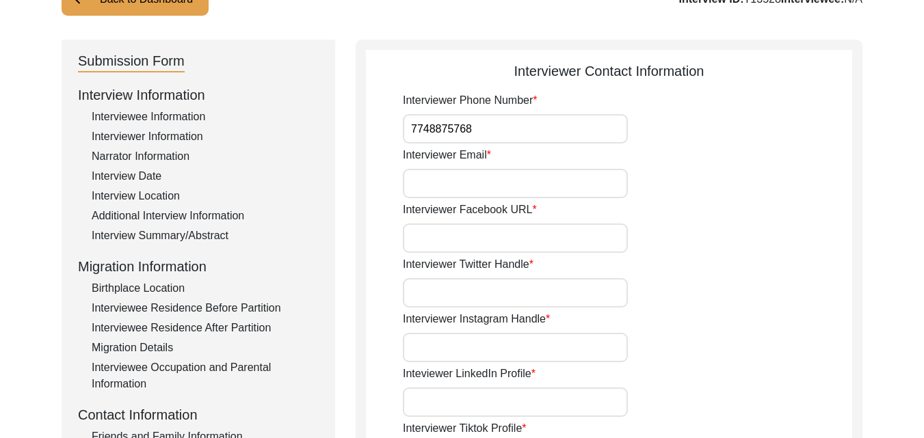
click at [515, 196] on input "Interviewer Email" at bounding box center [515, 183] width 225 height 29
click at [527, 230] on input "Interviewer Facebook URL" at bounding box center [515, 238] width 225 height 29
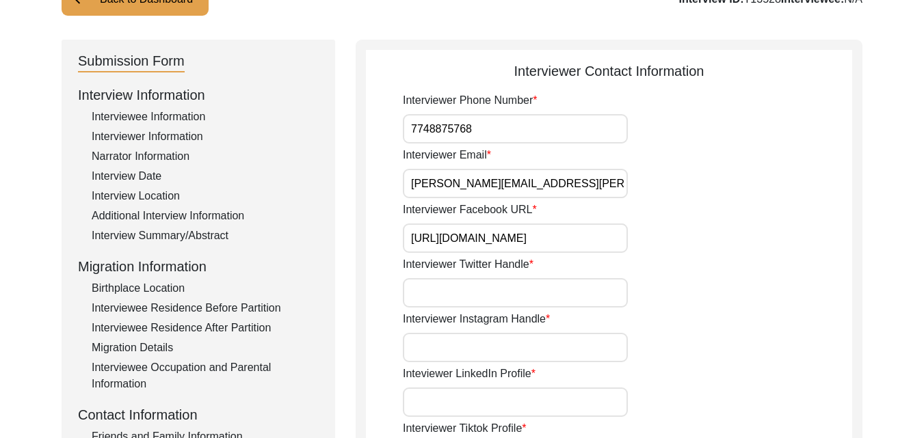
click at [541, 286] on input "Interviewer Twitter Handle" at bounding box center [515, 292] width 225 height 29
click at [520, 351] on input "Interviewer Instagram Handle" at bounding box center [515, 347] width 225 height 29
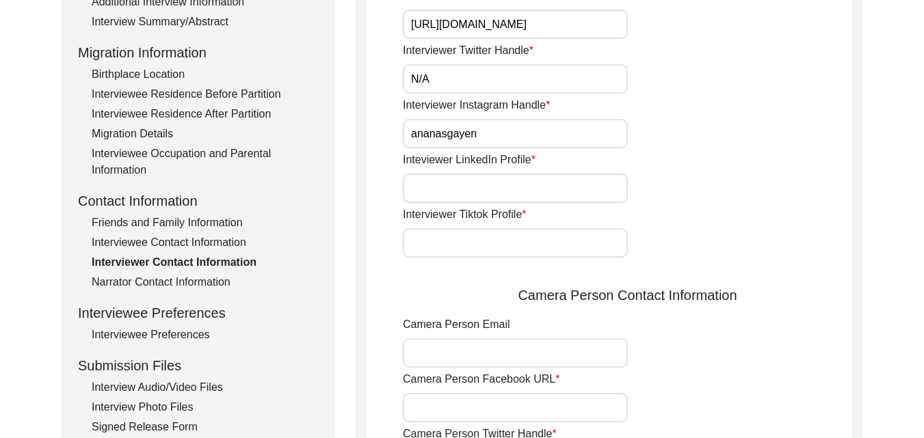
scroll to position [332, 0]
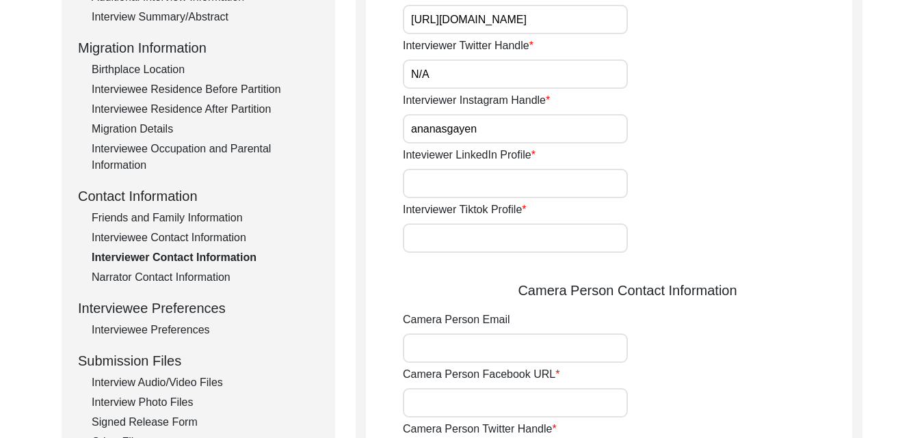
click at [462, 198] on input "Inteviewer LinkedIn Profile" at bounding box center [515, 183] width 225 height 29
click at [486, 232] on input "Interviewer Tiktok Profile" at bounding box center [515, 238] width 225 height 29
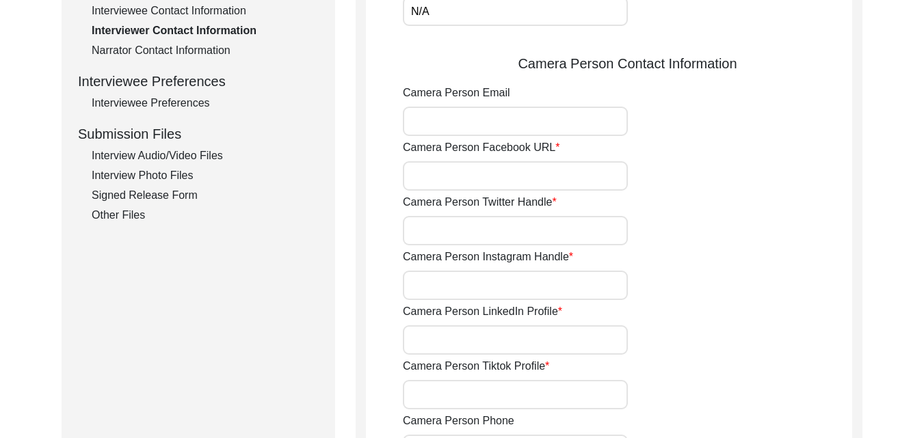
scroll to position [578, 0]
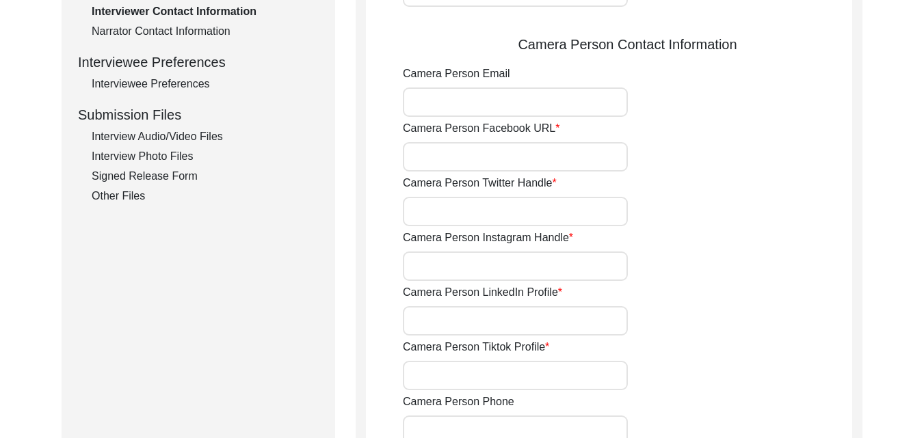
click at [509, 92] on input "Camera Person Email" at bounding box center [515, 102] width 225 height 29
click at [526, 160] on input "Camera Person Facebook URL" at bounding box center [515, 156] width 225 height 29
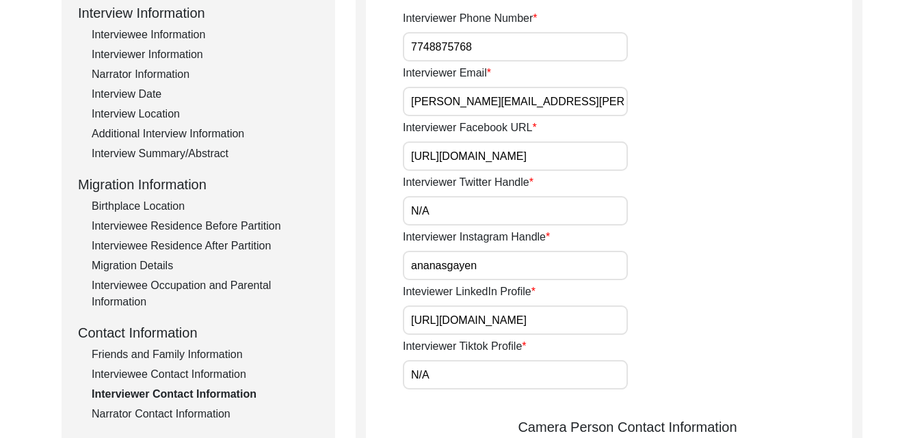
scroll to position [0, 18]
drag, startPoint x: 409, startPoint y: 153, endPoint x: 901, endPoint y: 219, distance: 496.8
click at [901, 219] on div "Back to Dashboard Interview ID: T13528 Interviewee: N/A Submission Form Intervi…" at bounding box center [462, 444] width 924 height 1169
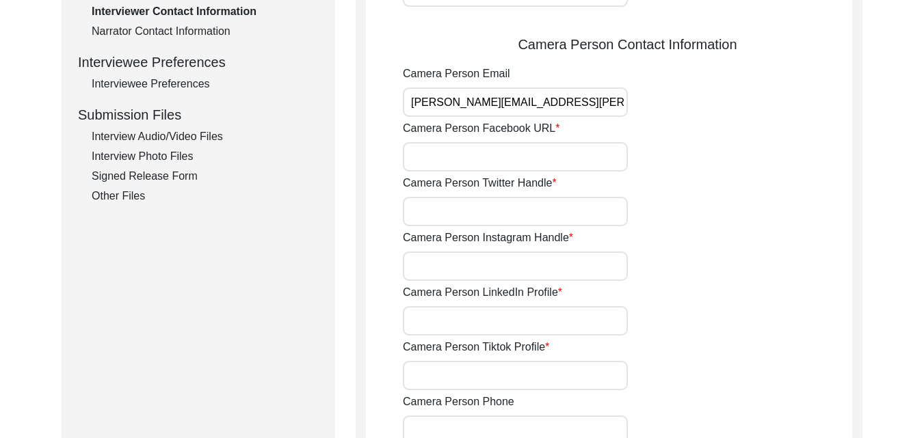
scroll to position [0, 0]
click at [532, 156] on input "Camera Person Facebook URL" at bounding box center [515, 156] width 225 height 29
paste input "[URL][DOMAIN_NAME]"
click at [537, 215] on input "Camera Person Twitter Handle" at bounding box center [515, 211] width 225 height 29
click at [531, 250] on div "Camera Person Instagram Handle" at bounding box center [627, 255] width 449 height 51
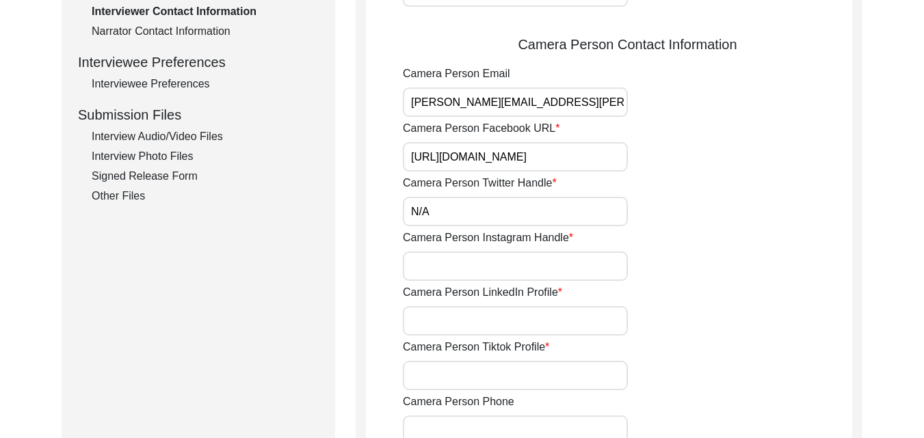
click at [531, 256] on input "Camera Person Instagram Handle" at bounding box center [515, 266] width 225 height 29
click at [513, 319] on input "Camera Person LinkedIn Profile" at bounding box center [515, 320] width 225 height 29
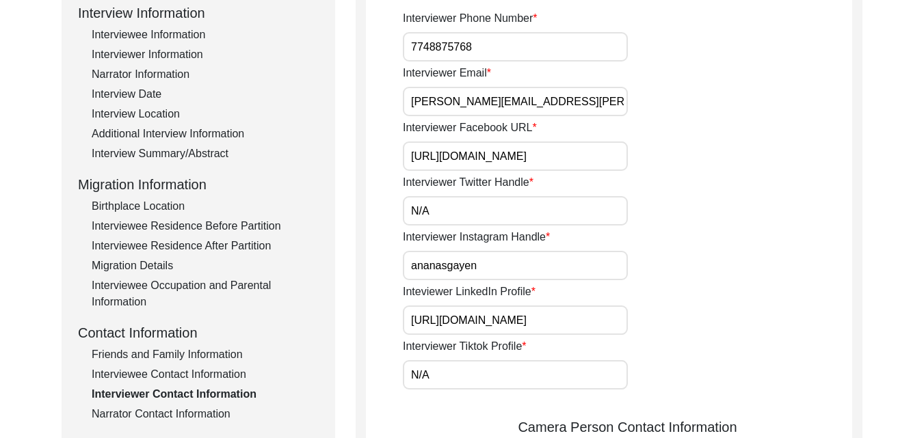
scroll to position [0, 75]
drag, startPoint x: 408, startPoint y: 324, endPoint x: 933, endPoint y: 325, distance: 525.8
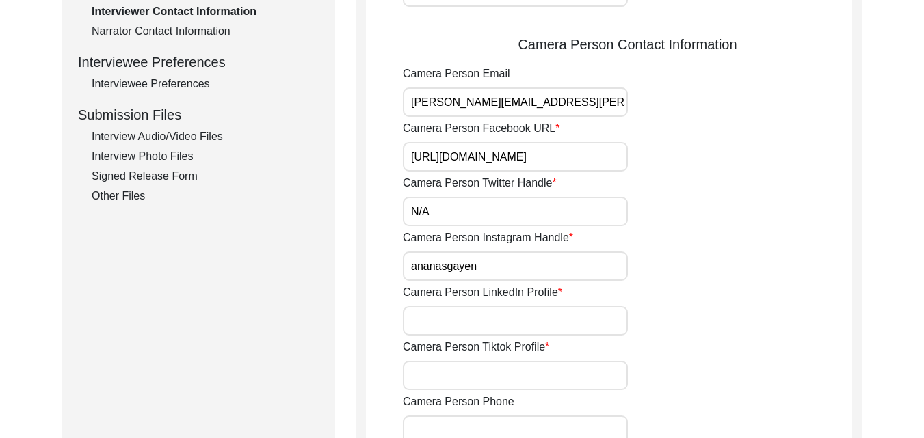
scroll to position [0, 0]
click at [497, 309] on input "Camera Person LinkedIn Profile" at bounding box center [515, 320] width 225 height 29
paste input "[URL][DOMAIN_NAME]"
click at [491, 358] on div "Camera Person Tiktok Profile" at bounding box center [627, 364] width 449 height 51
click at [492, 375] on input "Camera Person Tiktok Profile" at bounding box center [515, 375] width 225 height 29
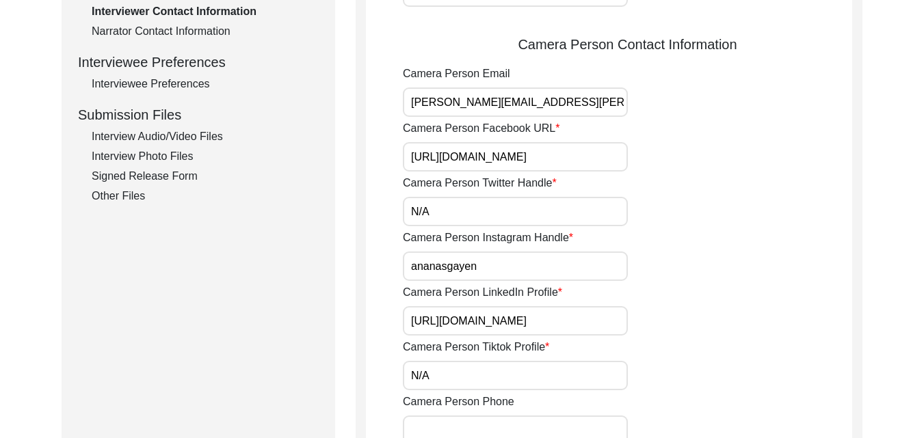
scroll to position [879, 0]
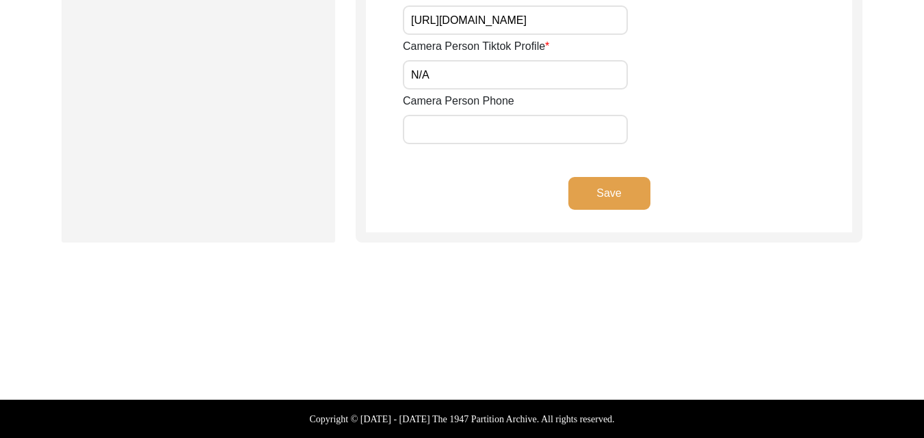
click at [610, 193] on button "Save" at bounding box center [609, 193] width 82 height 33
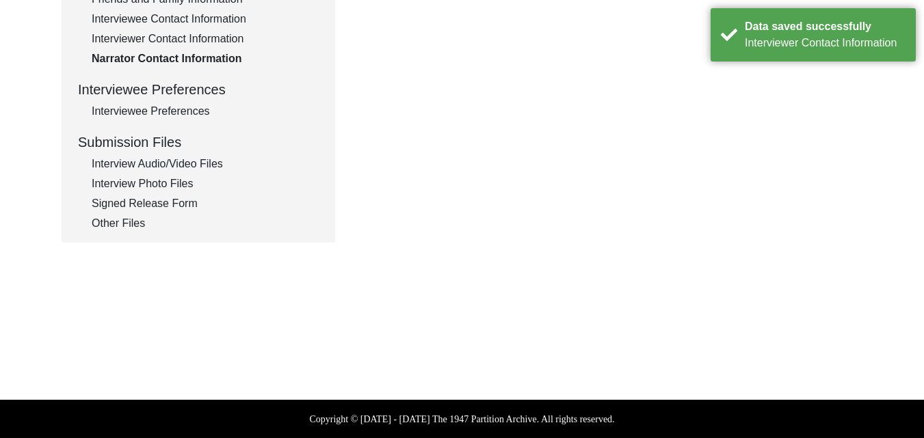
scroll to position [168, 0]
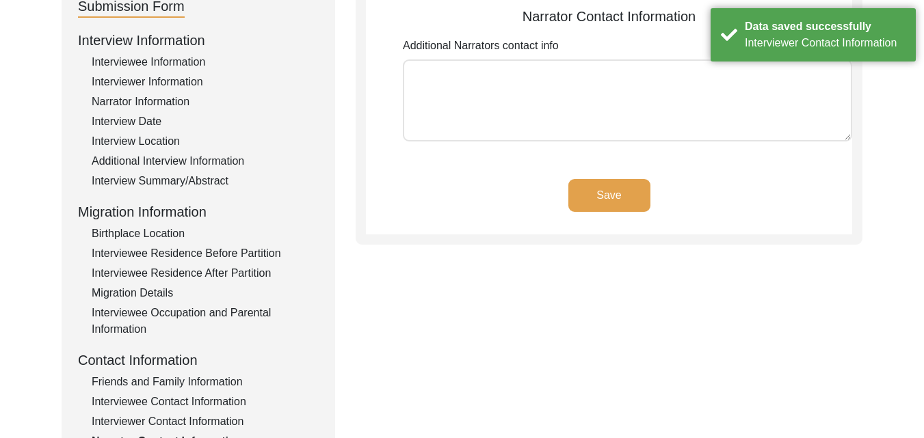
click at [582, 82] on textarea "Additional Narrators contact info" at bounding box center [627, 100] width 449 height 82
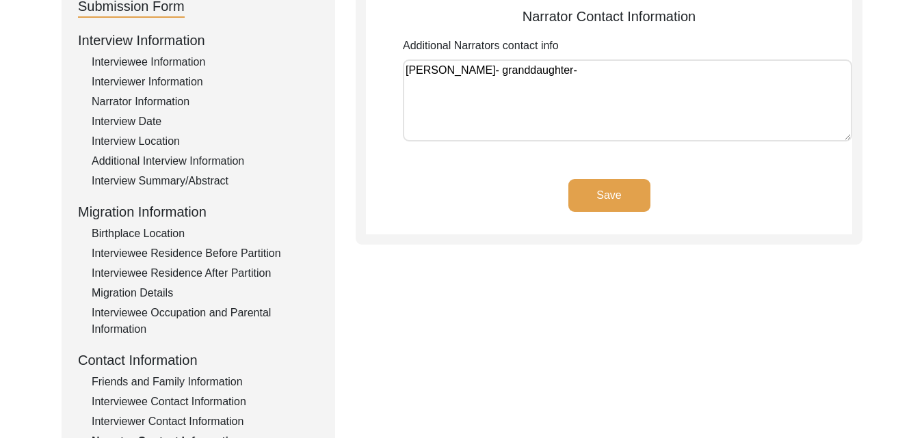
paste textarea "+"
click at [635, 202] on button "Save" at bounding box center [609, 195] width 82 height 33
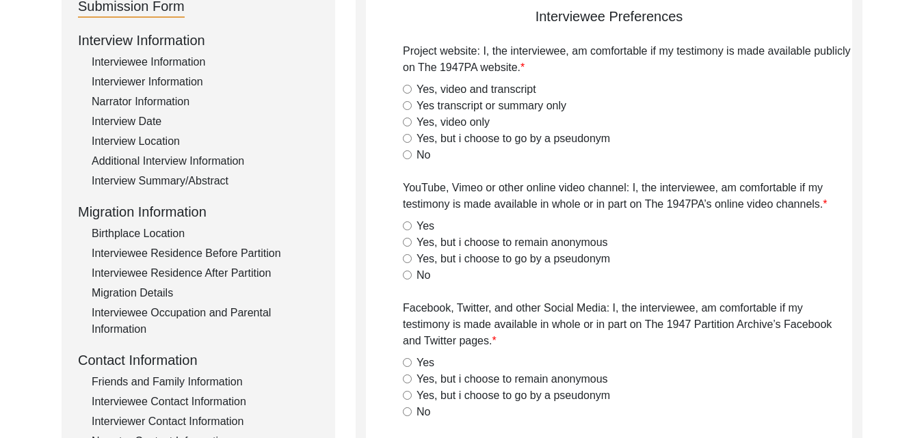
click at [429, 94] on label "Yes, video and transcript" at bounding box center [476, 89] width 120 height 16
click at [412, 94] on input "Yes, video and transcript" at bounding box center [407, 89] width 9 height 9
click at [411, 224] on input "Yes" at bounding box center [407, 226] width 9 height 9
click at [421, 367] on label "Yes" at bounding box center [425, 363] width 18 height 16
click at [412, 367] on input "Yes" at bounding box center [407, 362] width 9 height 9
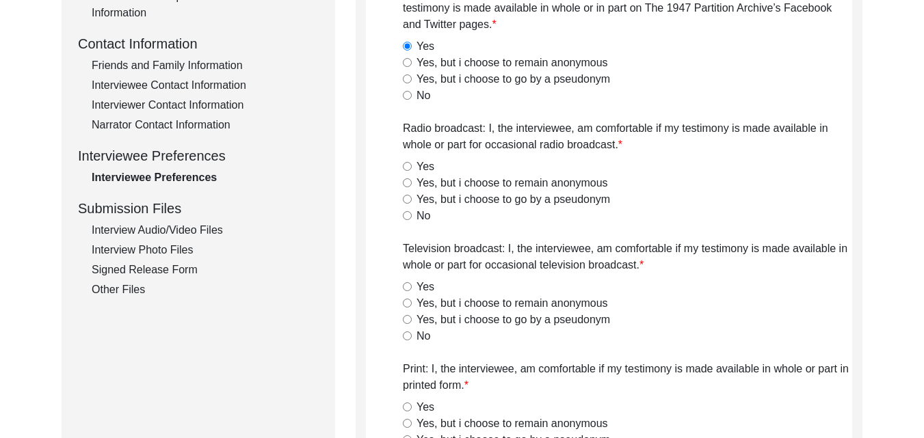
scroll to position [496, 0]
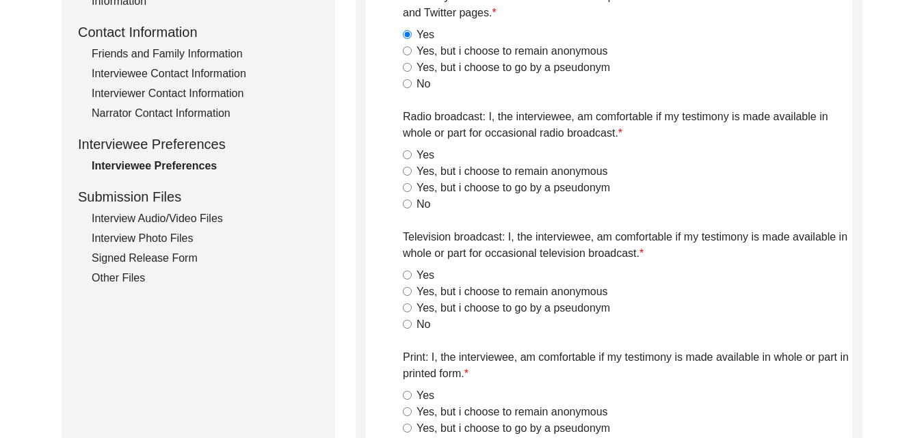
click at [424, 161] on label "Yes" at bounding box center [425, 155] width 18 height 16
click at [412, 159] on input "Yes" at bounding box center [407, 154] width 9 height 9
click at [411, 280] on div "Yes" at bounding box center [627, 275] width 449 height 16
click at [427, 271] on label "Yes" at bounding box center [425, 275] width 18 height 16
click at [412, 271] on input "Yes" at bounding box center [407, 275] width 9 height 9
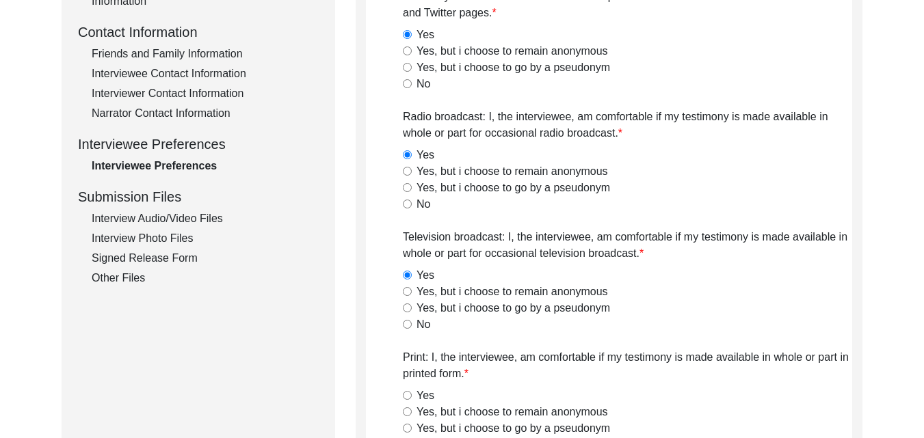
click at [407, 392] on input "Yes" at bounding box center [407, 395] width 9 height 9
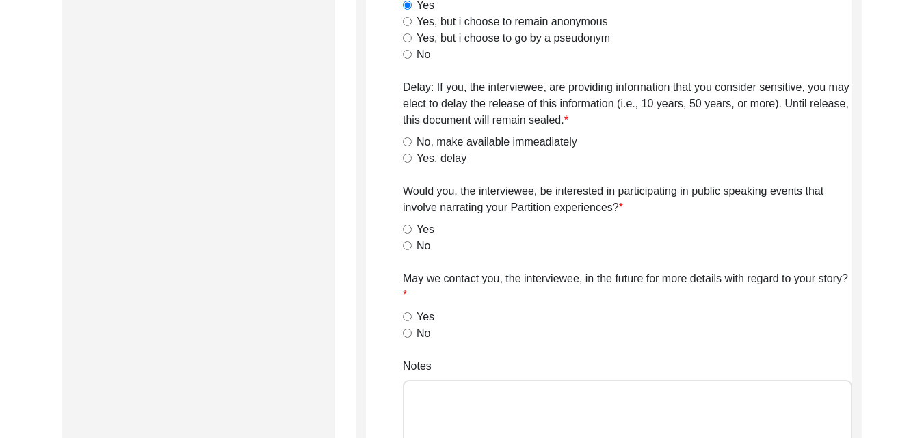
scroll to position [906, 0]
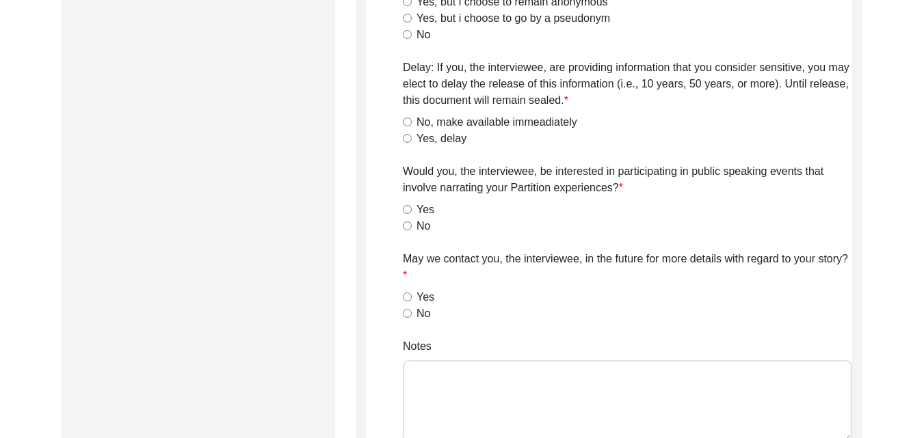
click at [448, 124] on label "No, make available immeadiately" at bounding box center [496, 122] width 161 height 16
click at [412, 124] on input "No, make available immeadiately" at bounding box center [407, 122] width 9 height 9
click at [416, 207] on label "Yes" at bounding box center [425, 210] width 18 height 16
click at [412, 207] on input "Yes" at bounding box center [407, 209] width 9 height 9
click at [414, 295] on div "Yes" at bounding box center [627, 297] width 449 height 16
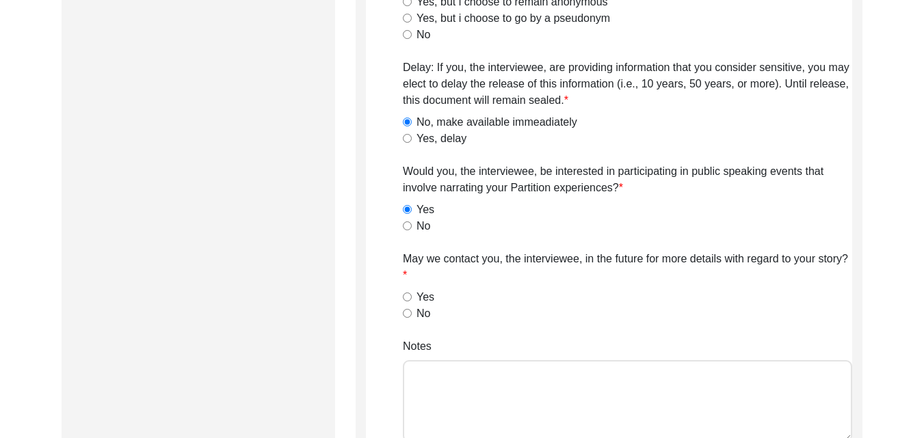
click at [408, 300] on input "Yes" at bounding box center [407, 297] width 9 height 9
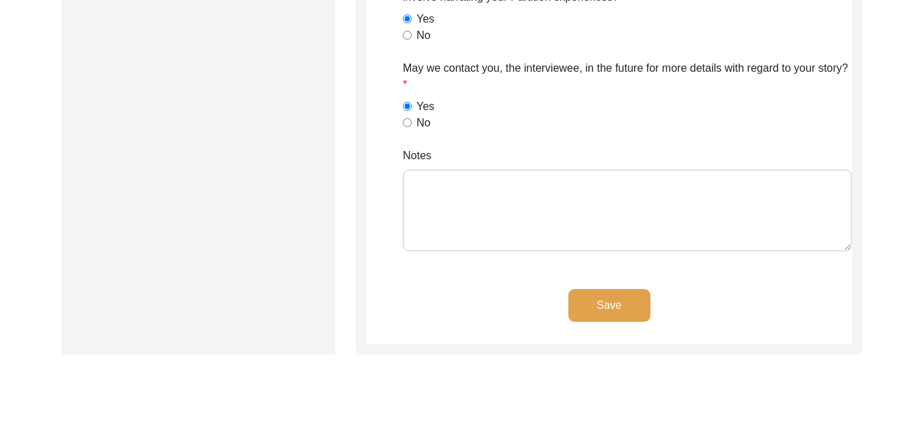
scroll to position [1097, 0]
click at [628, 304] on button "Save" at bounding box center [609, 305] width 82 height 33
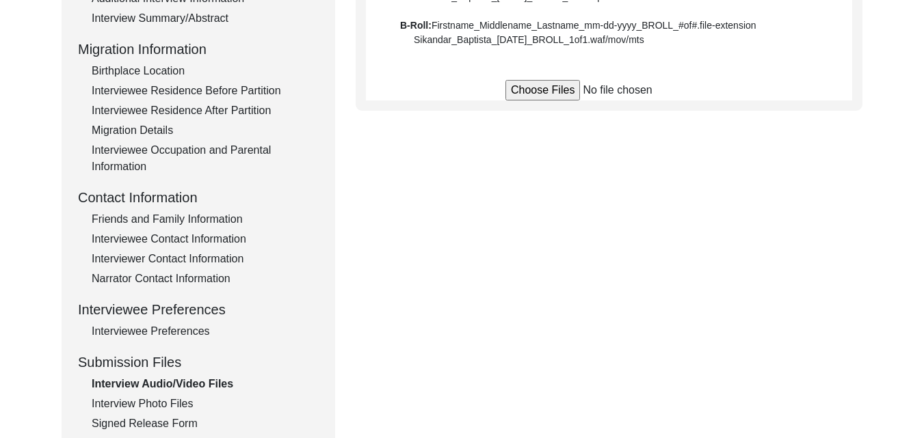
scroll to position [168, 0]
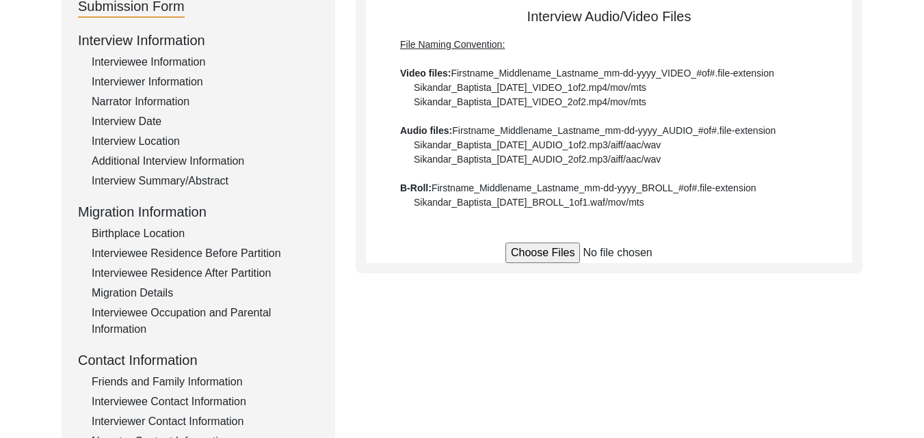
click at [539, 248] on input "file" at bounding box center [608, 253] width 207 height 21
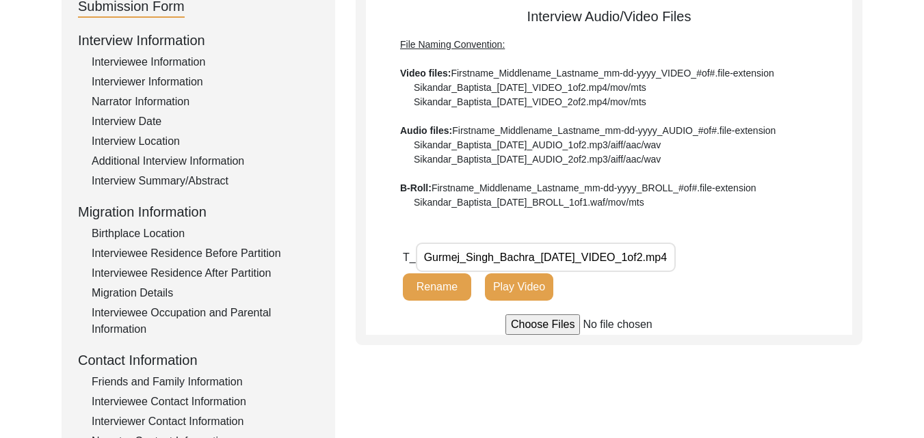
click at [555, 321] on input "file" at bounding box center [608, 325] width 207 height 21
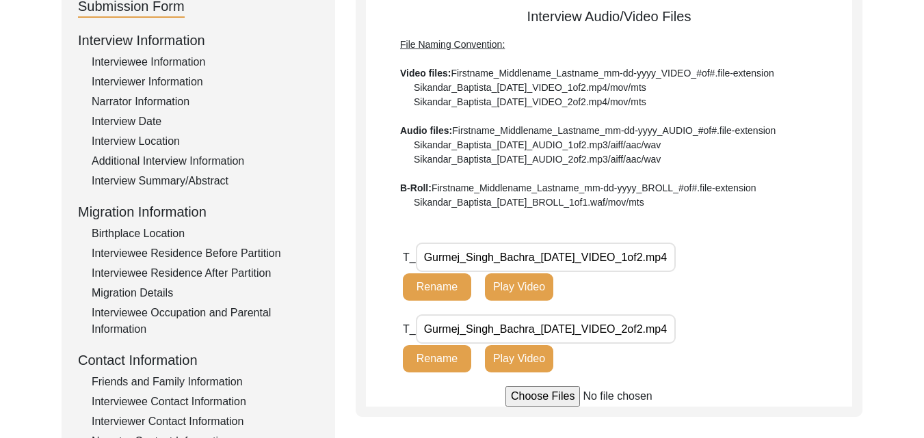
scroll to position [550, 0]
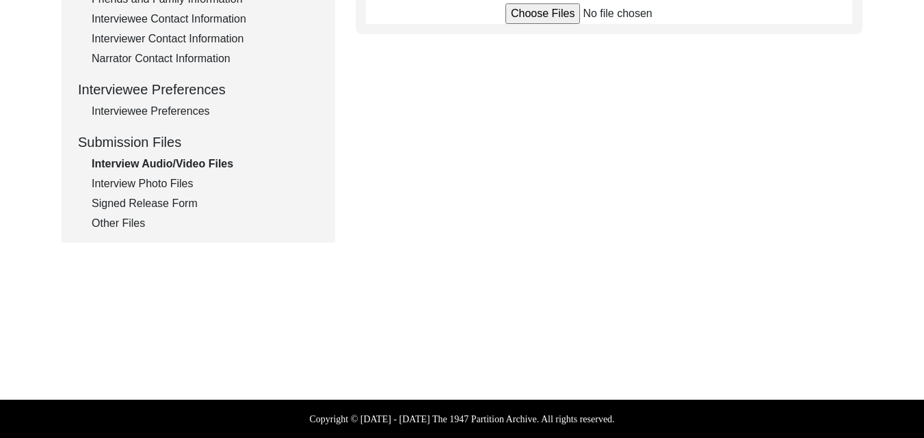
click at [169, 180] on div "Interview Photo Files" at bounding box center [205, 184] width 227 height 16
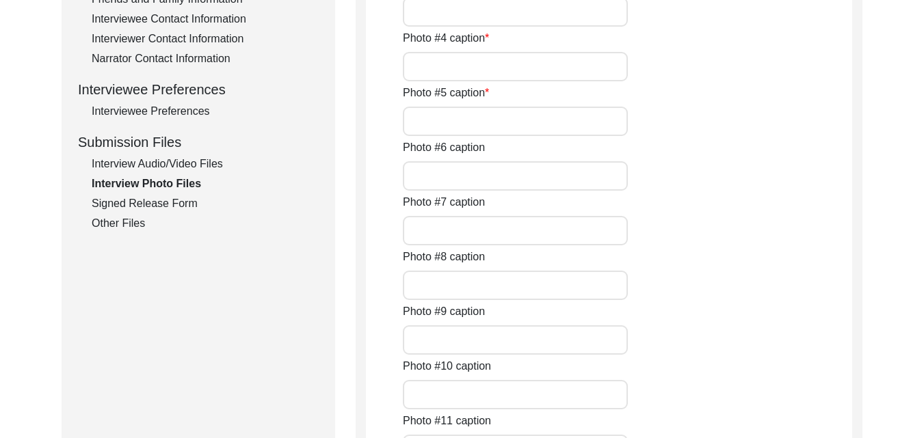
scroll to position [168, 0]
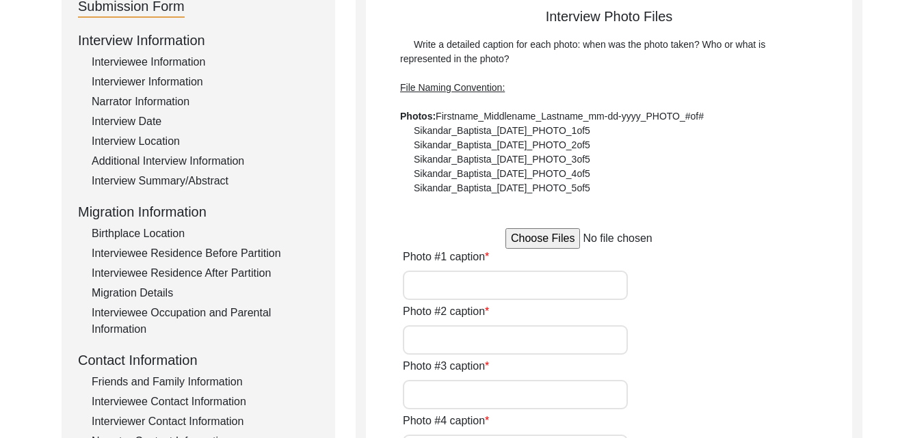
click at [563, 241] on input "file" at bounding box center [608, 238] width 207 height 21
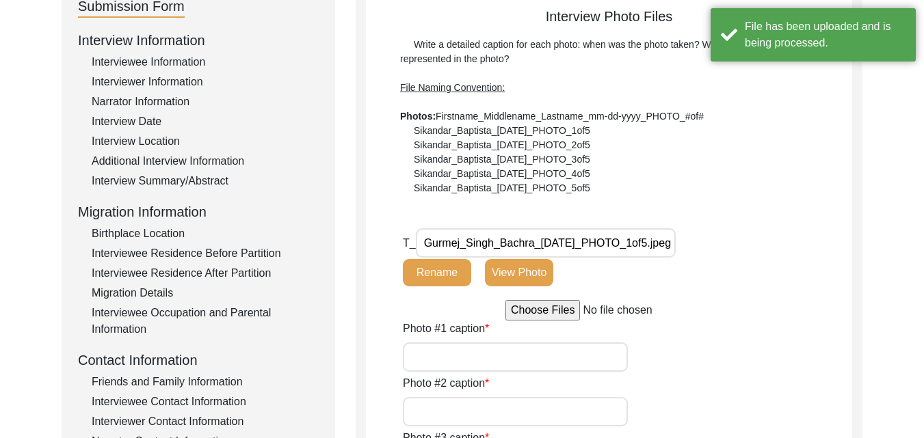
click at [555, 309] on input "file" at bounding box center [608, 310] width 207 height 21
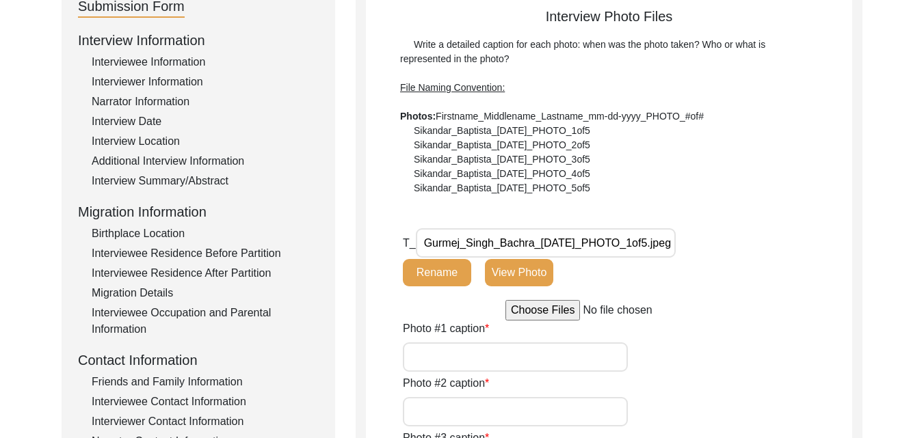
click at [462, 353] on input "Photo #1 caption" at bounding box center [515, 357] width 225 height 29
drag, startPoint x: 626, startPoint y: 357, endPoint x: 295, endPoint y: 357, distance: 331.6
click at [450, 416] on input "Photo #2 caption" at bounding box center [515, 411] width 225 height 29
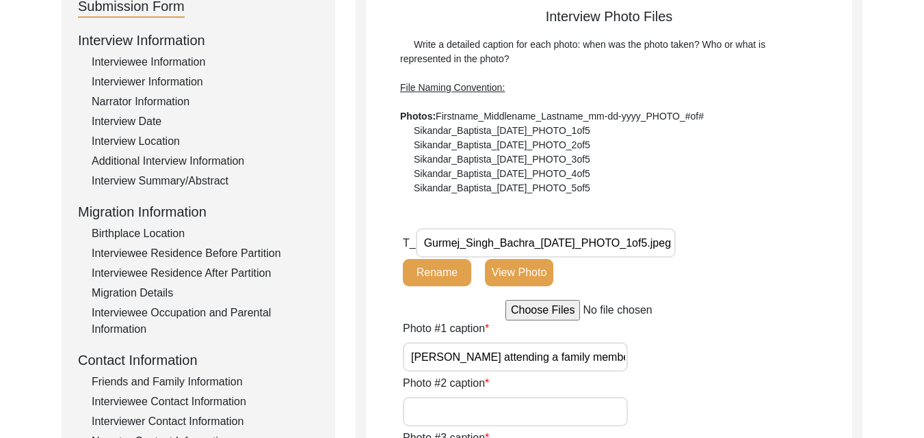
paste input "[PERSON_NAME] attending a family member's wedding"
click at [533, 311] on input "file" at bounding box center [608, 310] width 207 height 21
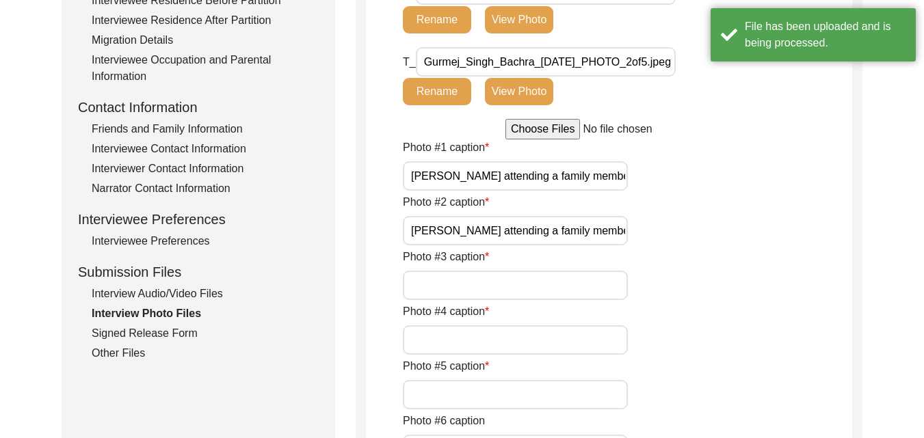
scroll to position [441, 0]
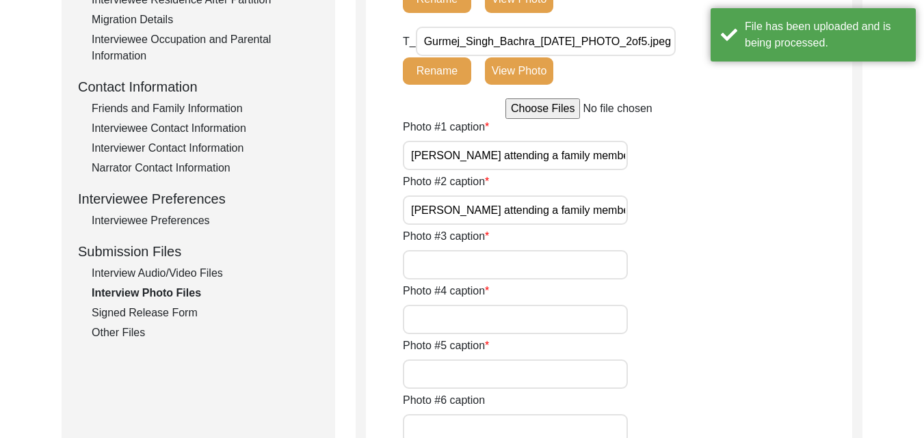
click at [471, 260] on input "Photo #3 caption" at bounding box center [515, 264] width 225 height 29
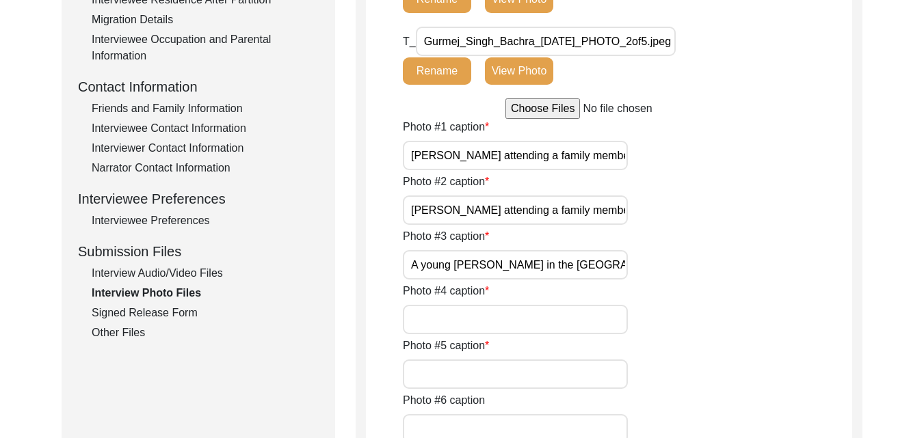
click at [552, 109] on input "file" at bounding box center [608, 108] width 207 height 21
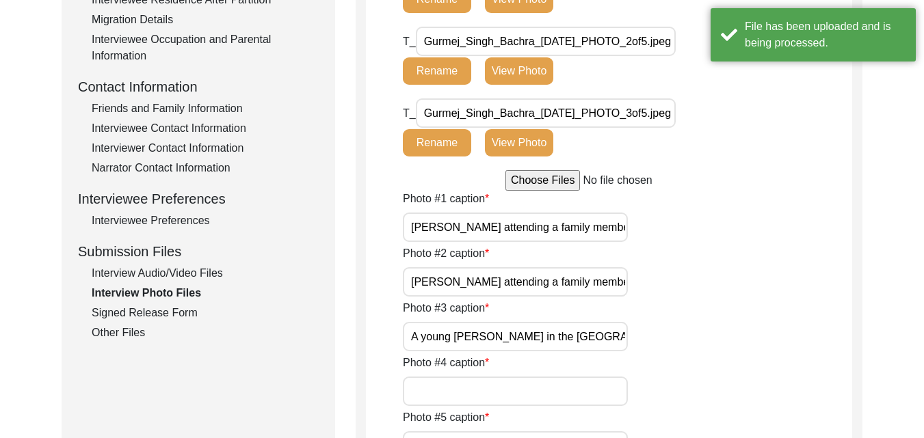
click at [483, 390] on input "Photo #4 caption" at bounding box center [515, 391] width 225 height 29
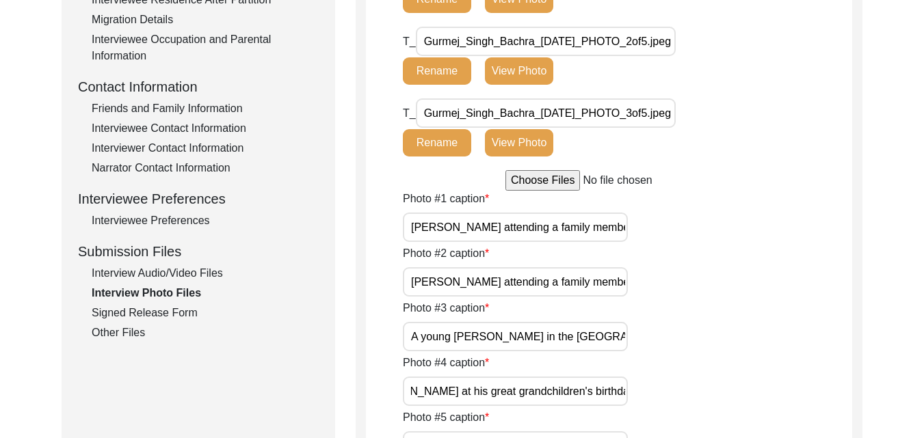
scroll to position [0, 0]
click at [533, 183] on input "file" at bounding box center [608, 180] width 207 height 21
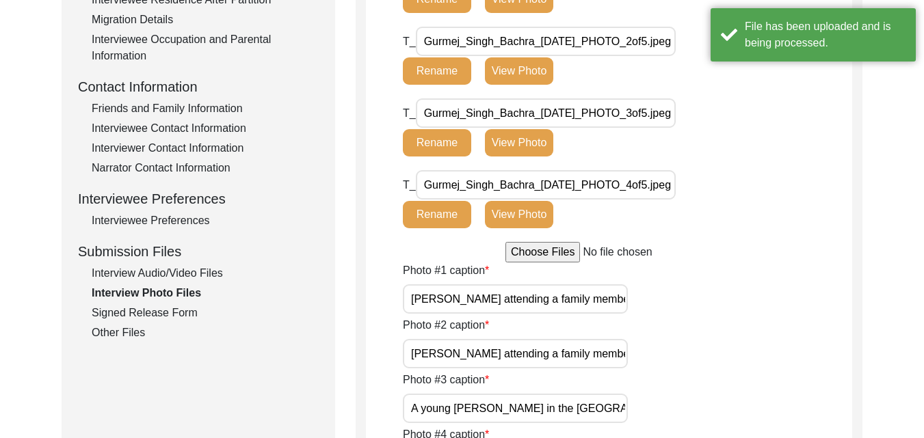
click at [539, 258] on input "file" at bounding box center [608, 252] width 207 height 21
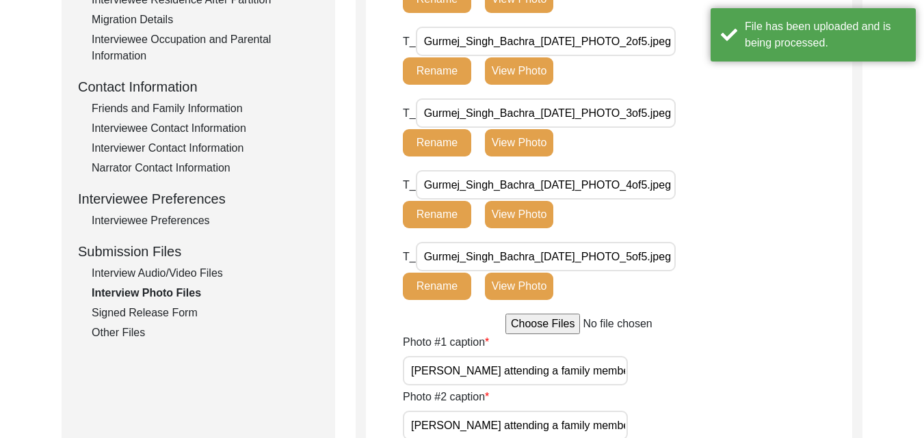
scroll to position [824, 0]
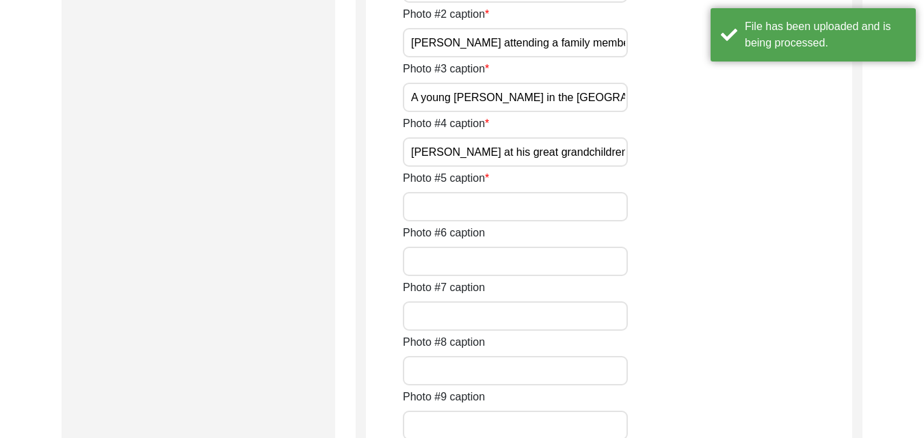
click at [518, 209] on input "Photo #5 caption" at bounding box center [515, 206] width 225 height 29
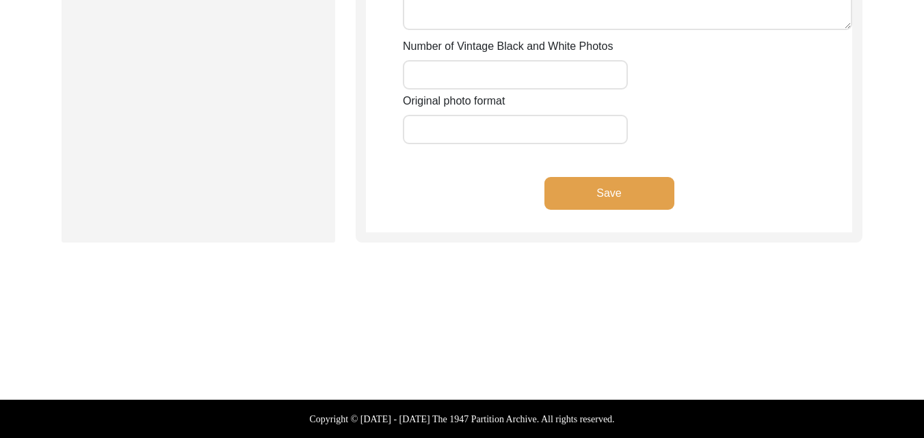
scroll to position [0, 0]
click at [488, 76] on input "Number of Vintage Black and White Photos" at bounding box center [515, 74] width 225 height 29
click at [587, 191] on button "Save" at bounding box center [609, 193] width 130 height 33
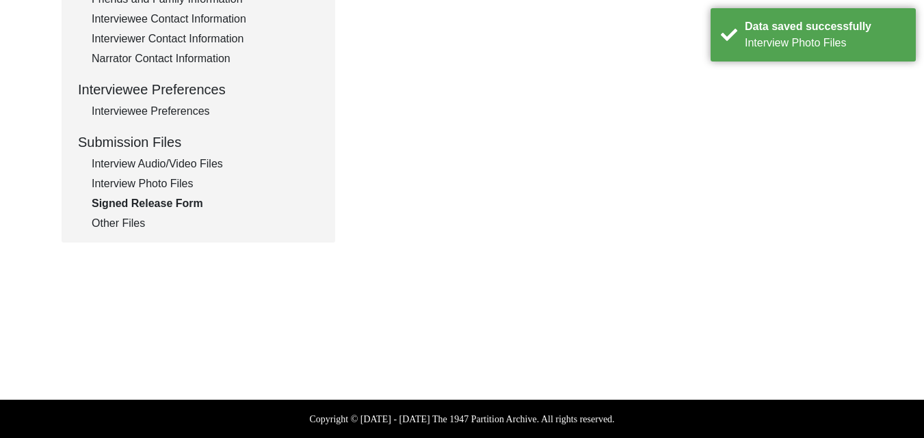
scroll to position [168, 0]
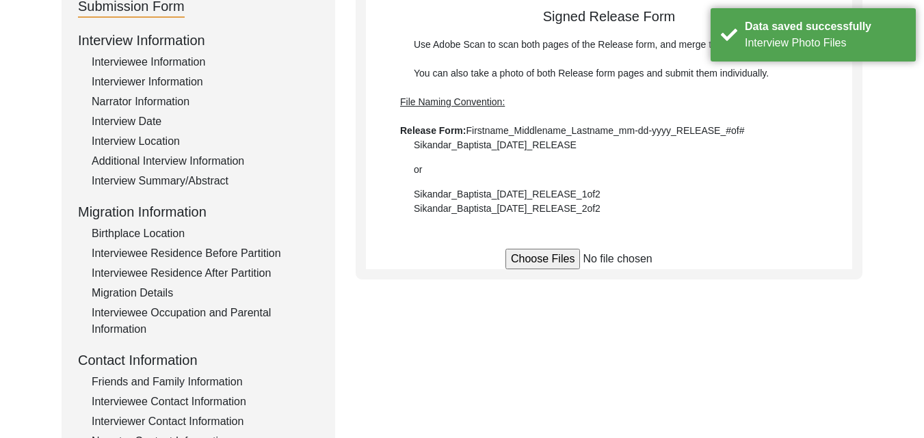
click at [751, 83] on div "Use Adobe Scan to scan both pages of the Release form, and merge them into a si…" at bounding box center [609, 127] width 418 height 178
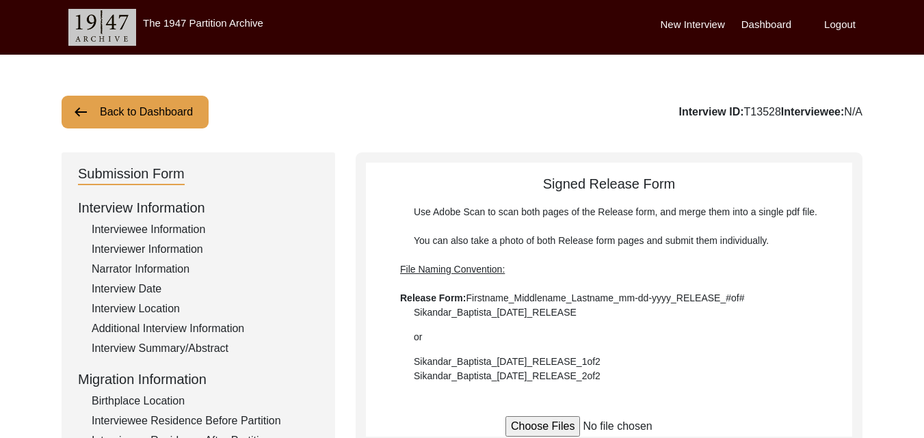
scroll to position [383, 0]
